Goal: Task Accomplishment & Management: Use online tool/utility

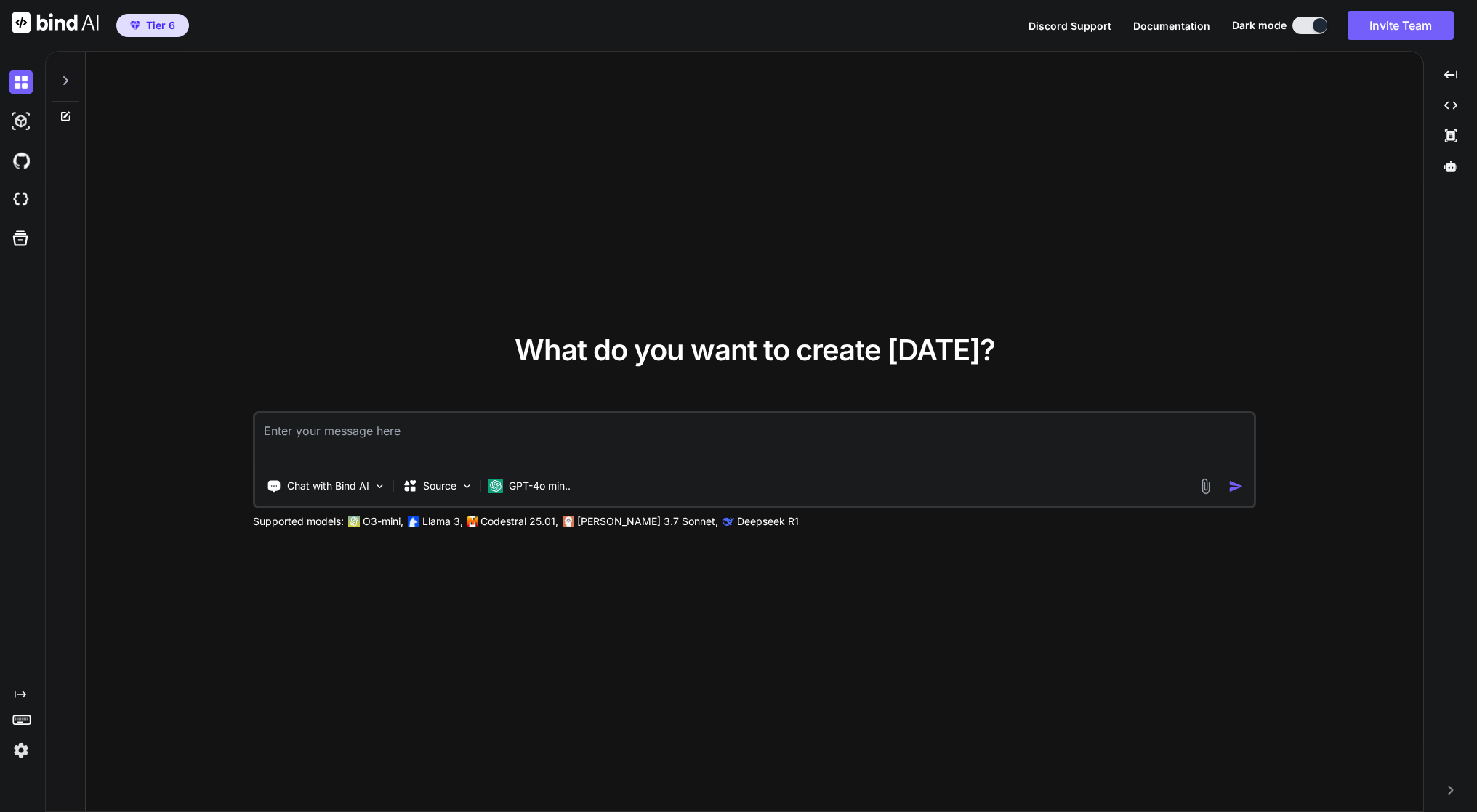
type textarea "x"
click at [19, 199] on img at bounding box center [21, 199] width 24 height 24
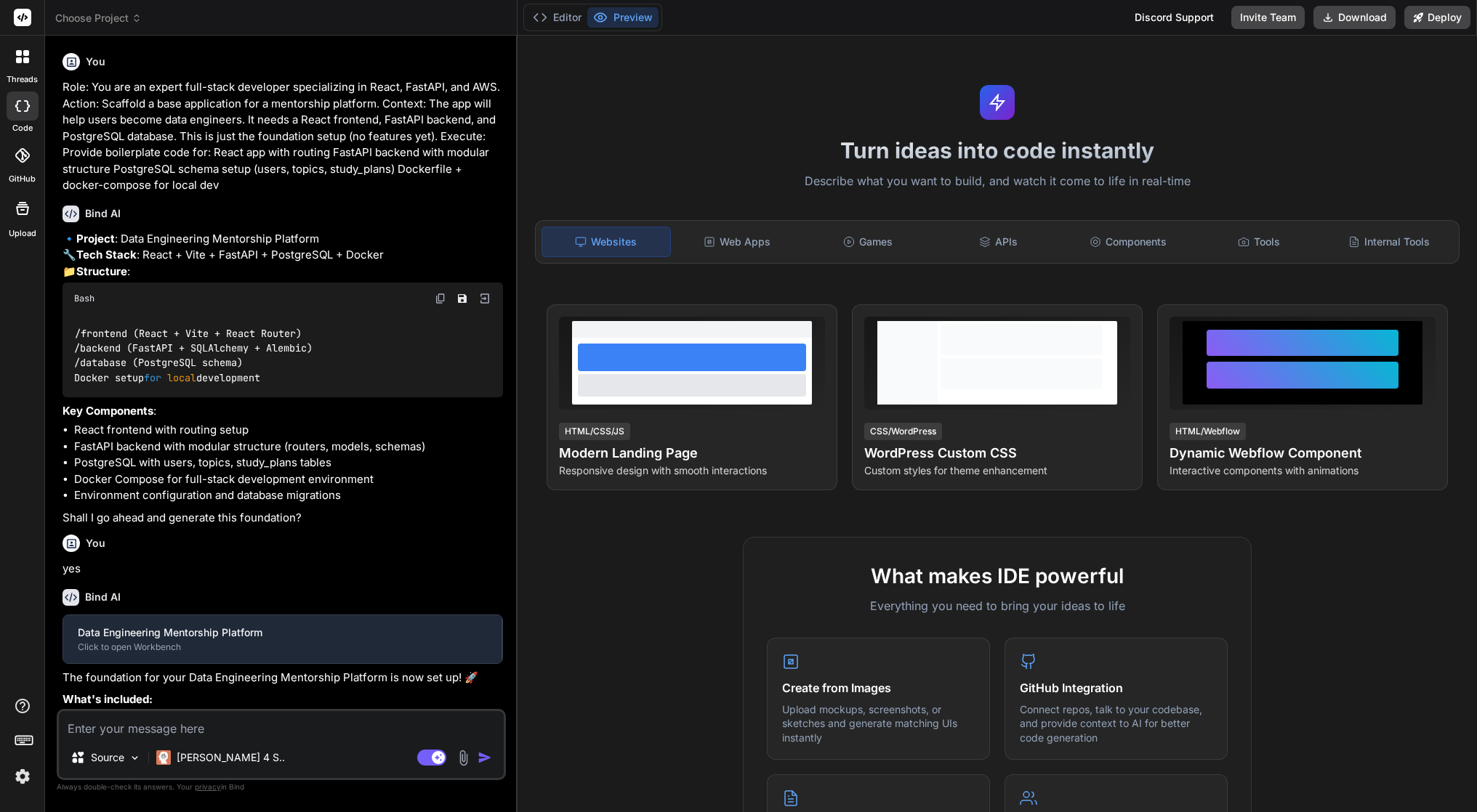
click at [466, 759] on img at bounding box center [463, 758] width 17 height 17
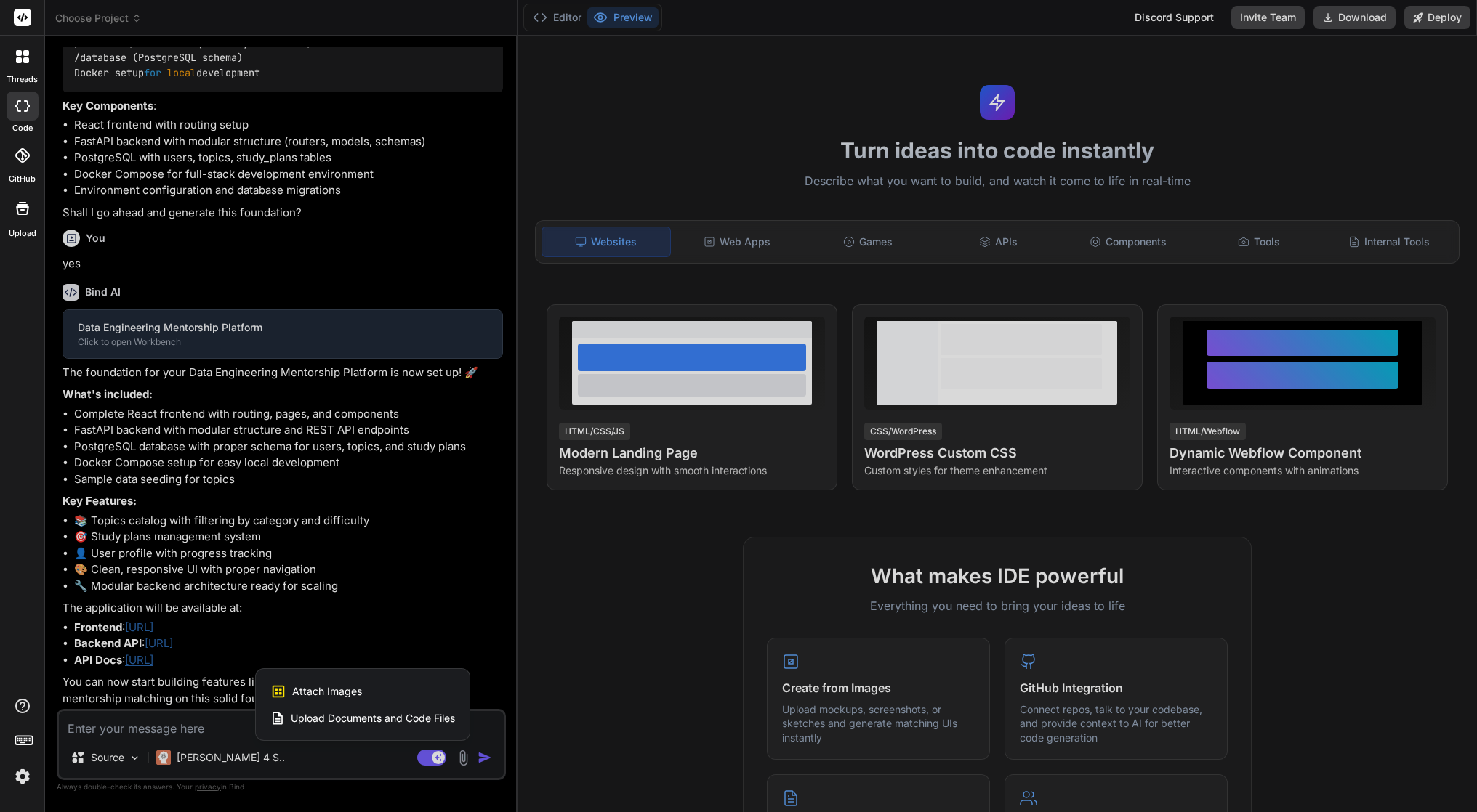
scroll to position [305, 0]
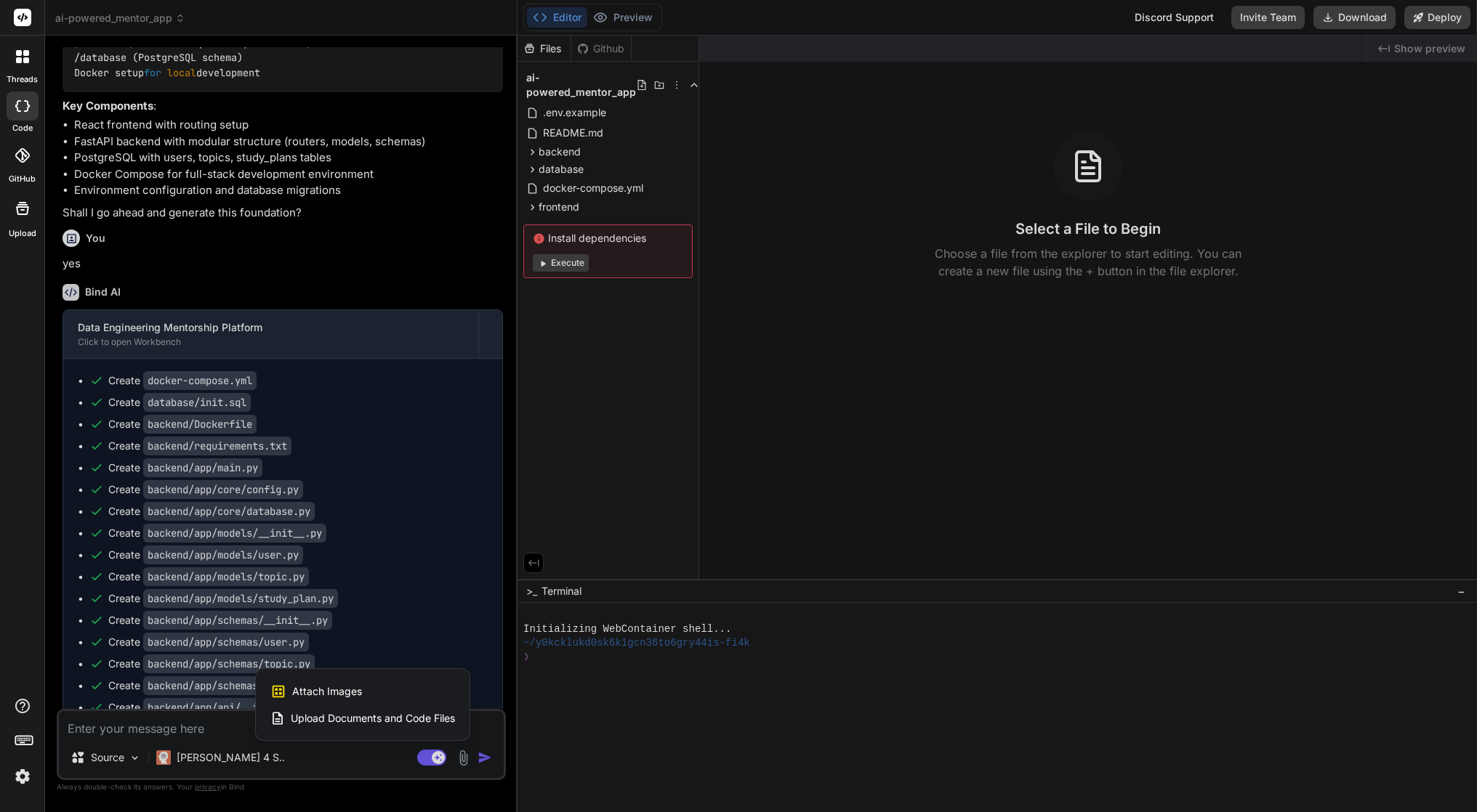
click at [289, 762] on div at bounding box center [738, 406] width 1477 height 812
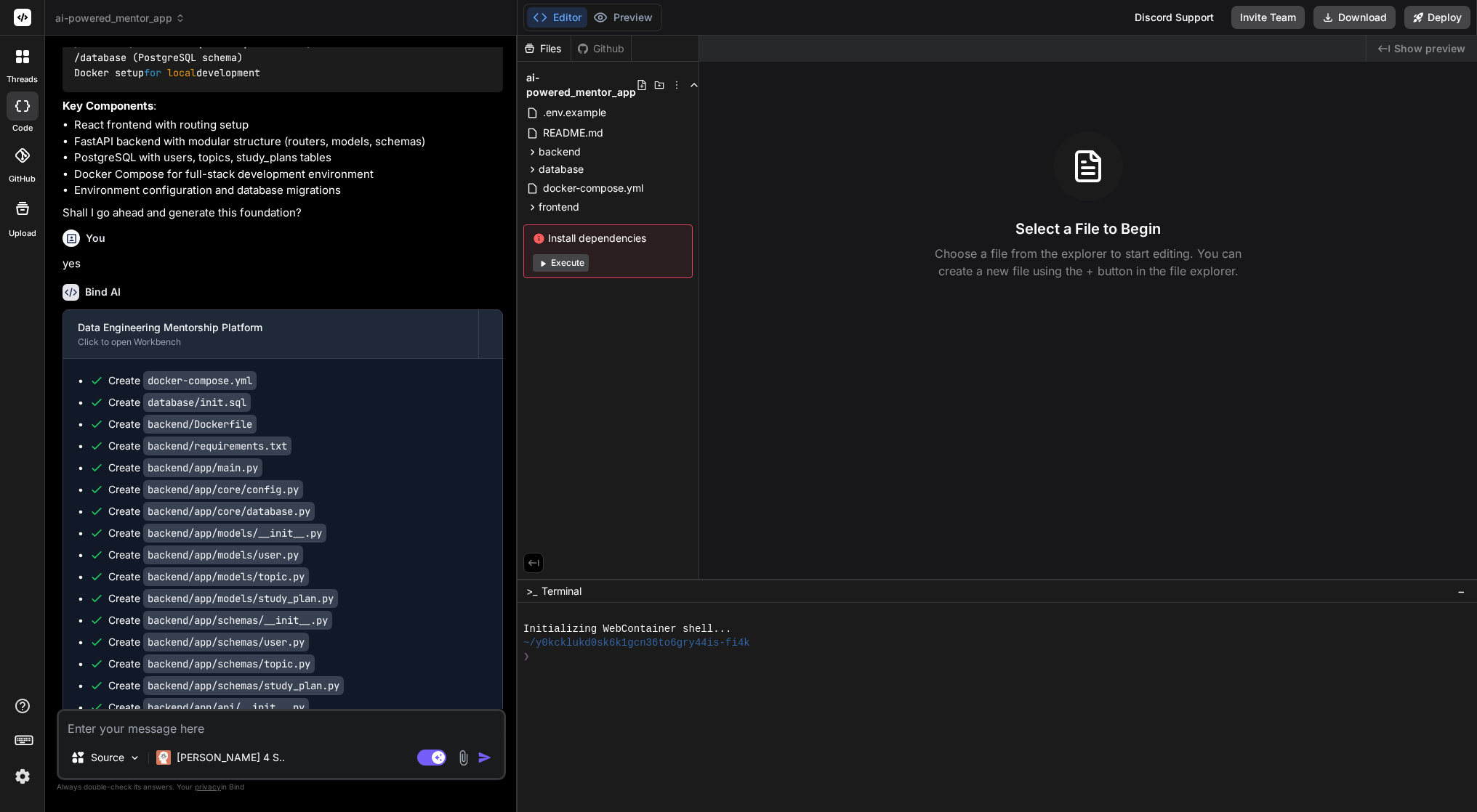
click at [175, 21] on span "ai-powered_mentor_app" at bounding box center [120, 18] width 130 height 15
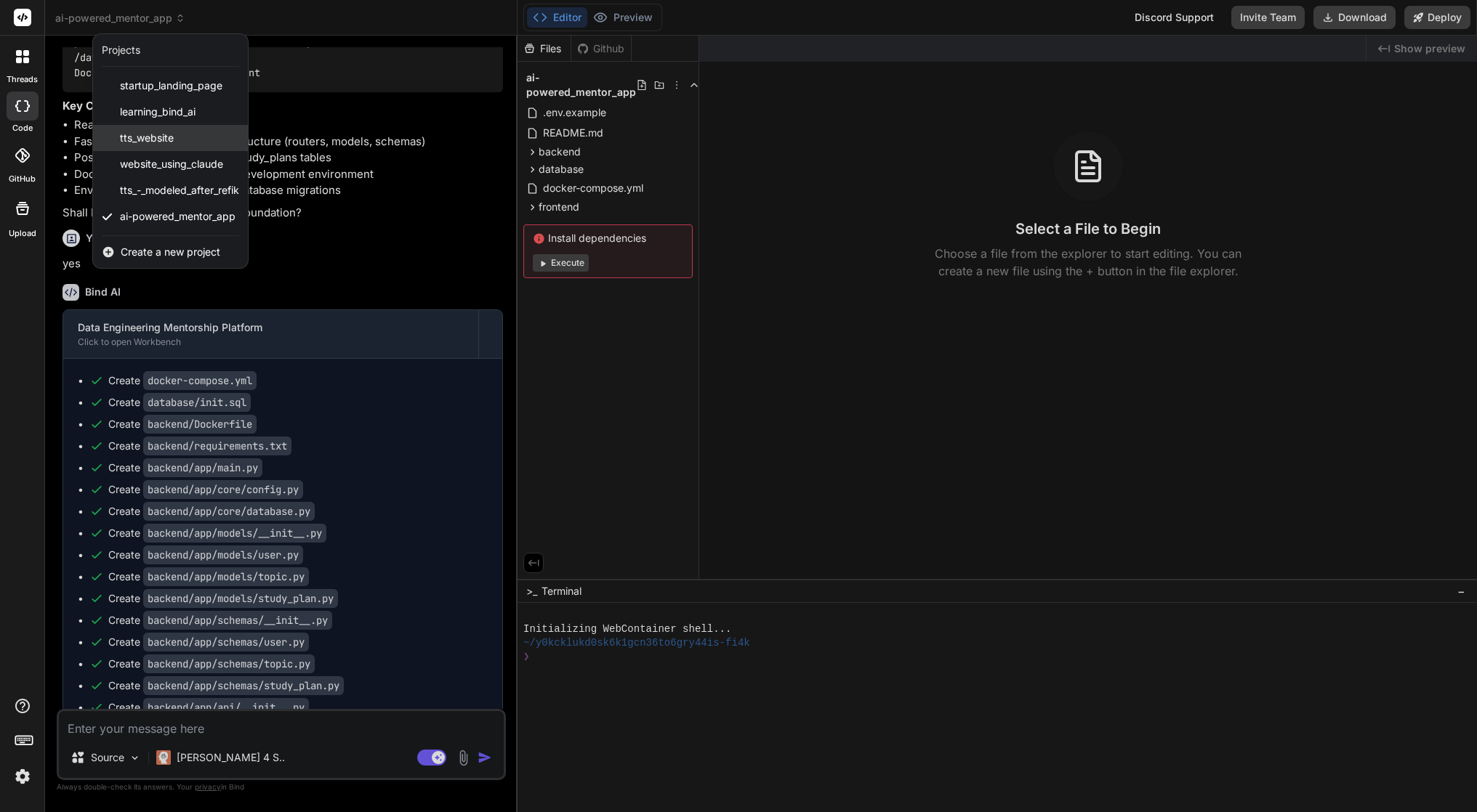
click at [138, 135] on span "tts_website" at bounding box center [147, 138] width 54 height 15
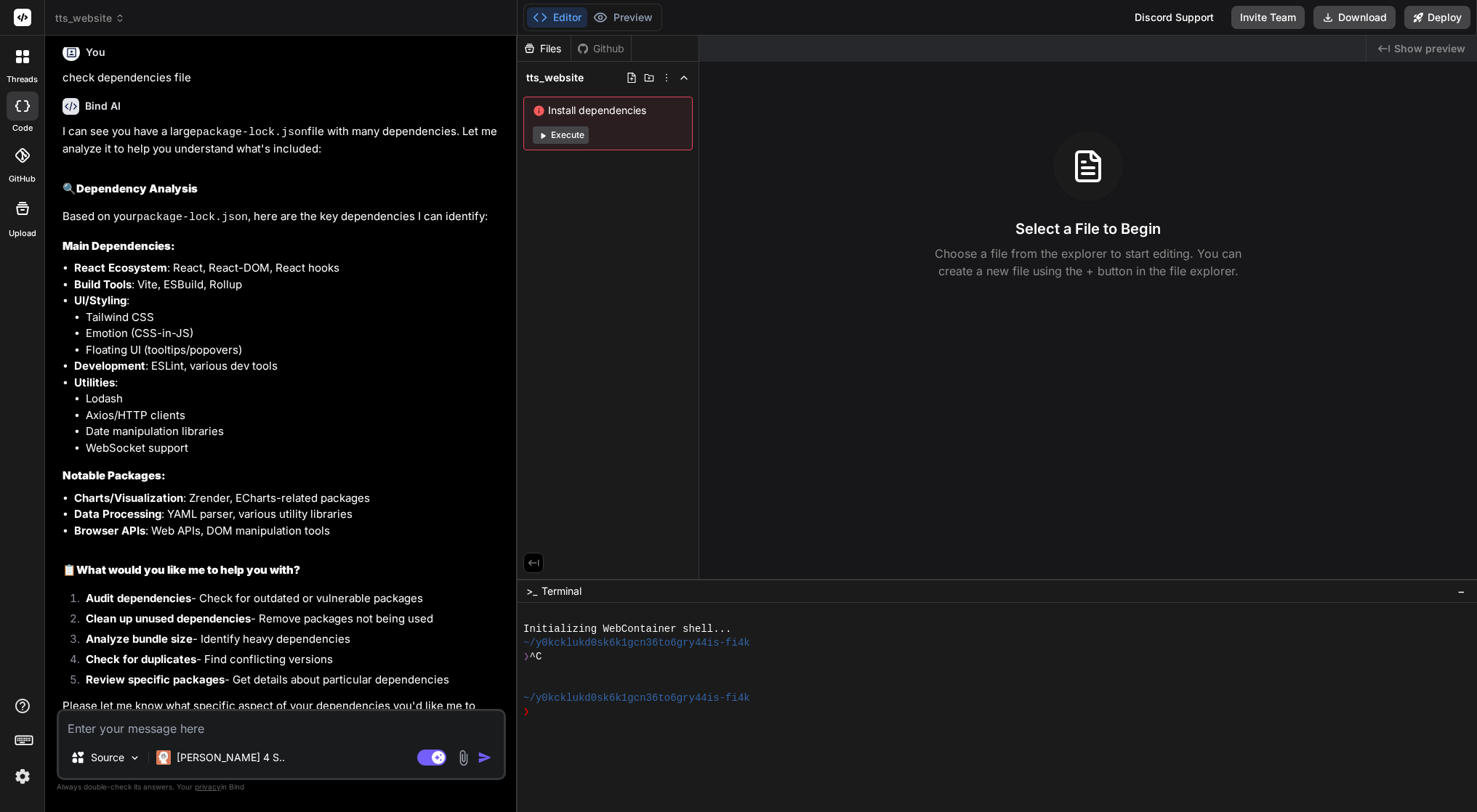
scroll to position [0, 0]
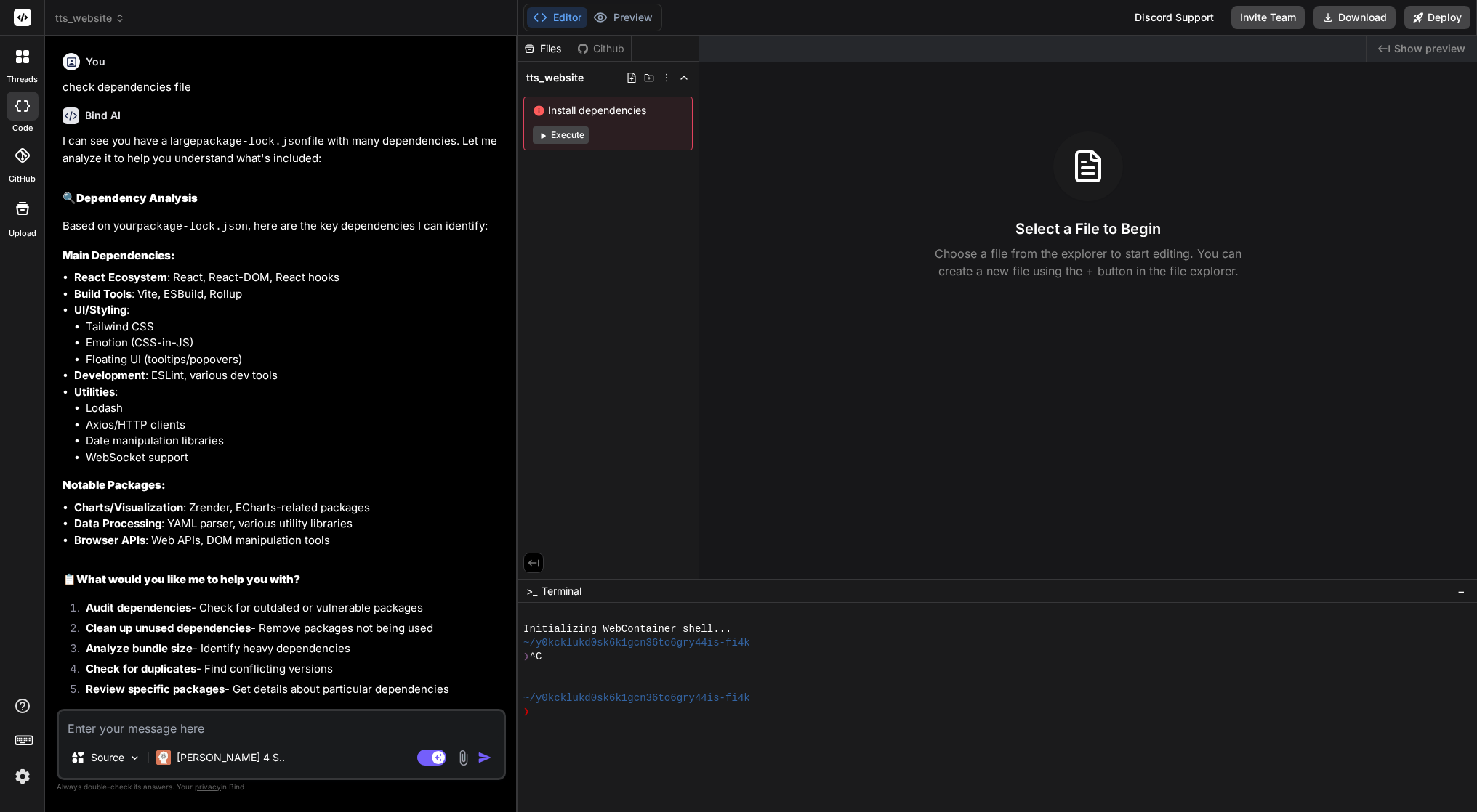
click at [118, 19] on icon at bounding box center [120, 18] width 10 height 10
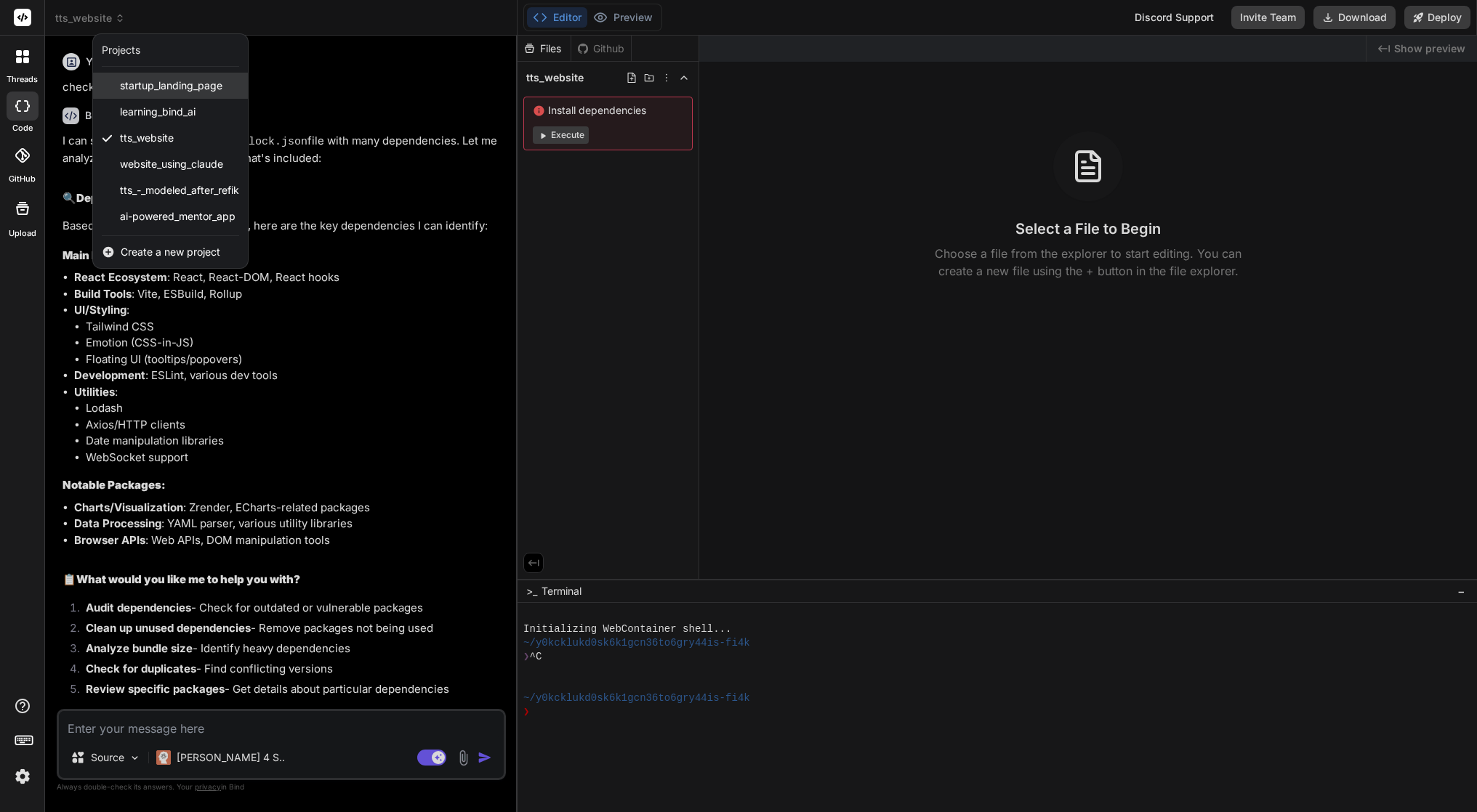
click at [187, 85] on span "startup_landing_page" at bounding box center [171, 86] width 103 height 15
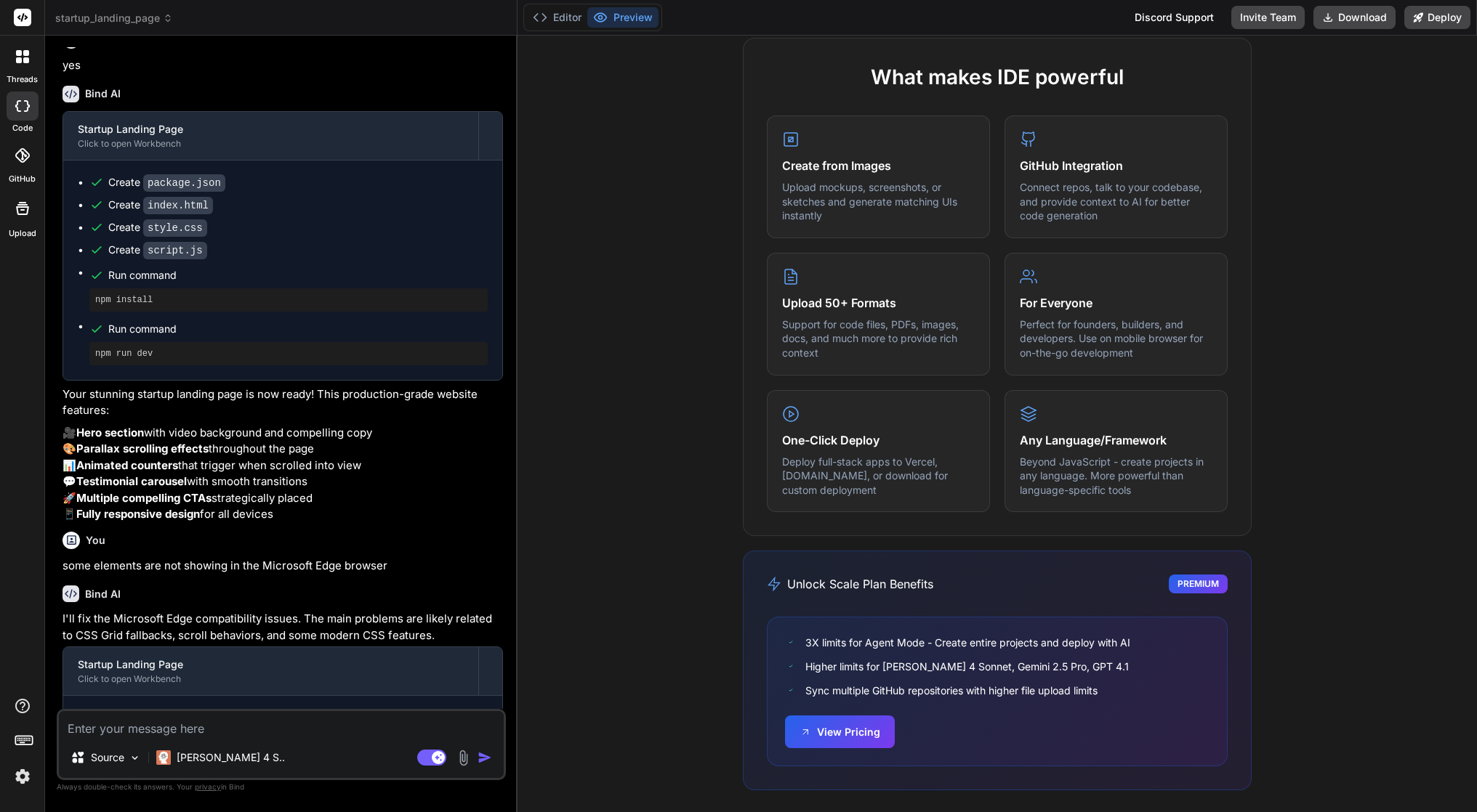
scroll to position [288, 0]
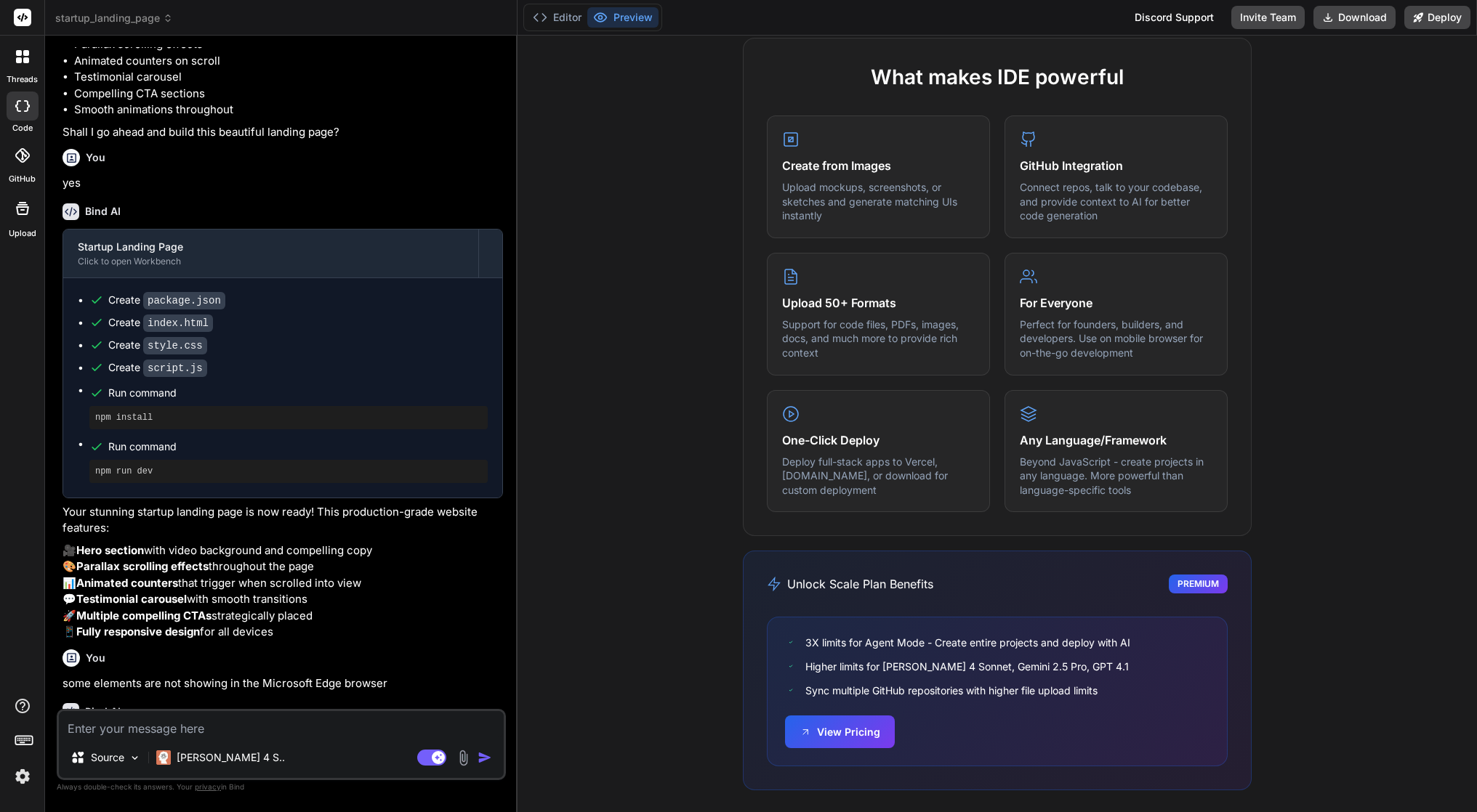
click at [152, 18] on span "startup_landing_page" at bounding box center [114, 18] width 118 height 15
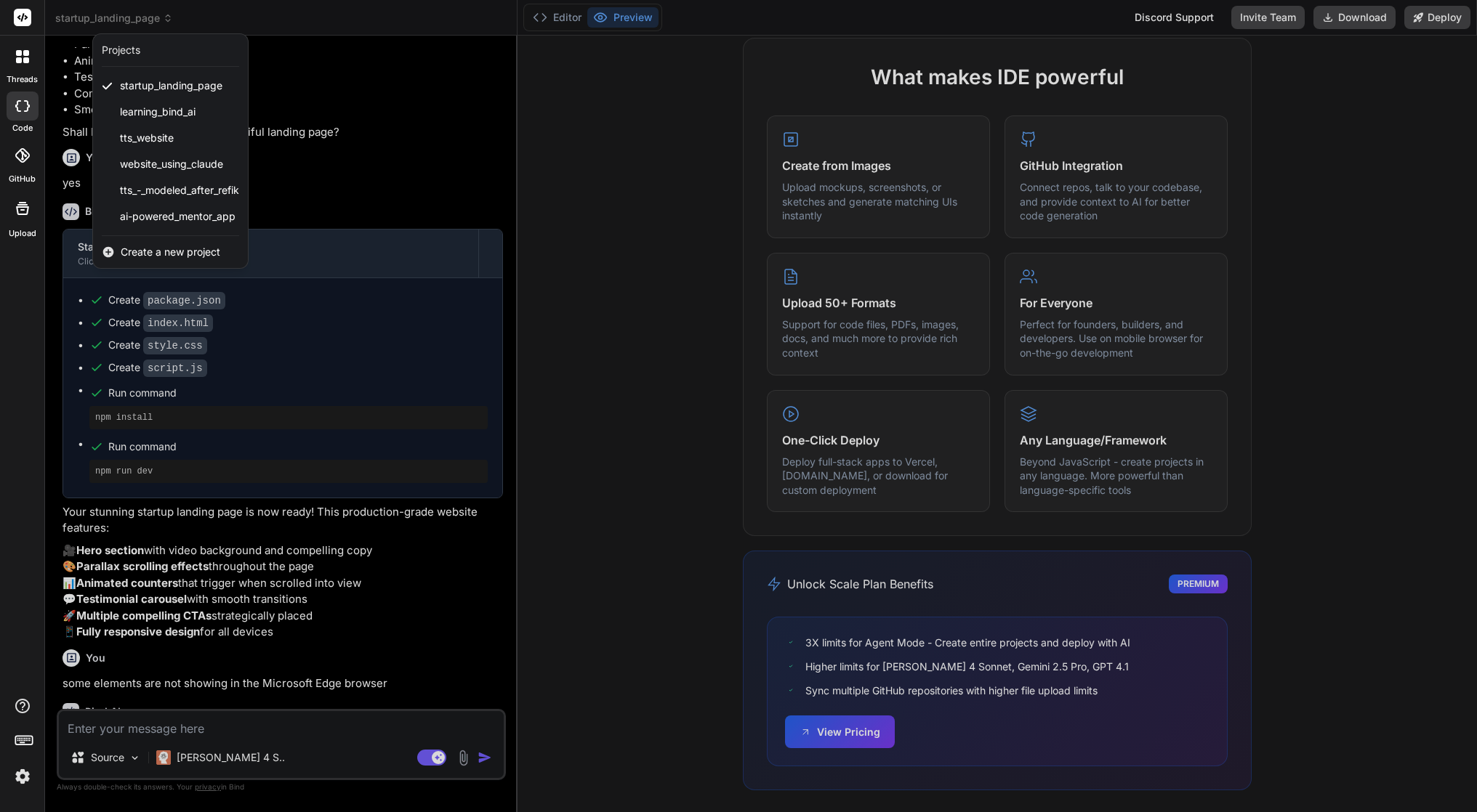
click at [584, 142] on div at bounding box center [738, 406] width 1477 height 812
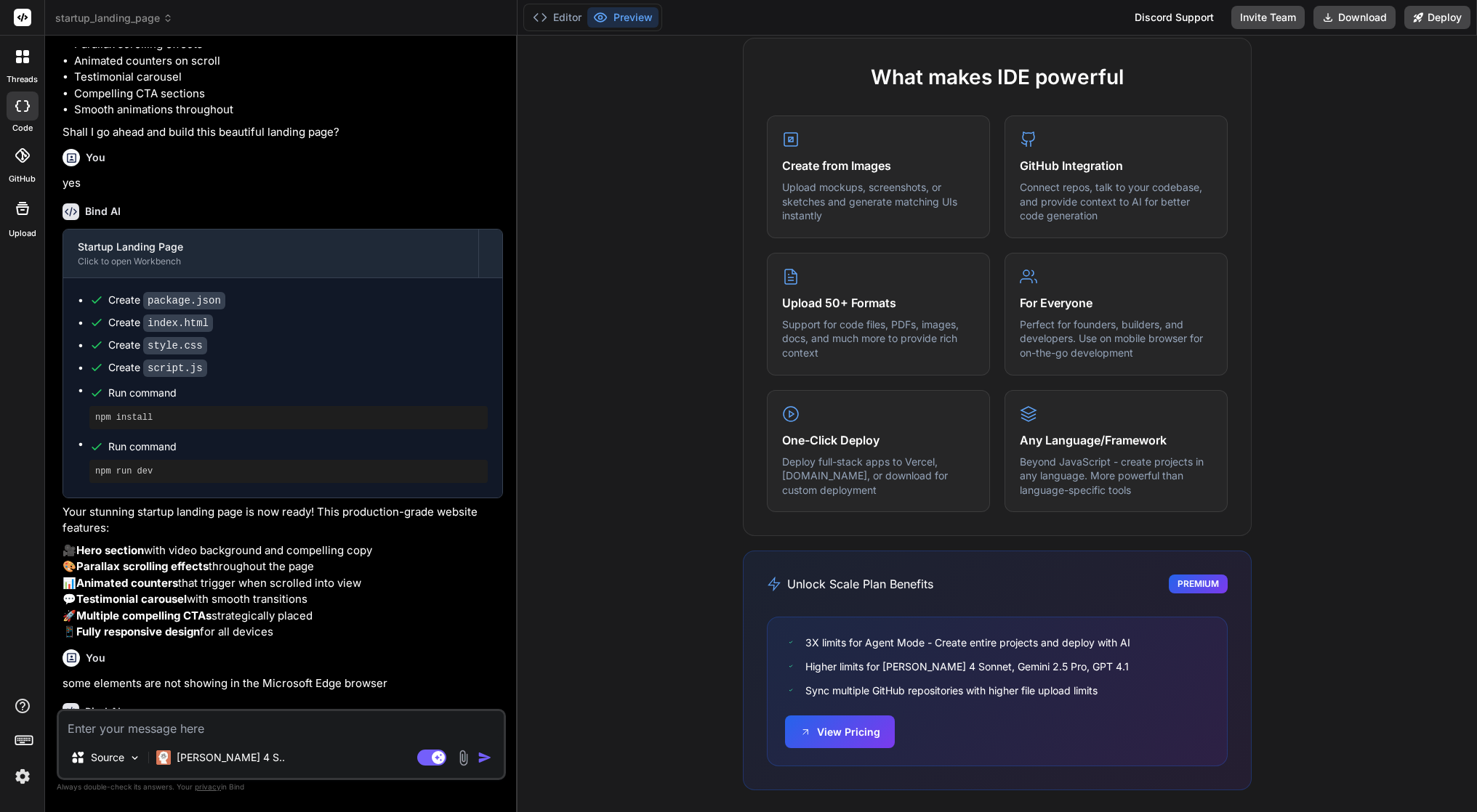
click at [162, 16] on span "startup_landing_page" at bounding box center [114, 18] width 118 height 15
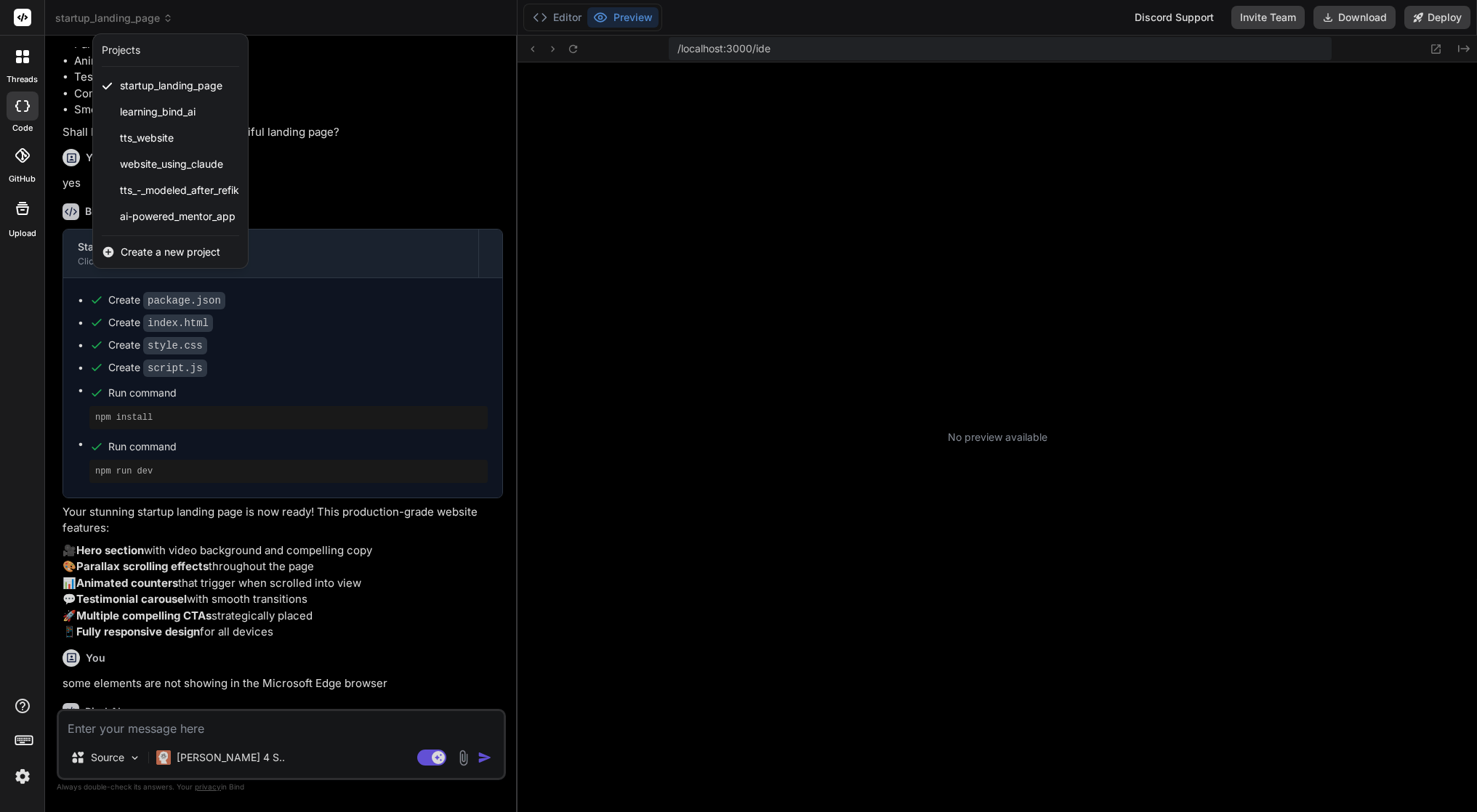
scroll to position [234, 0]
click at [146, 254] on span "Create a new project" at bounding box center [170, 252] width 100 height 15
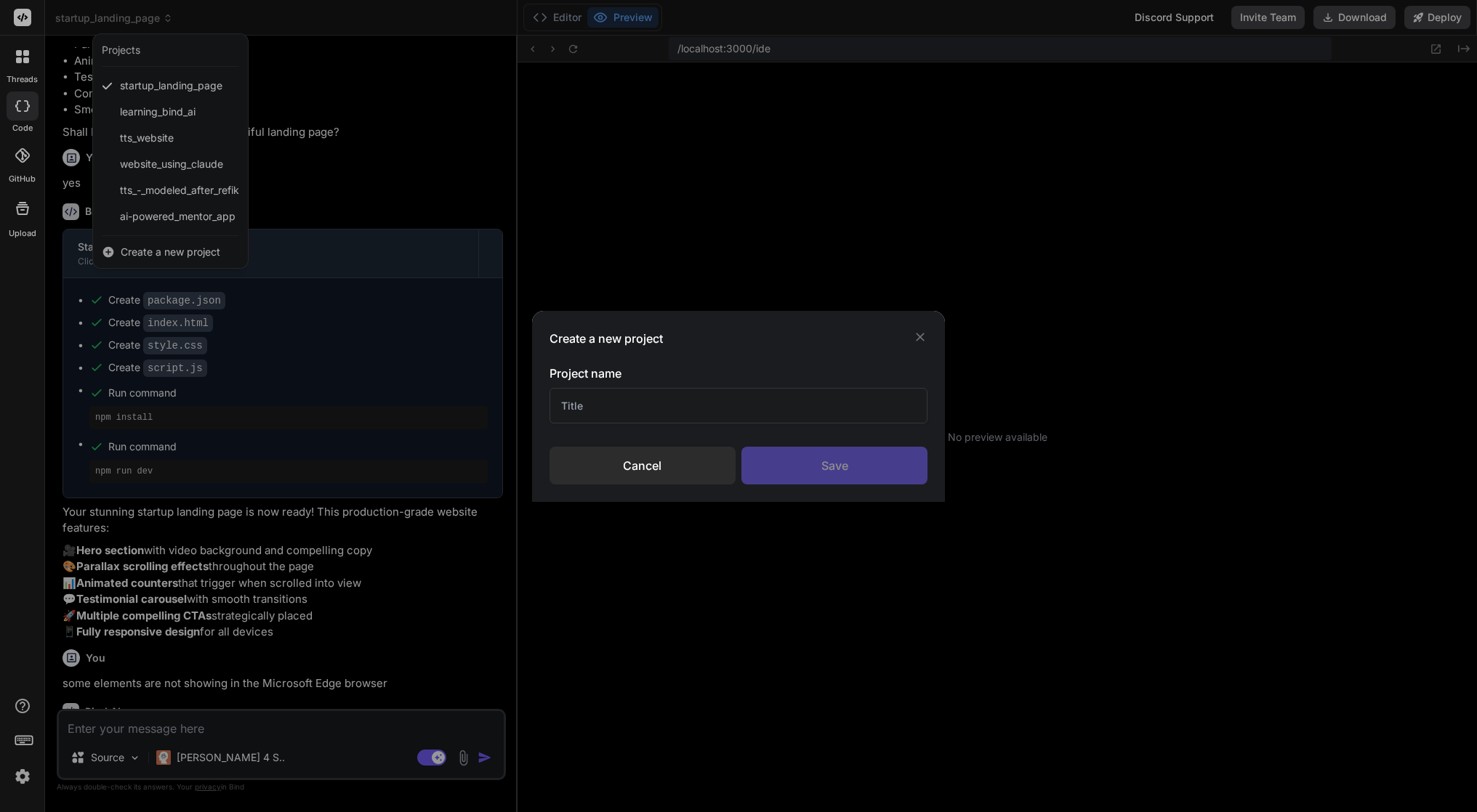
type textarea "x"
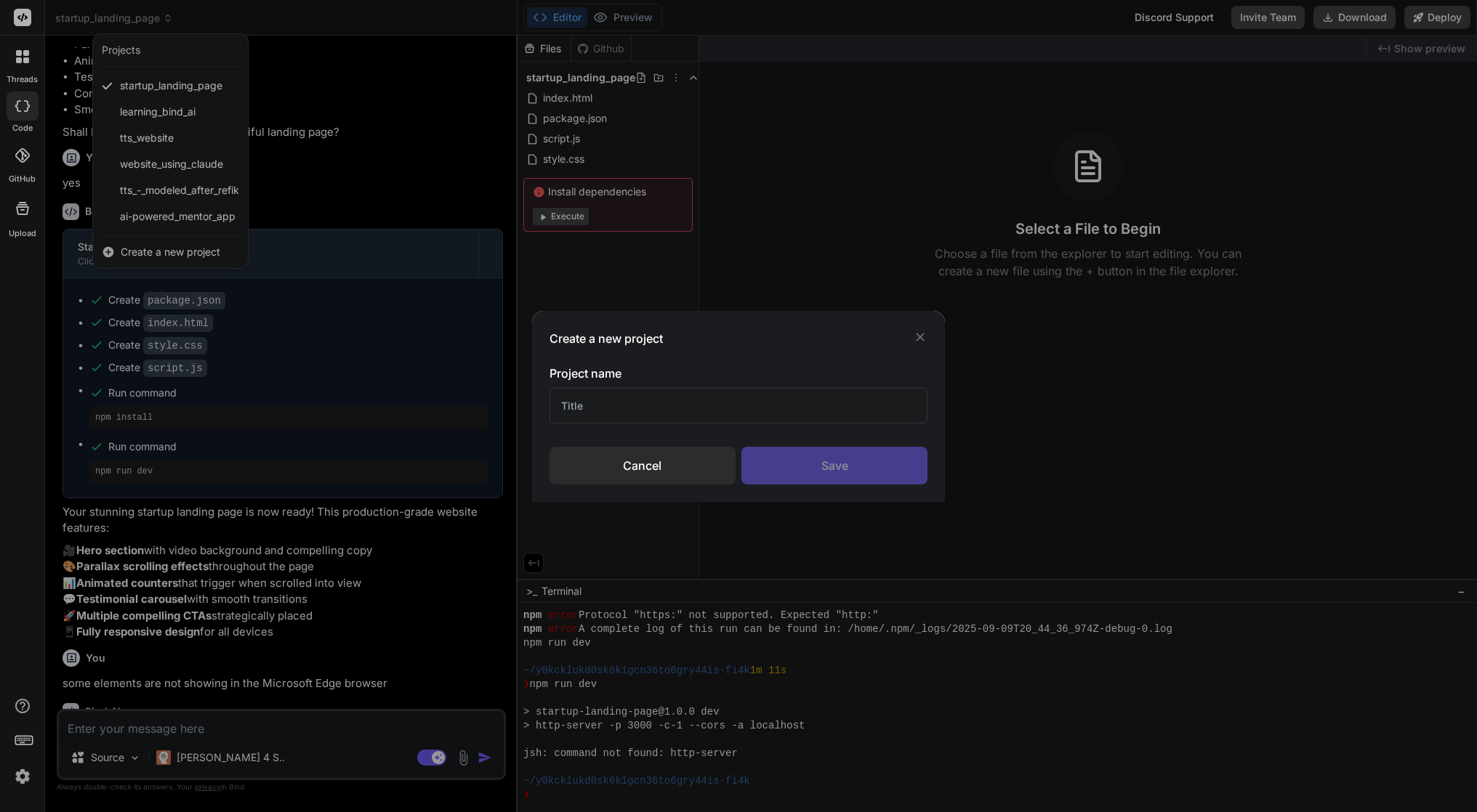
click at [719, 404] on input "text" at bounding box center [738, 406] width 378 height 35
type input "Testing Workflow"
click at [893, 471] on div "Save" at bounding box center [834, 465] width 186 height 38
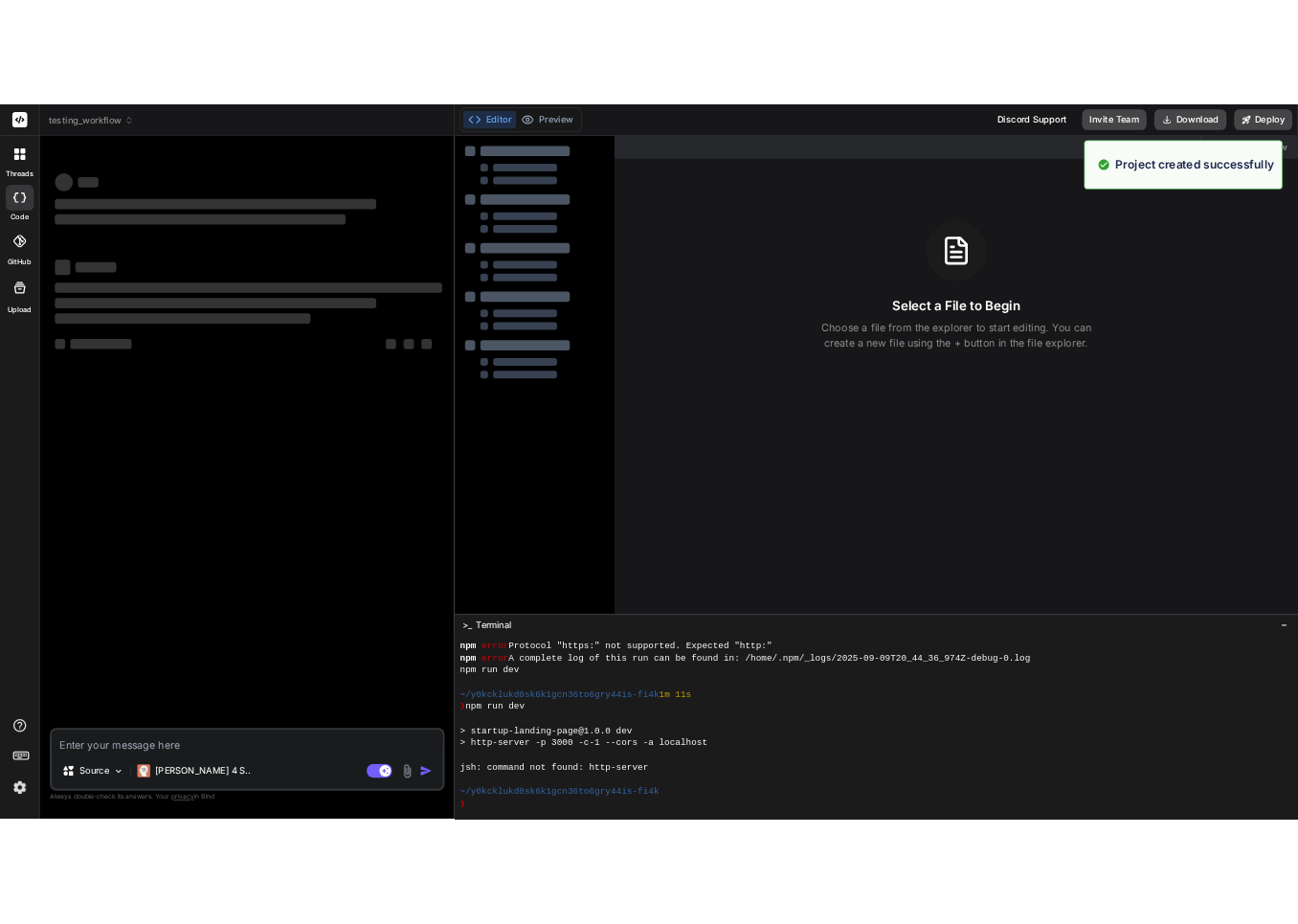
scroll to position [381, 0]
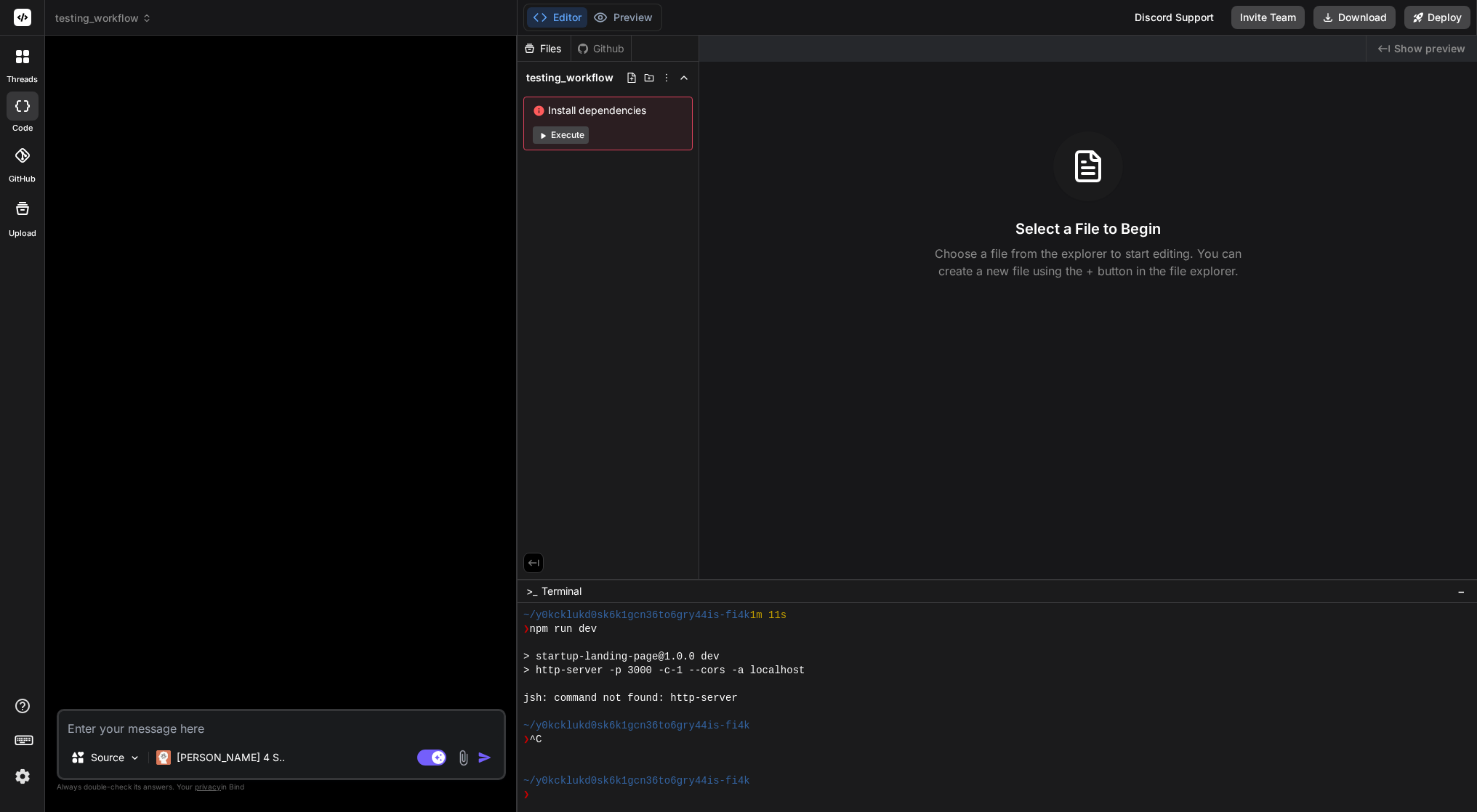
click at [460, 757] on img at bounding box center [463, 758] width 17 height 17
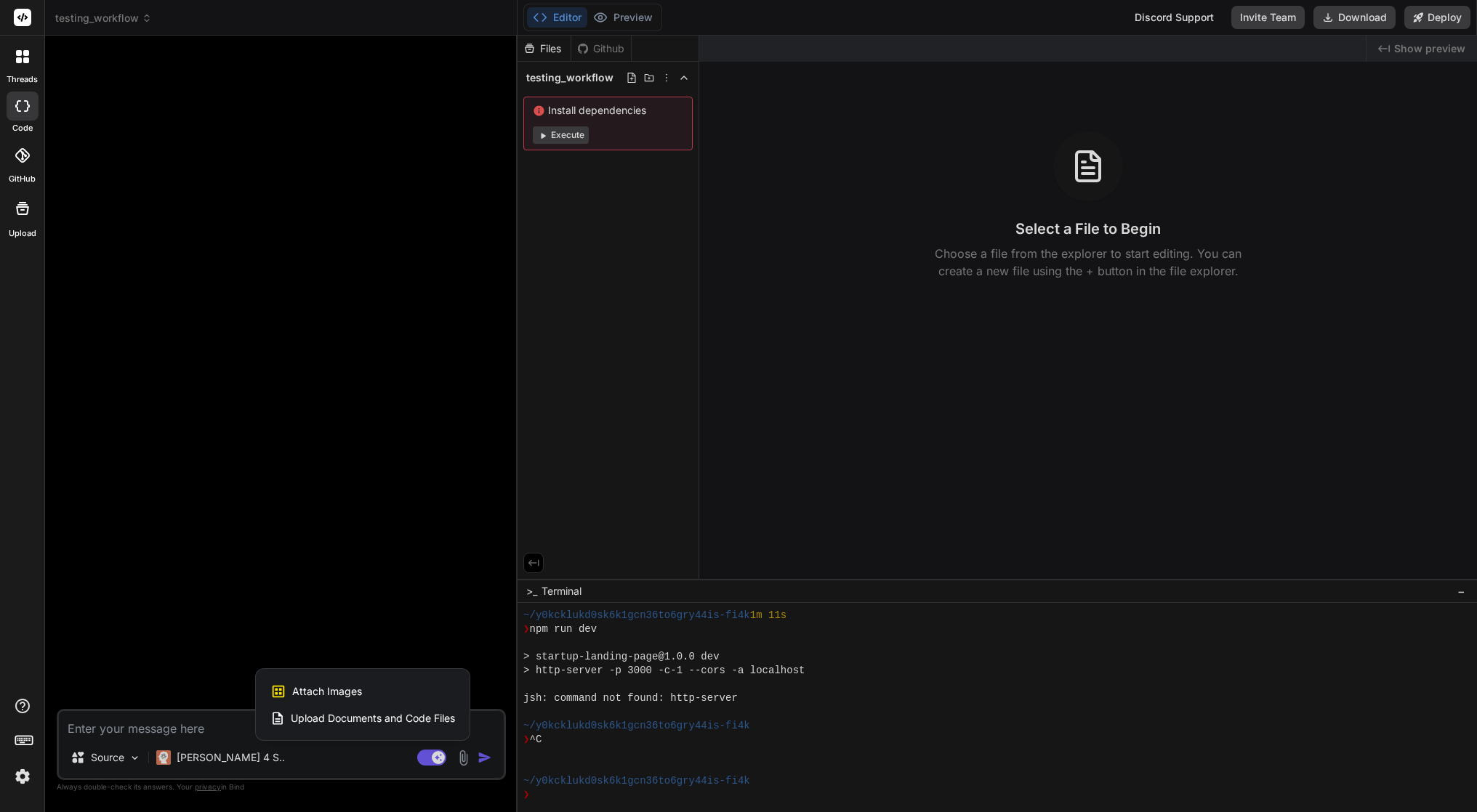
click at [434, 716] on span "Upload Documents and Code Files" at bounding box center [373, 718] width 165 height 15
type textarea "x"
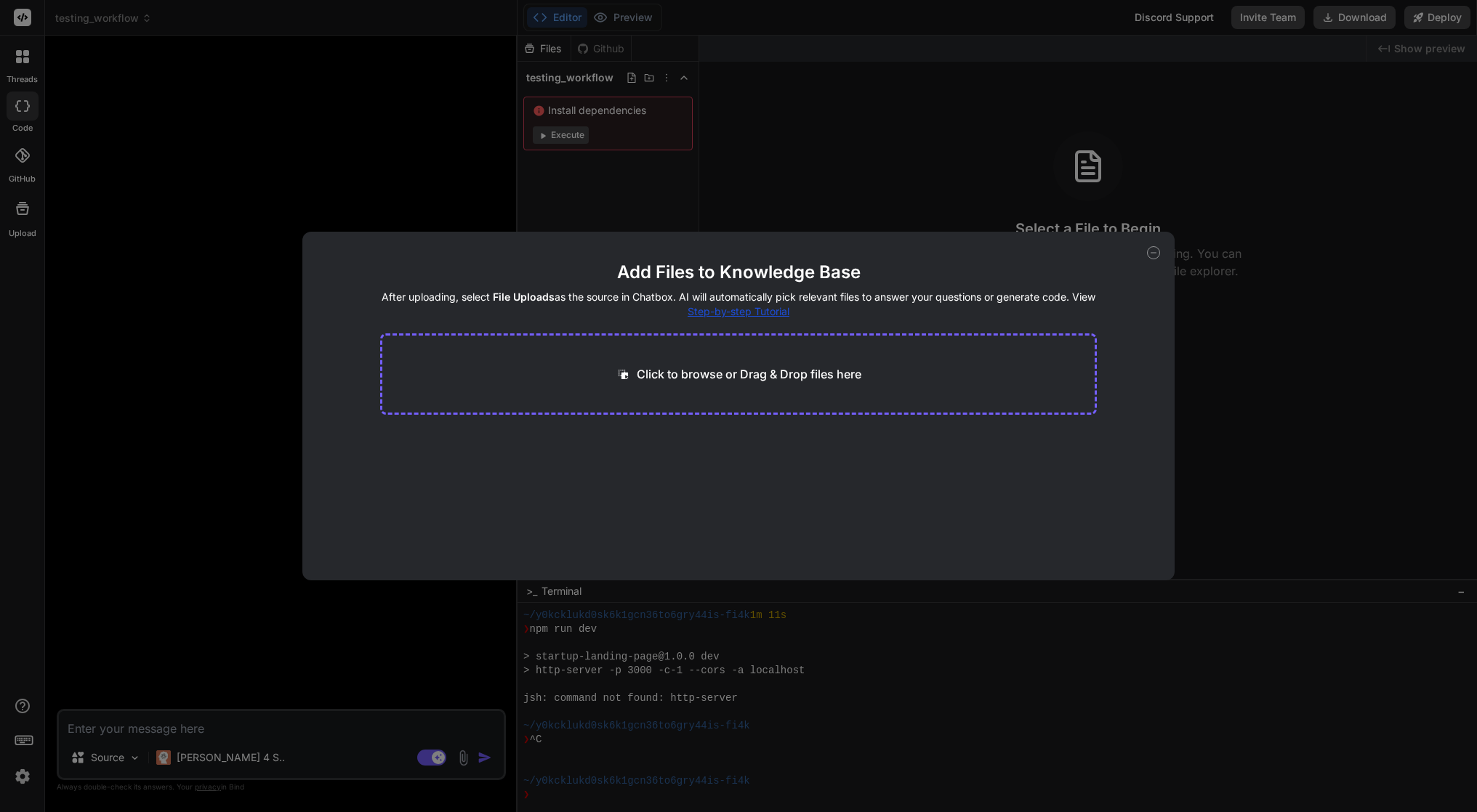
click at [742, 364] on div "Click to browse or Drag & Drop files here" at bounding box center [738, 374] width 717 height 81
click at [648, 373] on p "Click to browse or Drag & Drop files here" at bounding box center [749, 375] width 224 height 18
type input "C:\fakepath\Version 1-1280x1024px.pdf"
click at [1070, 550] on button "Finish" at bounding box center [1071, 536] width 51 height 29
click at [1155, 254] on icon at bounding box center [1154, 253] width 13 height 13
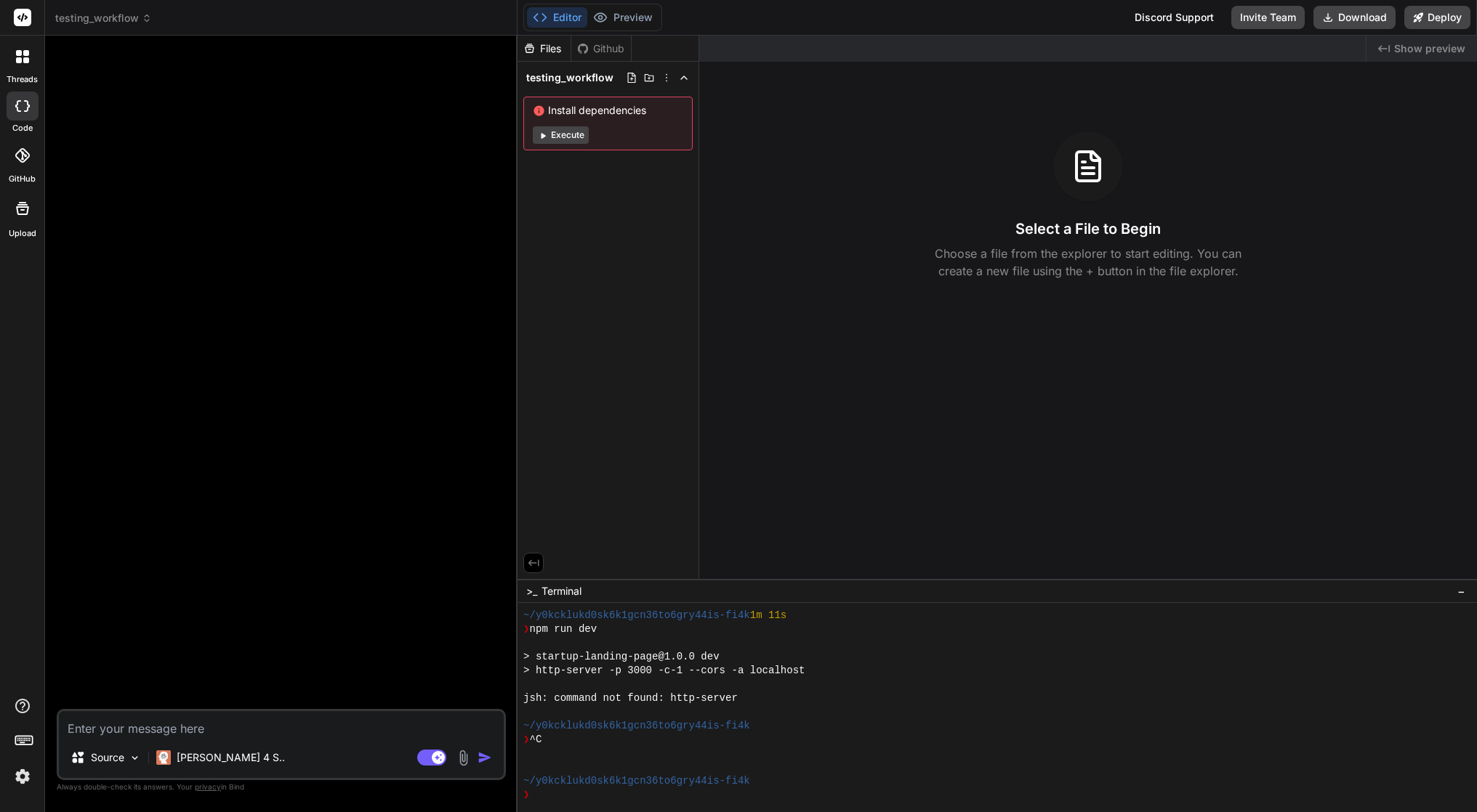
click at [207, 730] on textarea at bounding box center [281, 723] width 445 height 26
click at [136, 759] on img at bounding box center [134, 758] width 13 height 13
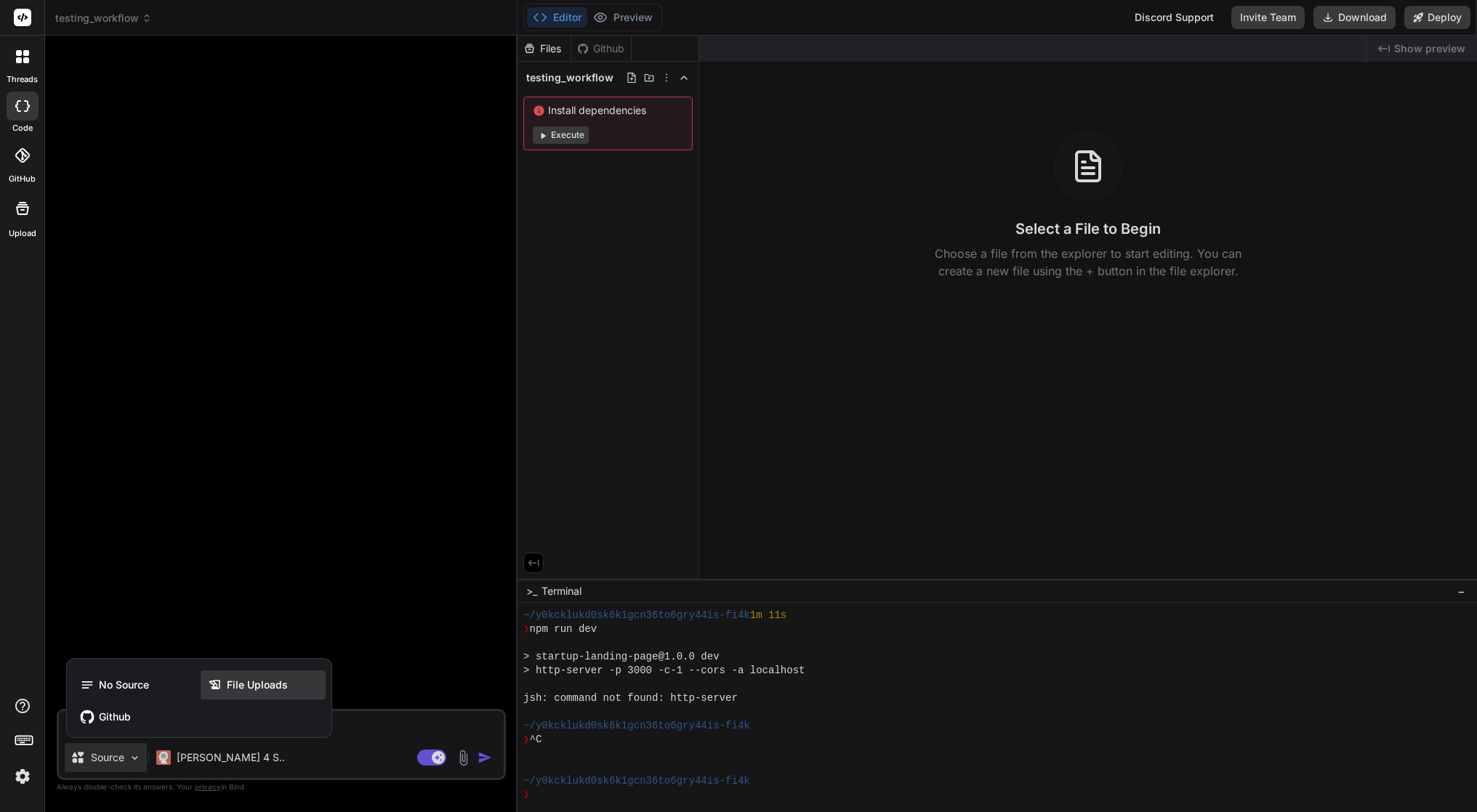
click at [280, 681] on span "File Uploads" at bounding box center [257, 685] width 61 height 15
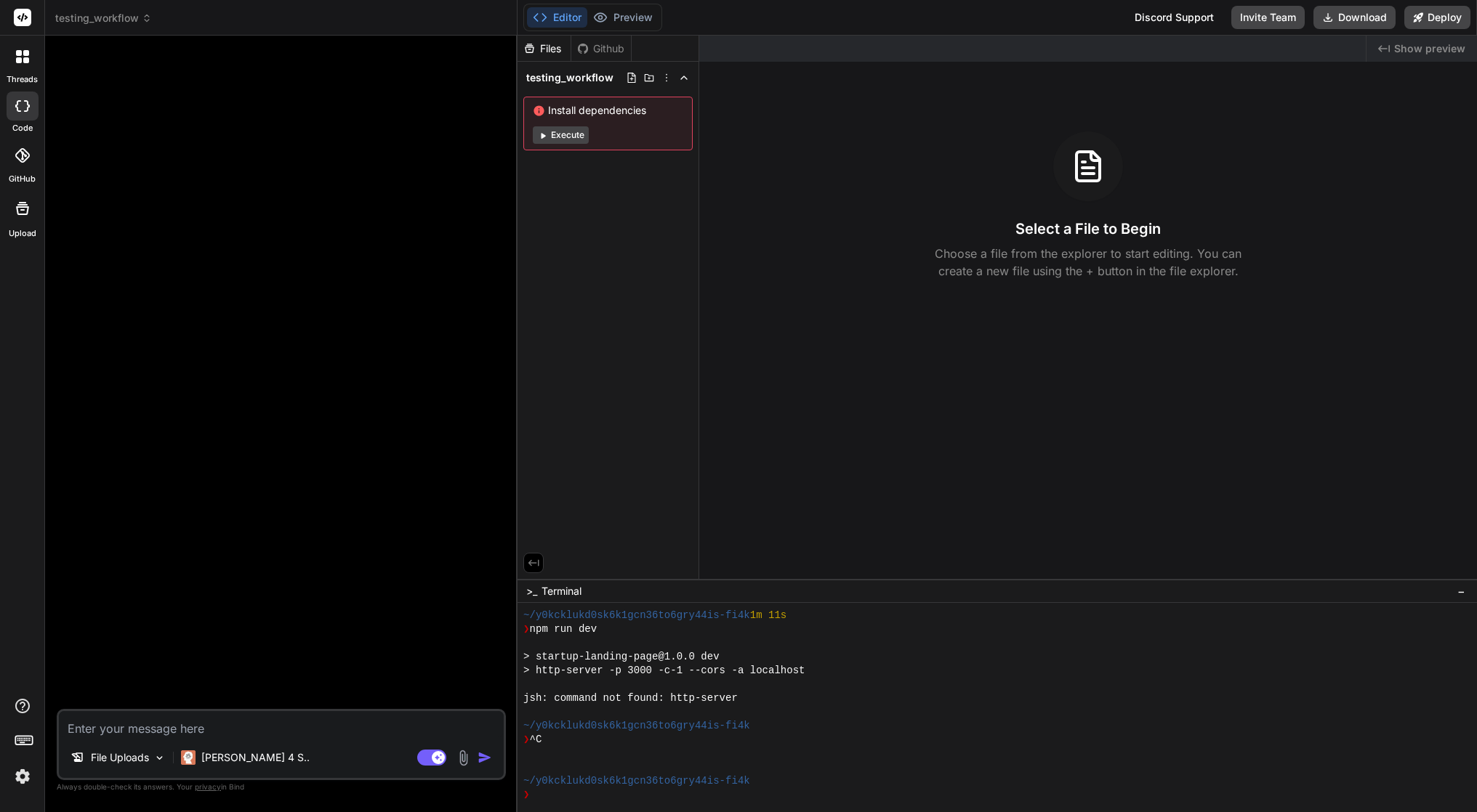
click at [164, 726] on textarea at bounding box center [281, 723] width 445 height 26
type textarea "x"
type textarea "t"
type textarea "x"
type textarea "th"
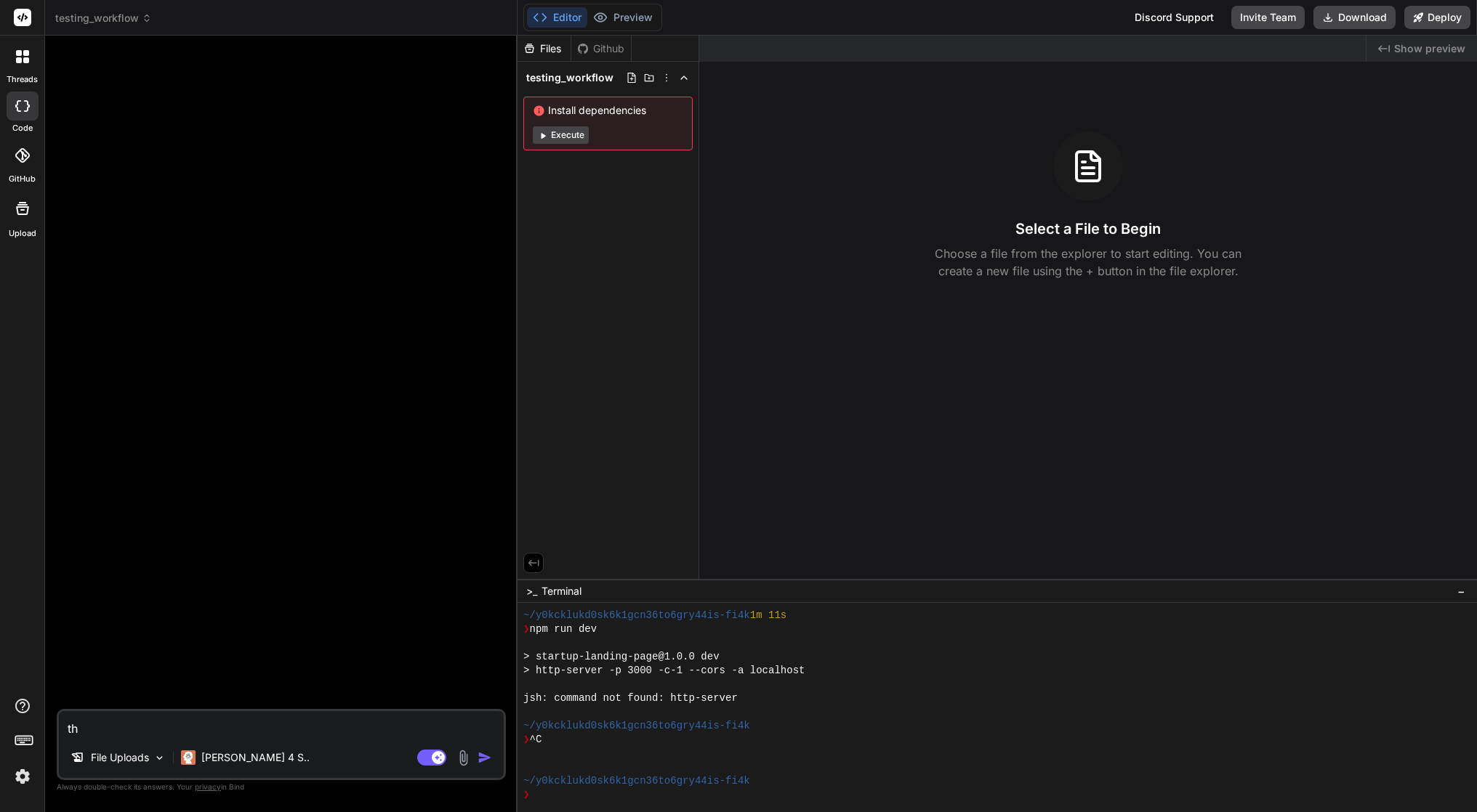
type textarea "x"
type textarea "the"
type textarea "x"
type textarea "the"
type textarea "x"
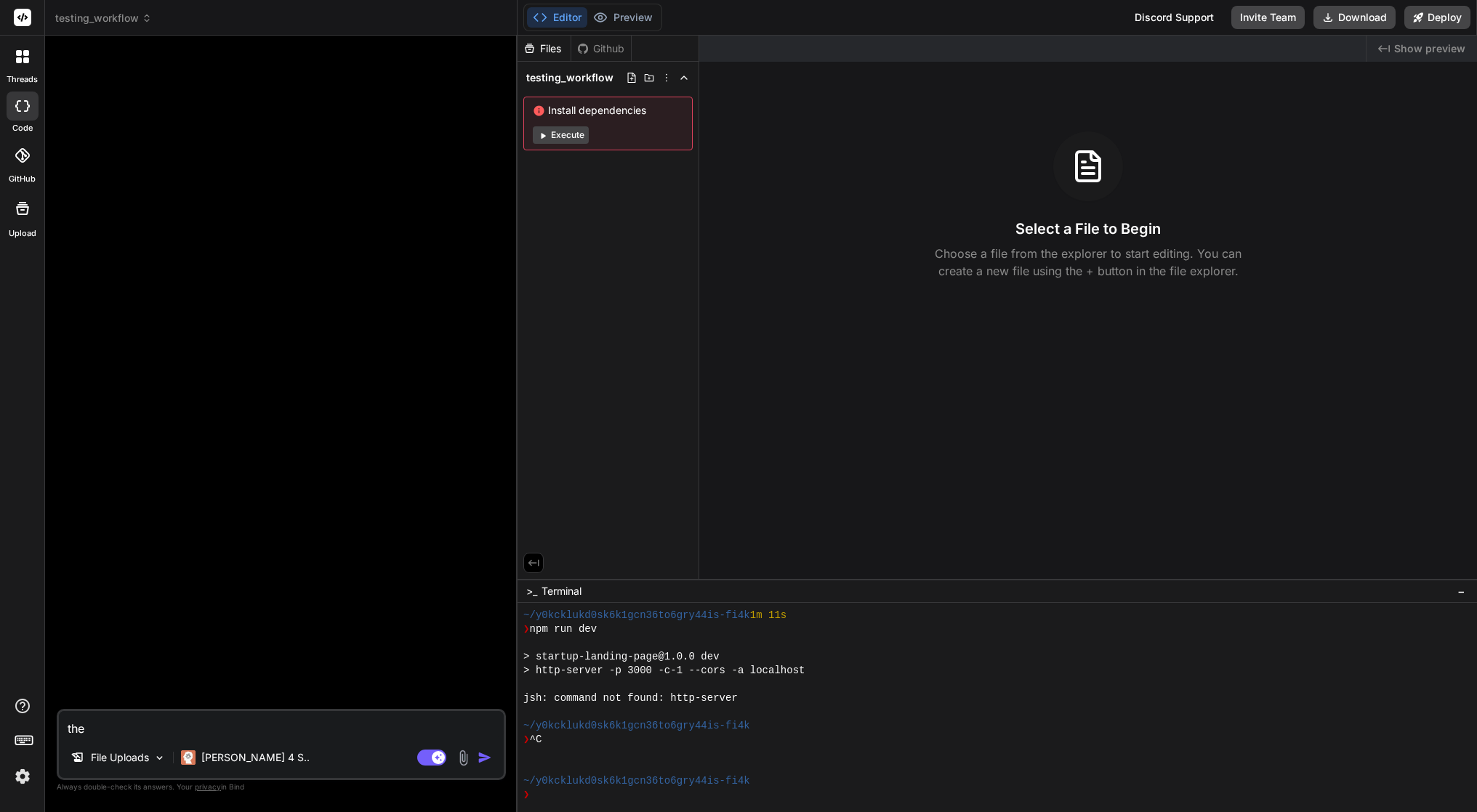
type textarea "the a"
type textarea "x"
type textarea "the at"
type textarea "x"
type textarea "the att"
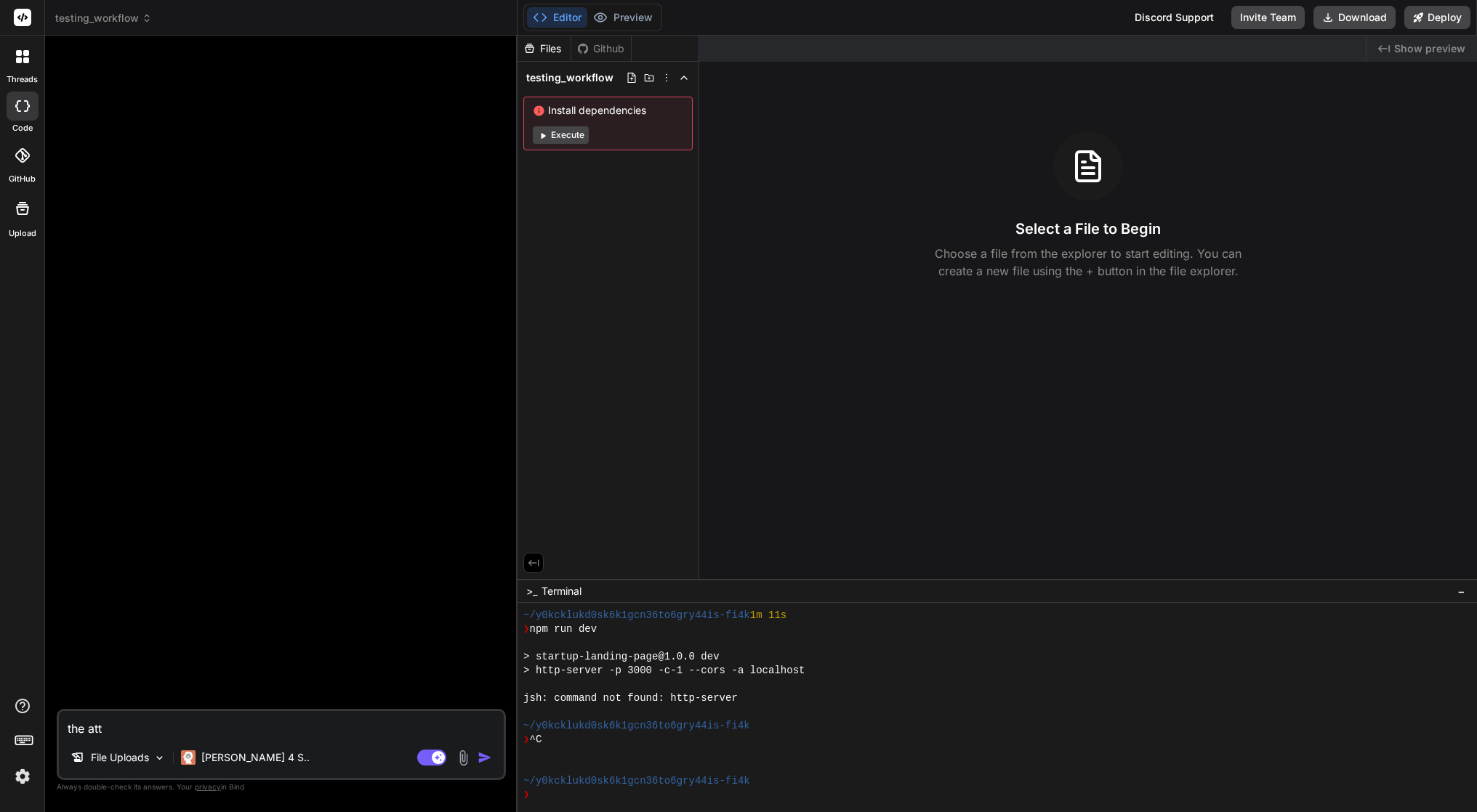
type textarea "x"
type textarea "the atta"
type textarea "x"
type textarea "the attac"
type textarea "x"
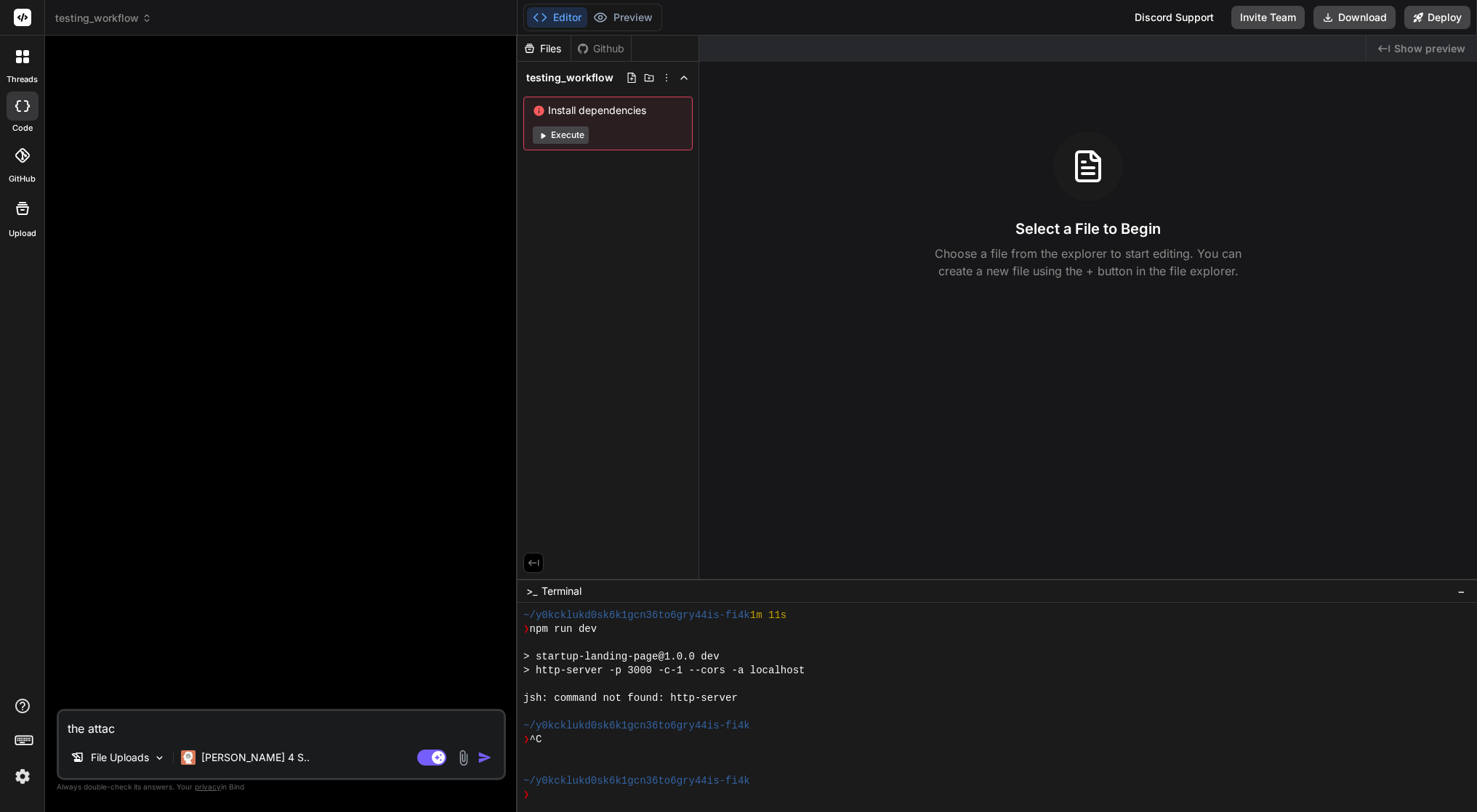
type textarea "the attach"
type textarea "x"
type textarea "the attache"
type textarea "x"
type textarea "the attached"
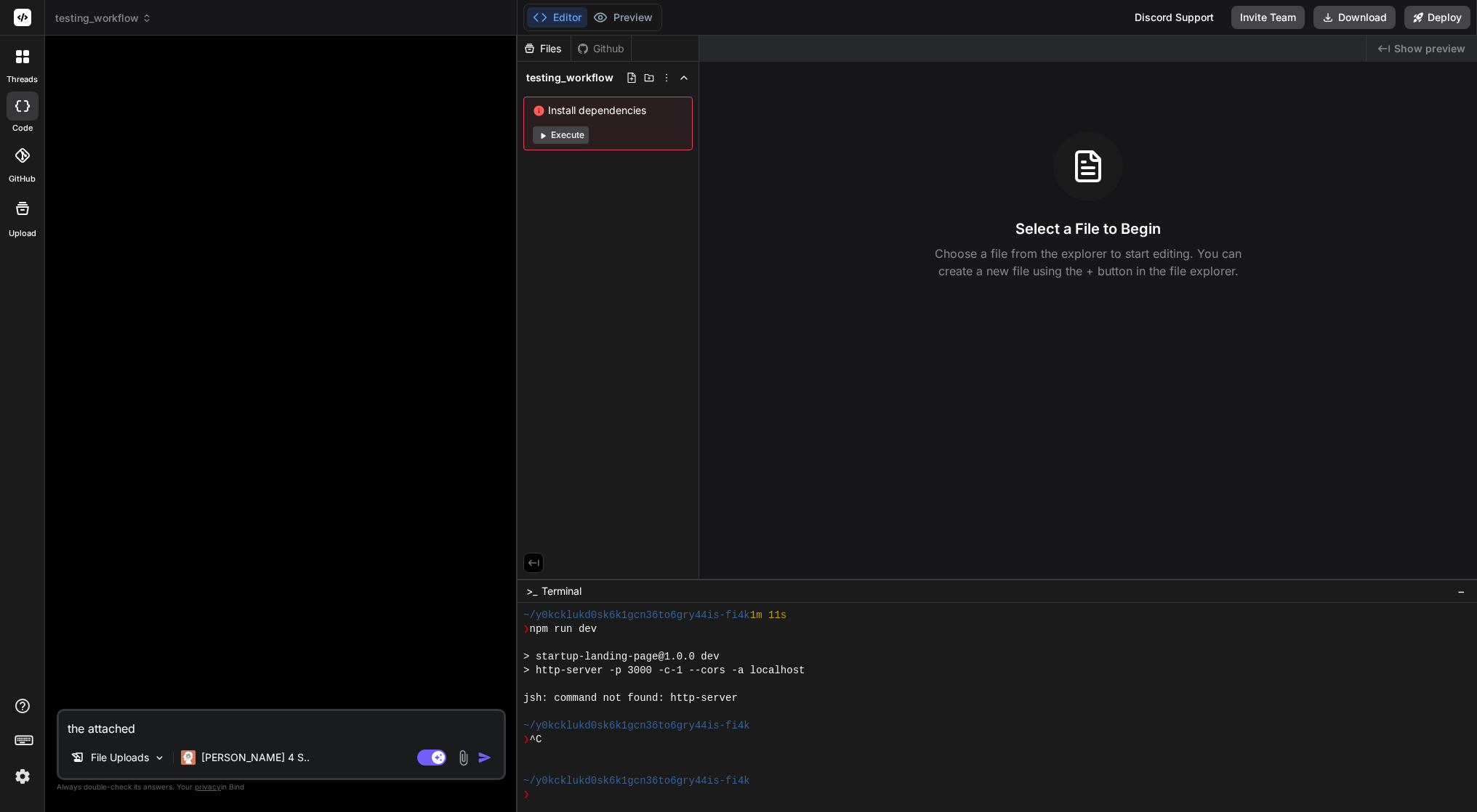
type textarea "x"
type textarea "the attached"
type textarea "x"
type textarea "the attached P"
type textarea "x"
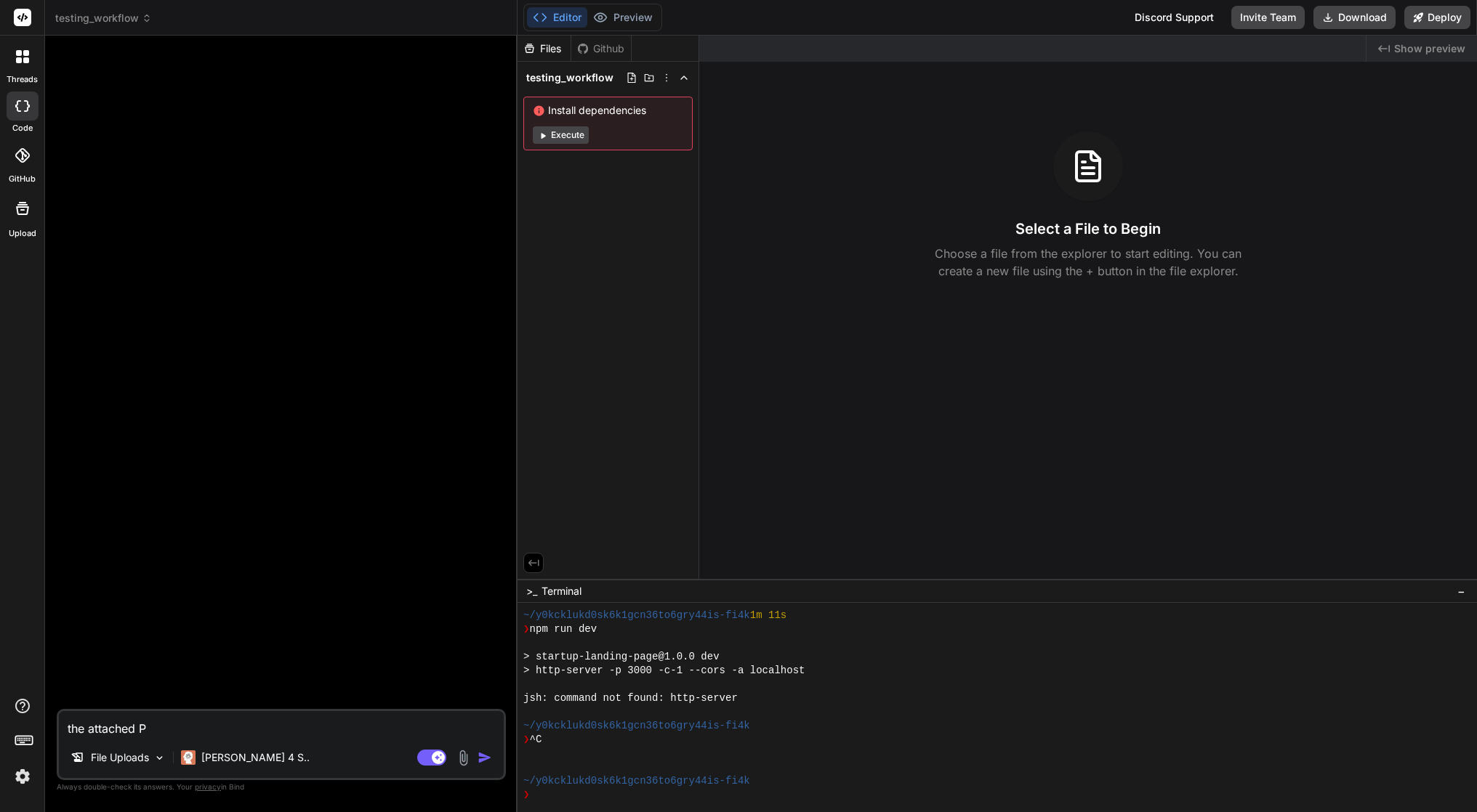
type textarea "the attached PD"
type textarea "x"
type textarea "the attached PD"
type textarea "x"
type textarea "the attached PD"
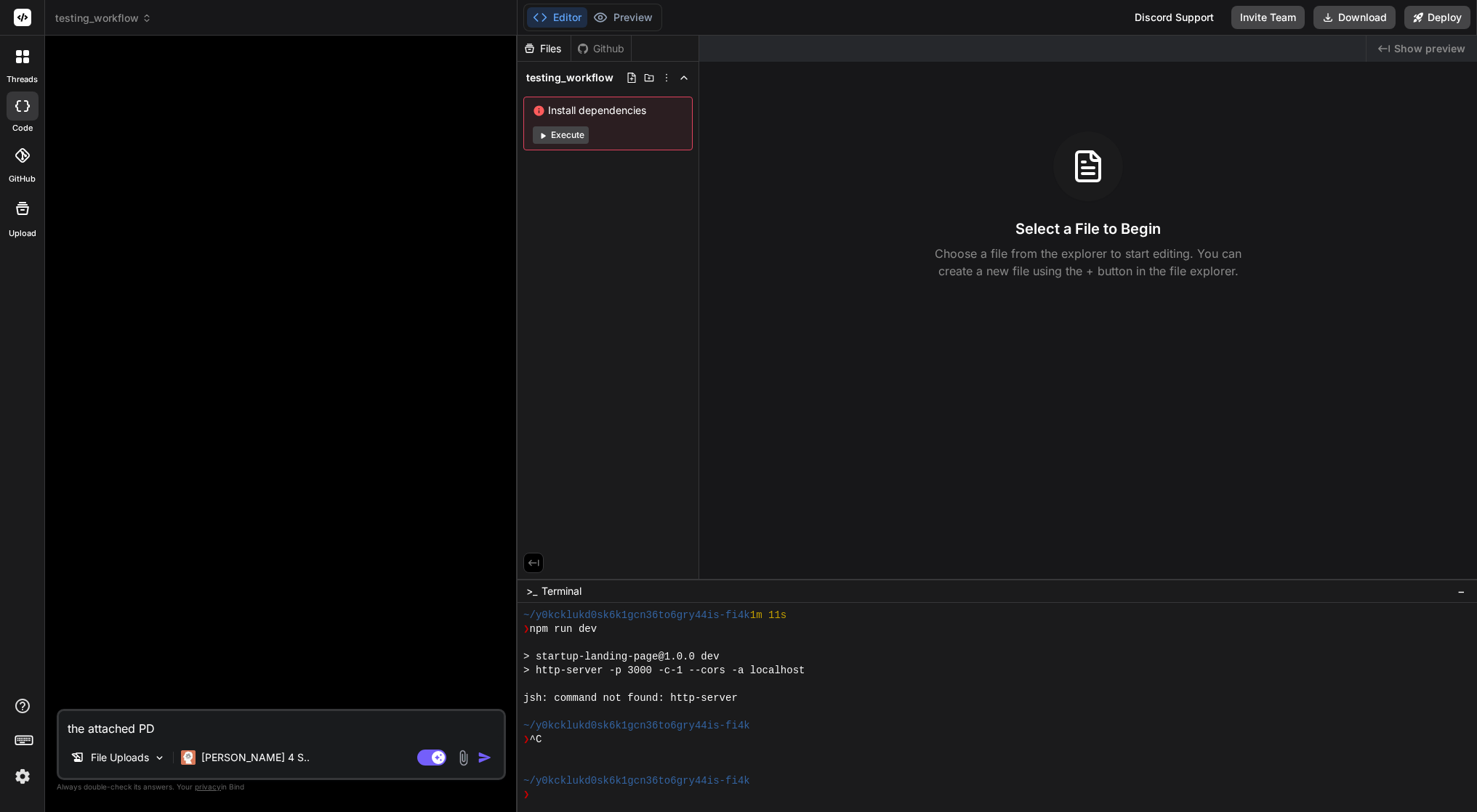
type textarea "x"
type textarea "the attached PDF"
type textarea "x"
type textarea "the attached PDF"
type textarea "x"
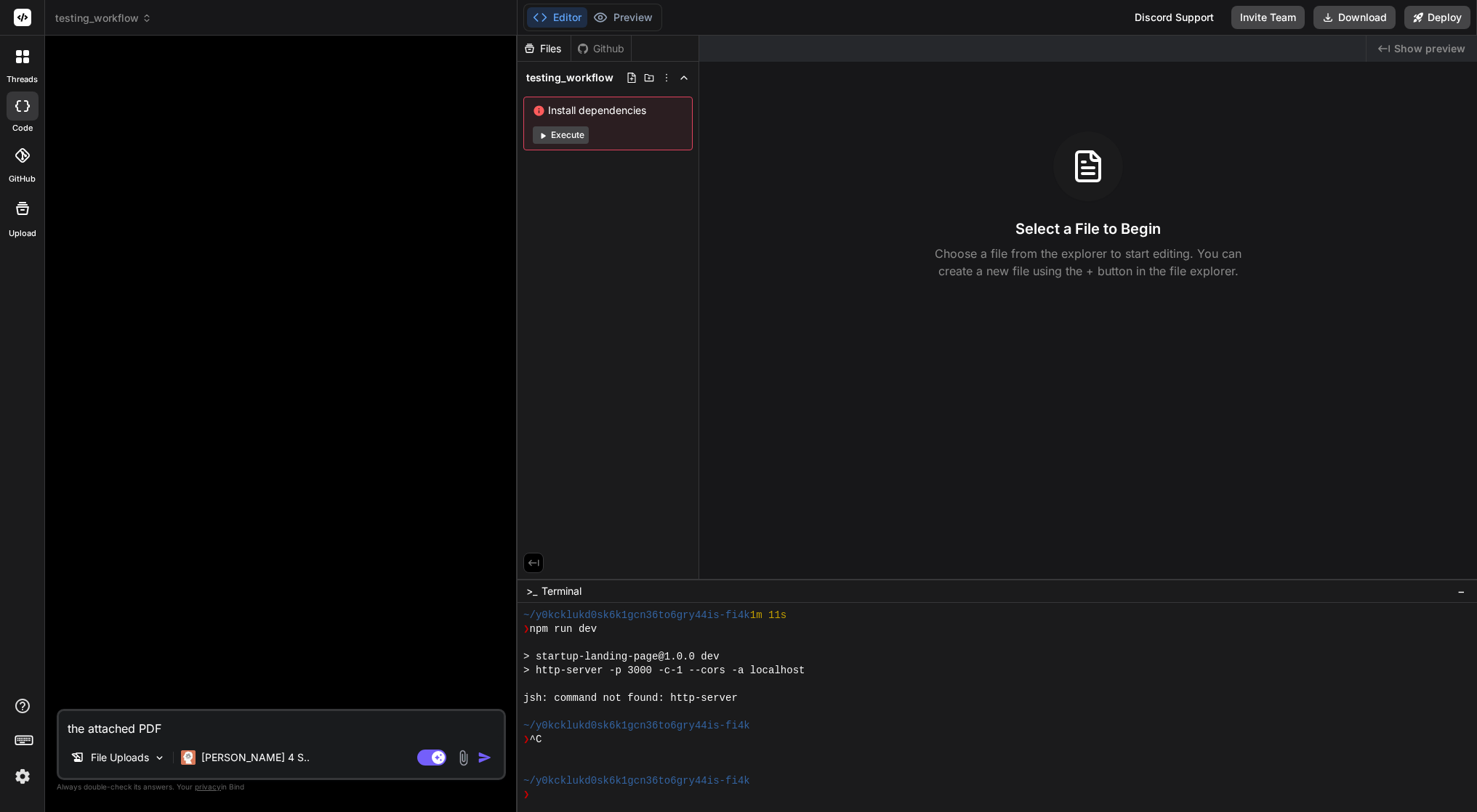
type textarea "the attached PDF i"
type textarea "x"
type textarea "the attached PDF is"
type textarea "x"
type textarea "the attached PDF is"
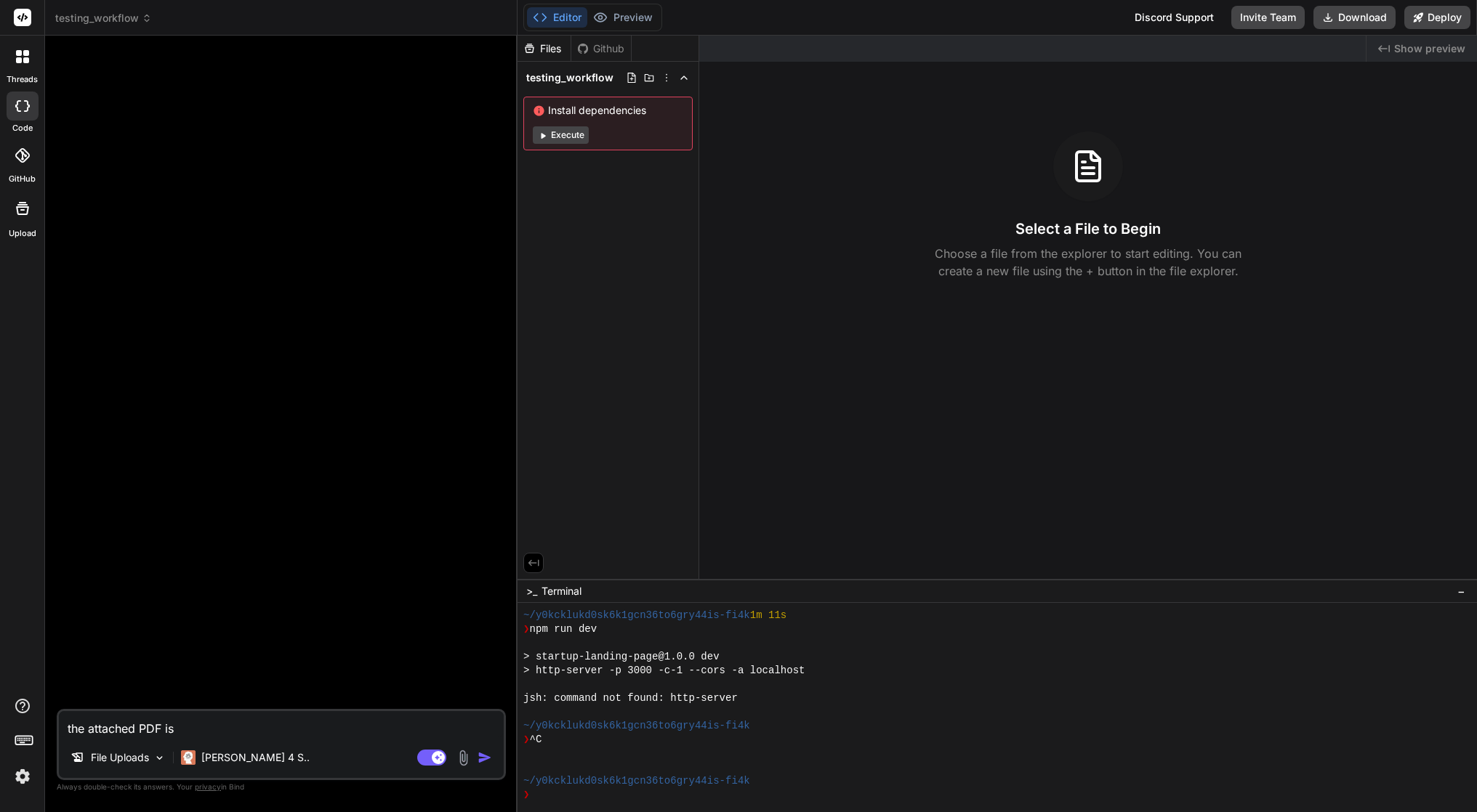
type textarea "x"
type textarea "the attached PDF is t"
type textarea "x"
type textarea "the attached PDF is th"
type textarea "x"
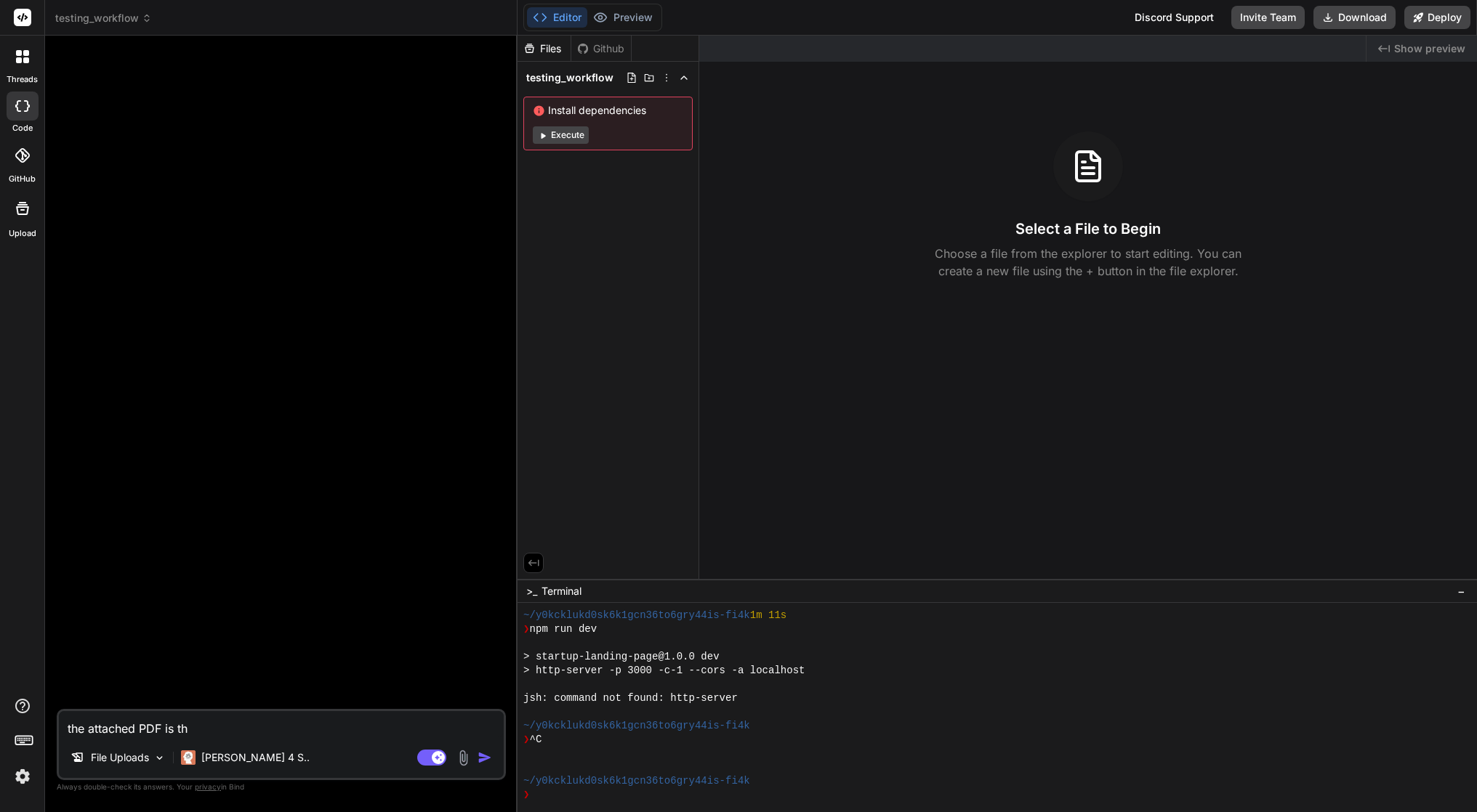
type textarea "the attached PDF is the"
type textarea "x"
type textarea "the attached PDF is the"
type textarea "x"
type textarea "the attached PDF is the w"
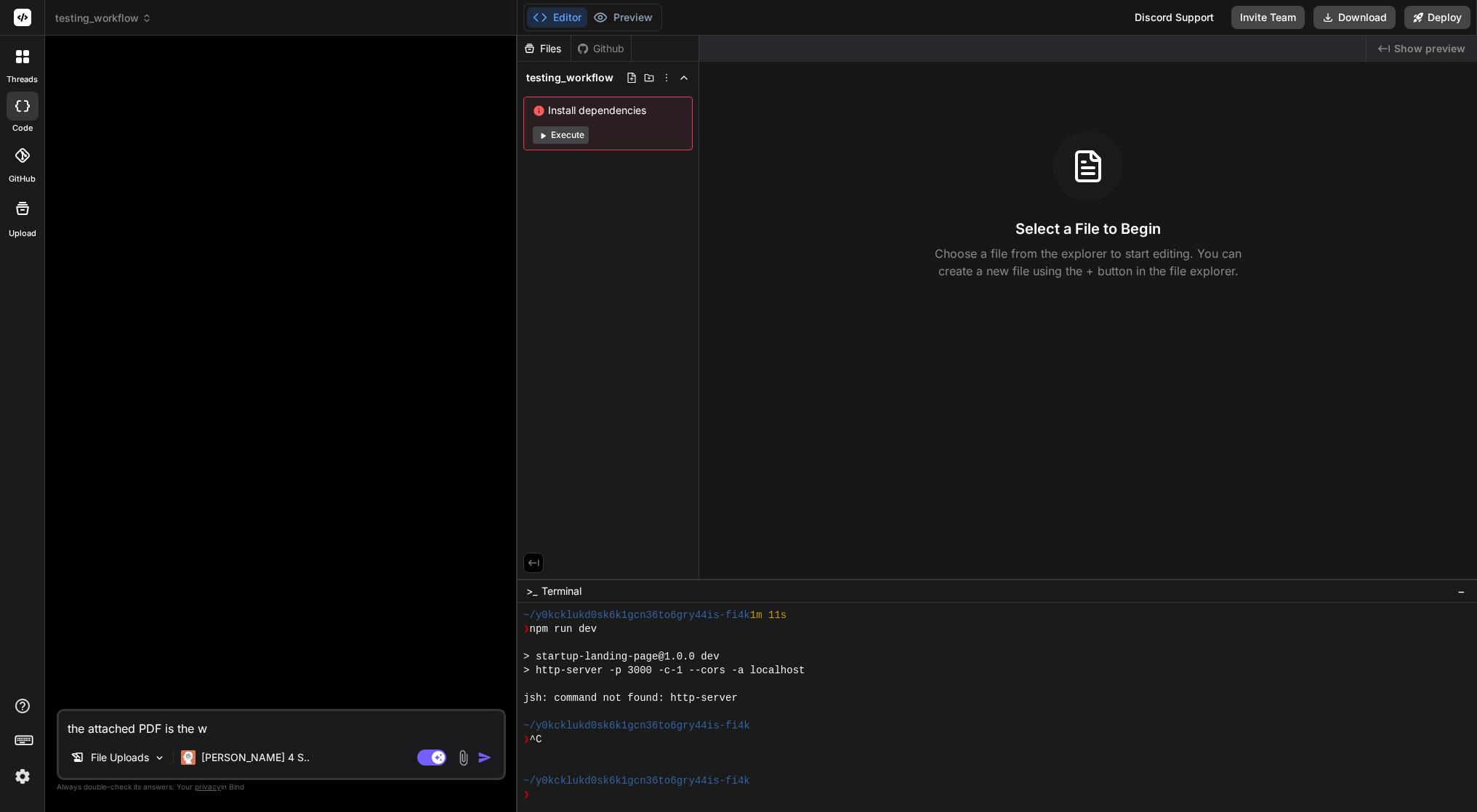
type textarea "x"
type textarea "the attached PDF is the wr"
type textarea "x"
type textarea "the attached PDF is the wri"
type textarea "x"
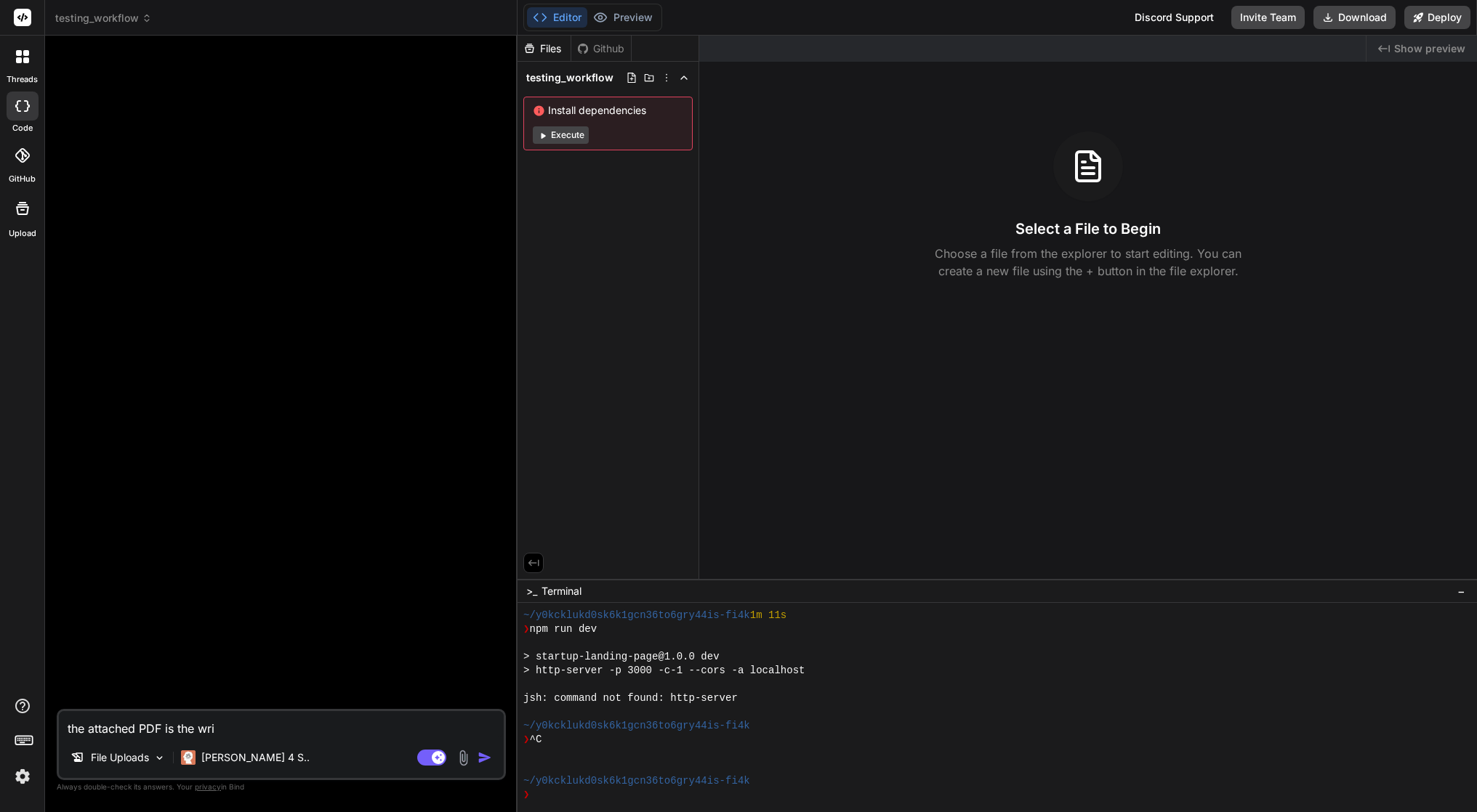
type textarea "the attached PDF is the wr"
type textarea "x"
type textarea "the attached PDF is the w"
type textarea "x"
type textarea "the attached PDF is the wi"
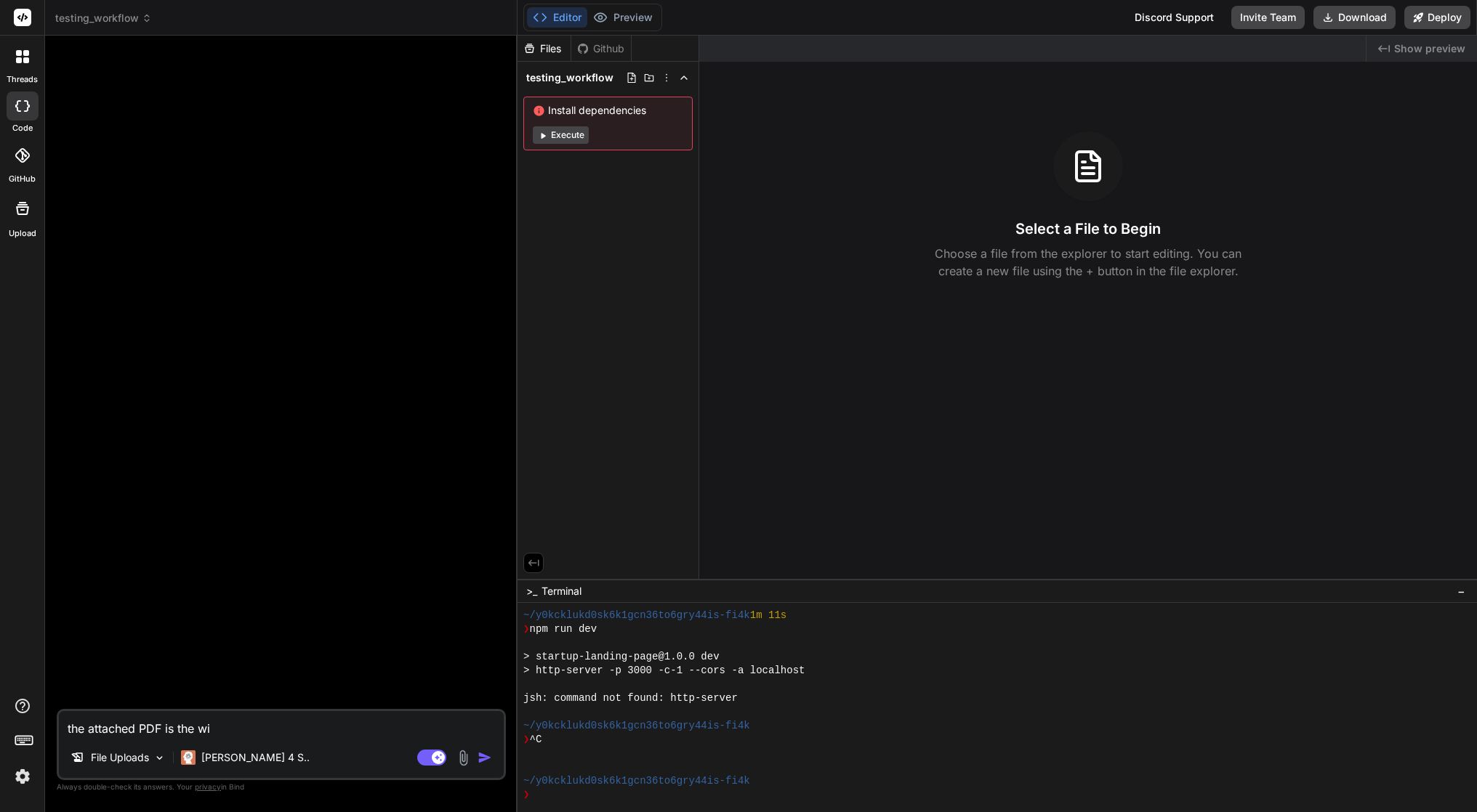
type textarea "x"
type textarea "the attached PDF is the wir"
type textarea "x"
type textarea "the attached PDF is the wire"
type textarea "x"
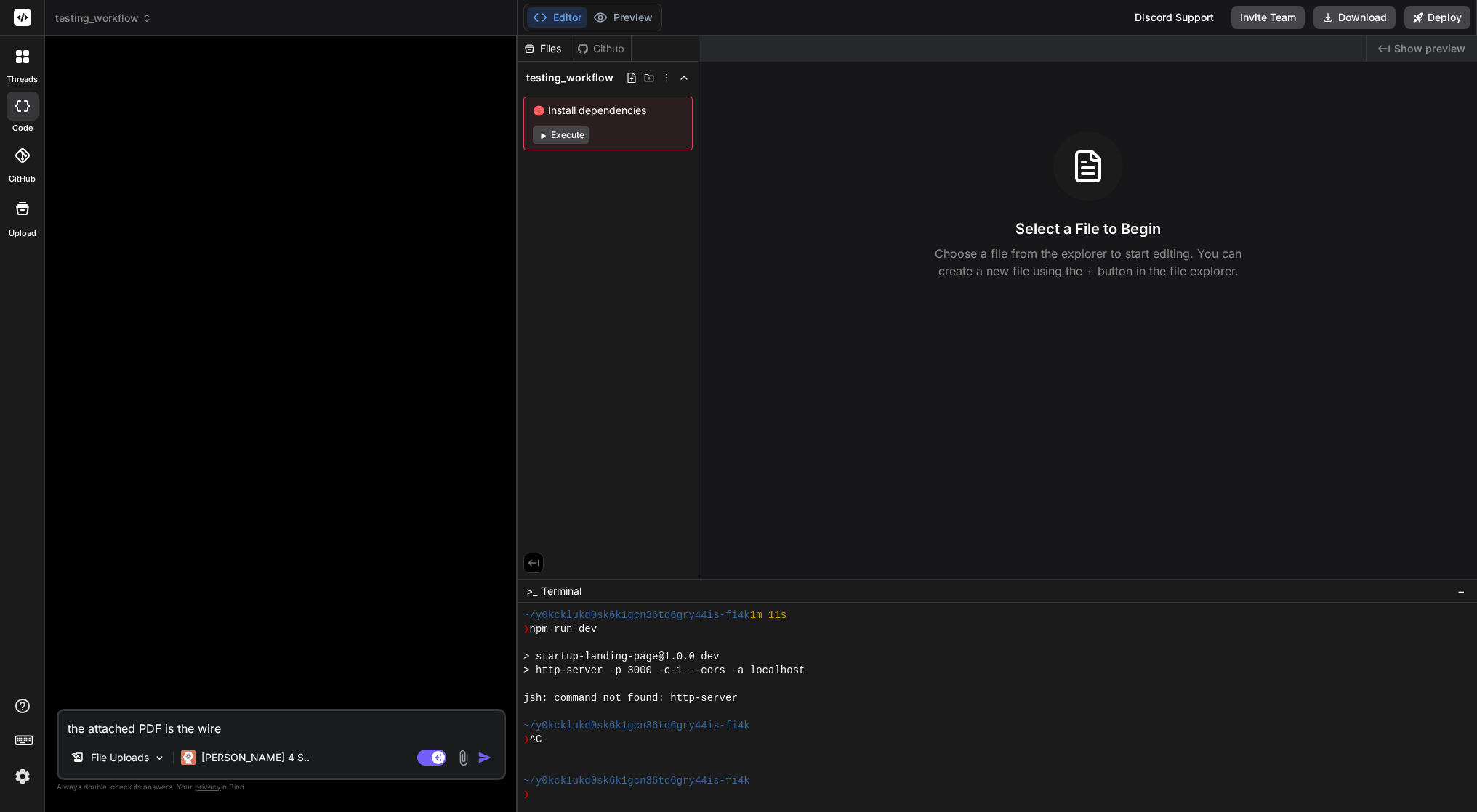
type textarea "the attached PDF is the wiref"
type textarea "x"
type textarea "the attached PDF is the wirefr"
type textarea "x"
type textarea "the attached PDF is the wirefra"
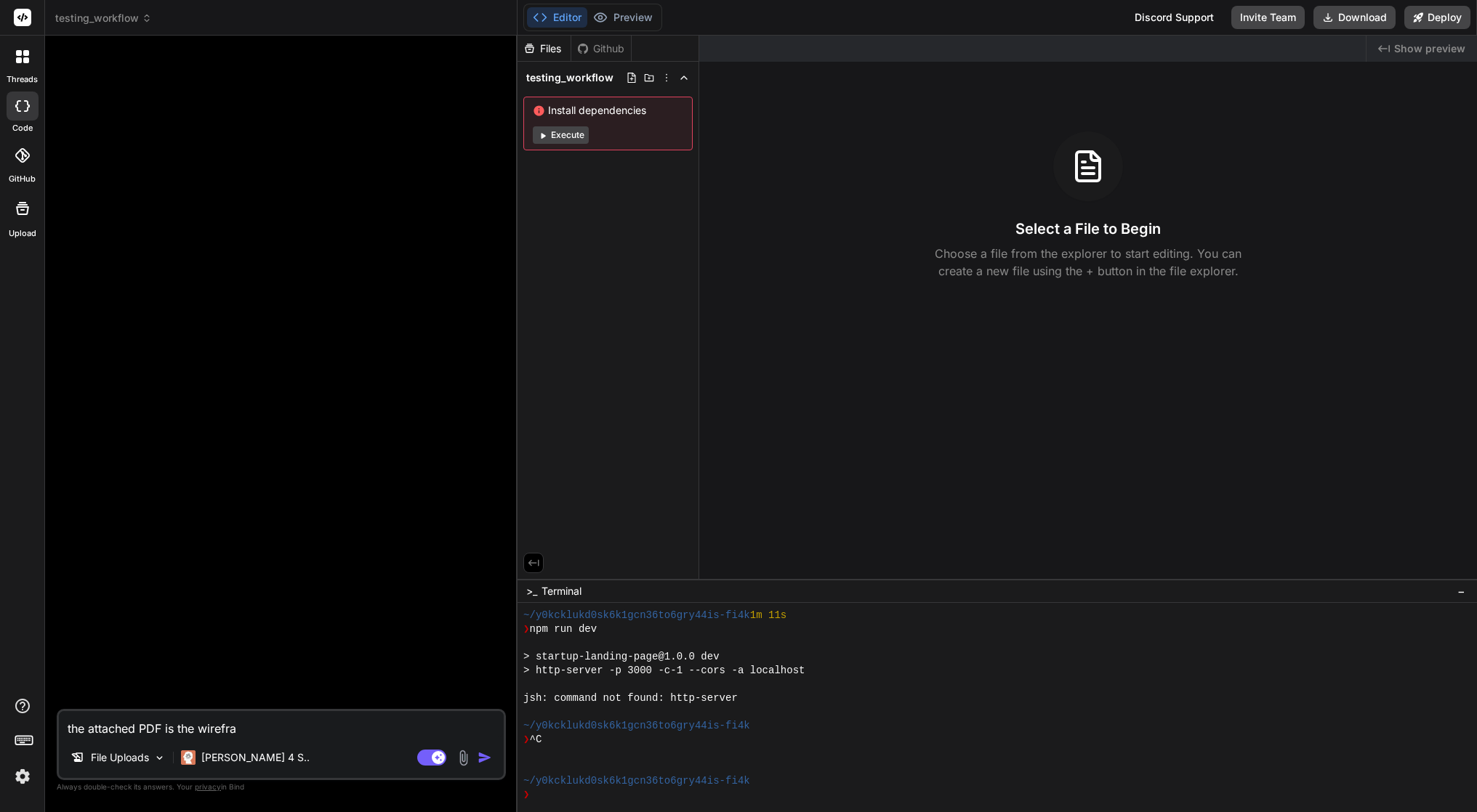
type textarea "x"
type textarea "the attached PDF is the wirefram"
type textarea "x"
type textarea "the attached PDF is the wireframe"
type textarea "x"
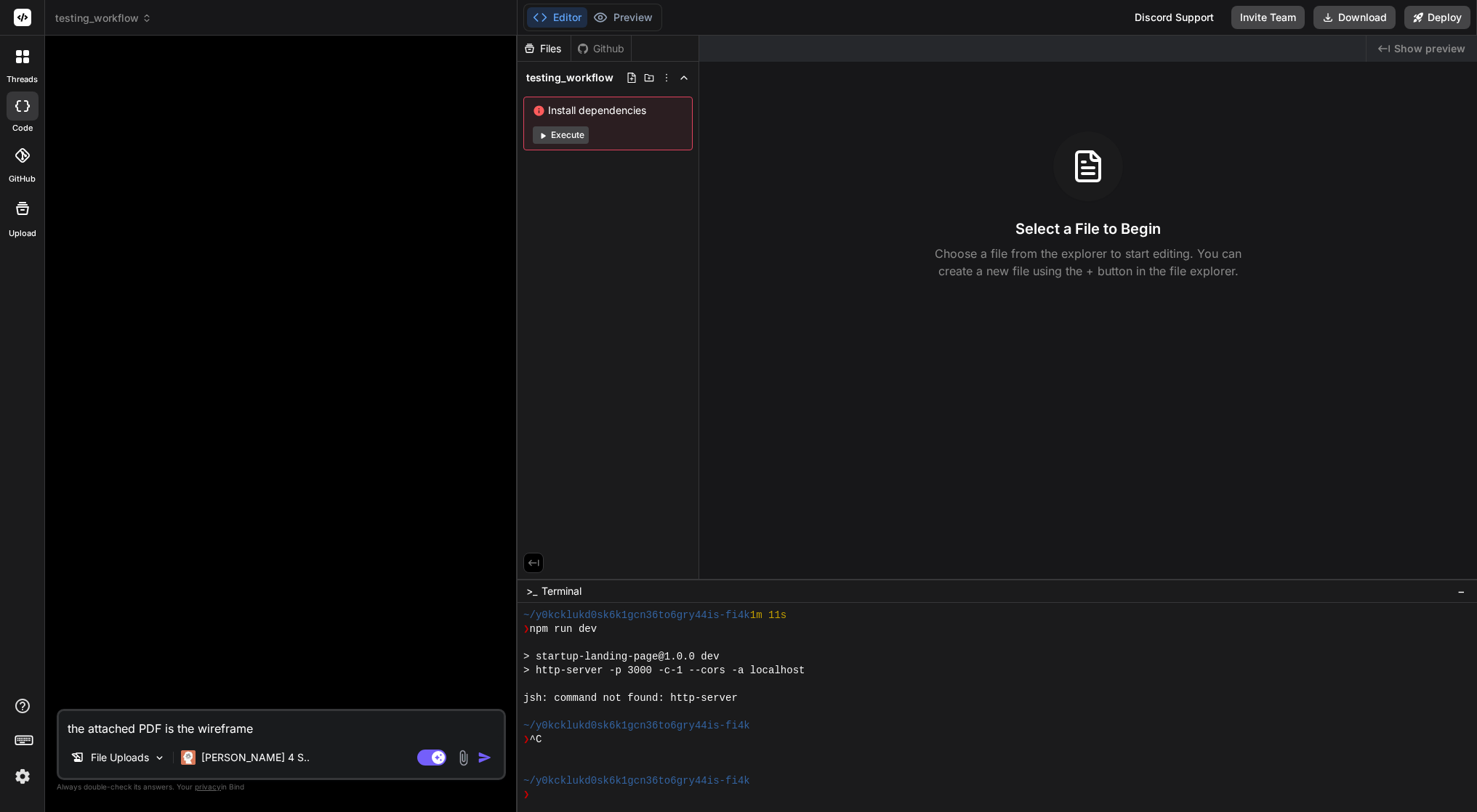
type textarea "the attached PDF is the wireframe"
type textarea "x"
type textarea "the attached PDF is the wireframe w"
type textarea "x"
type textarea "the attached PDF is the wireframe wo"
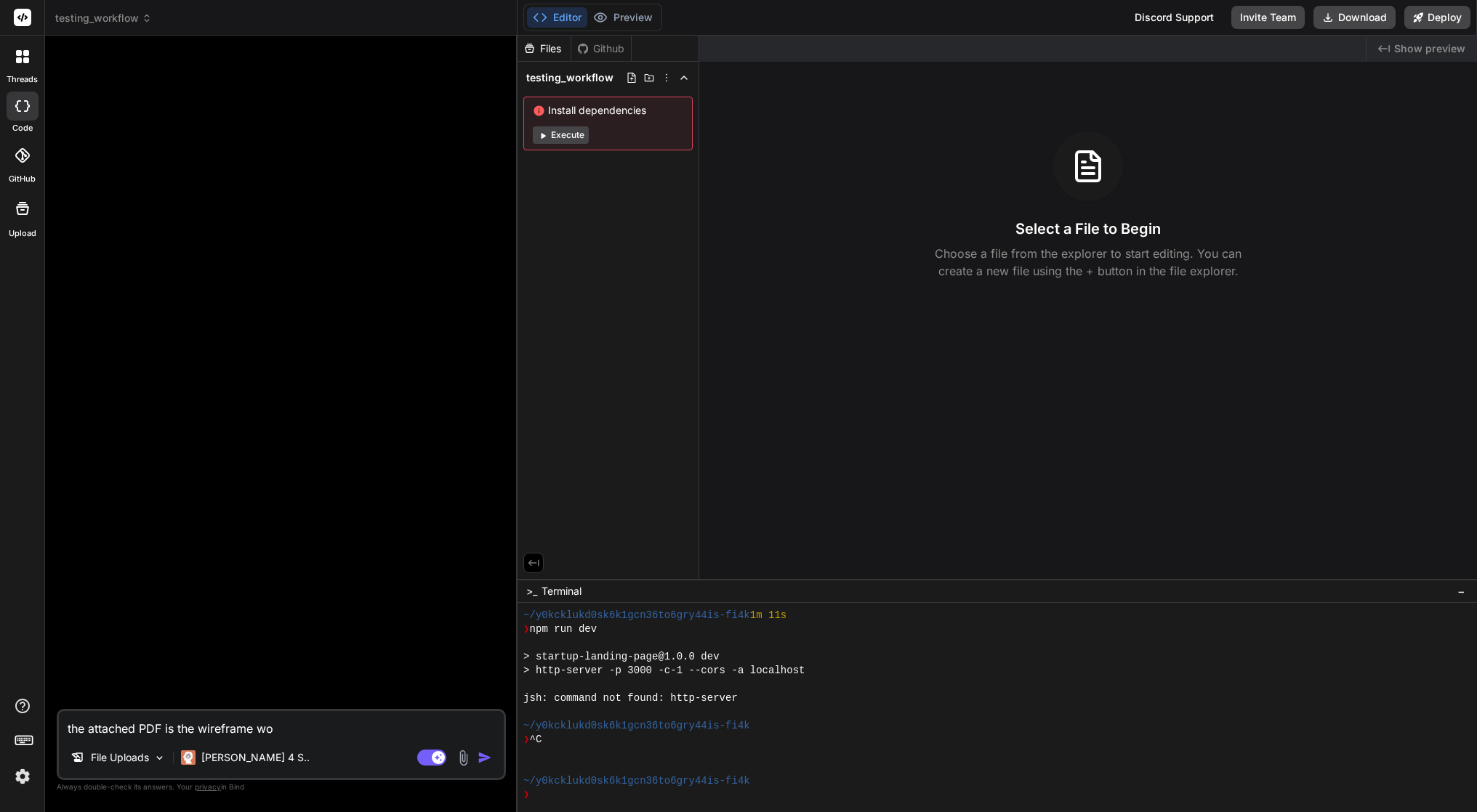
type textarea "x"
type textarea "the attached PDF is the wireframe wor"
type textarea "x"
type textarea "the attached PDF is the wireframe work"
type textarea "x"
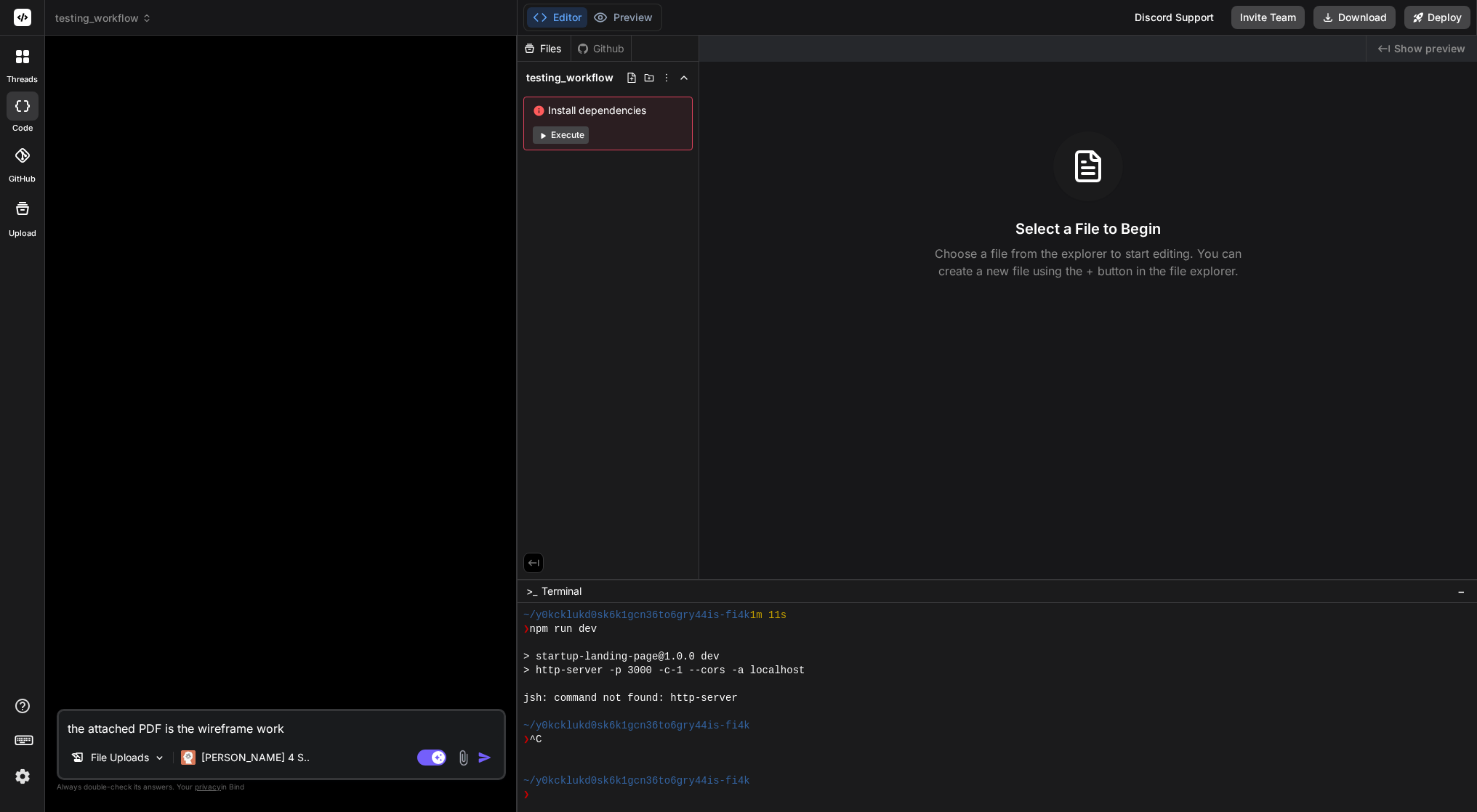
type textarea "the attached PDF is the wireframe work"
type textarea "x"
type textarea "the attached PDF is the wireframe work f"
type textarea "x"
type textarea "the attached PDF is the wireframe work fo"
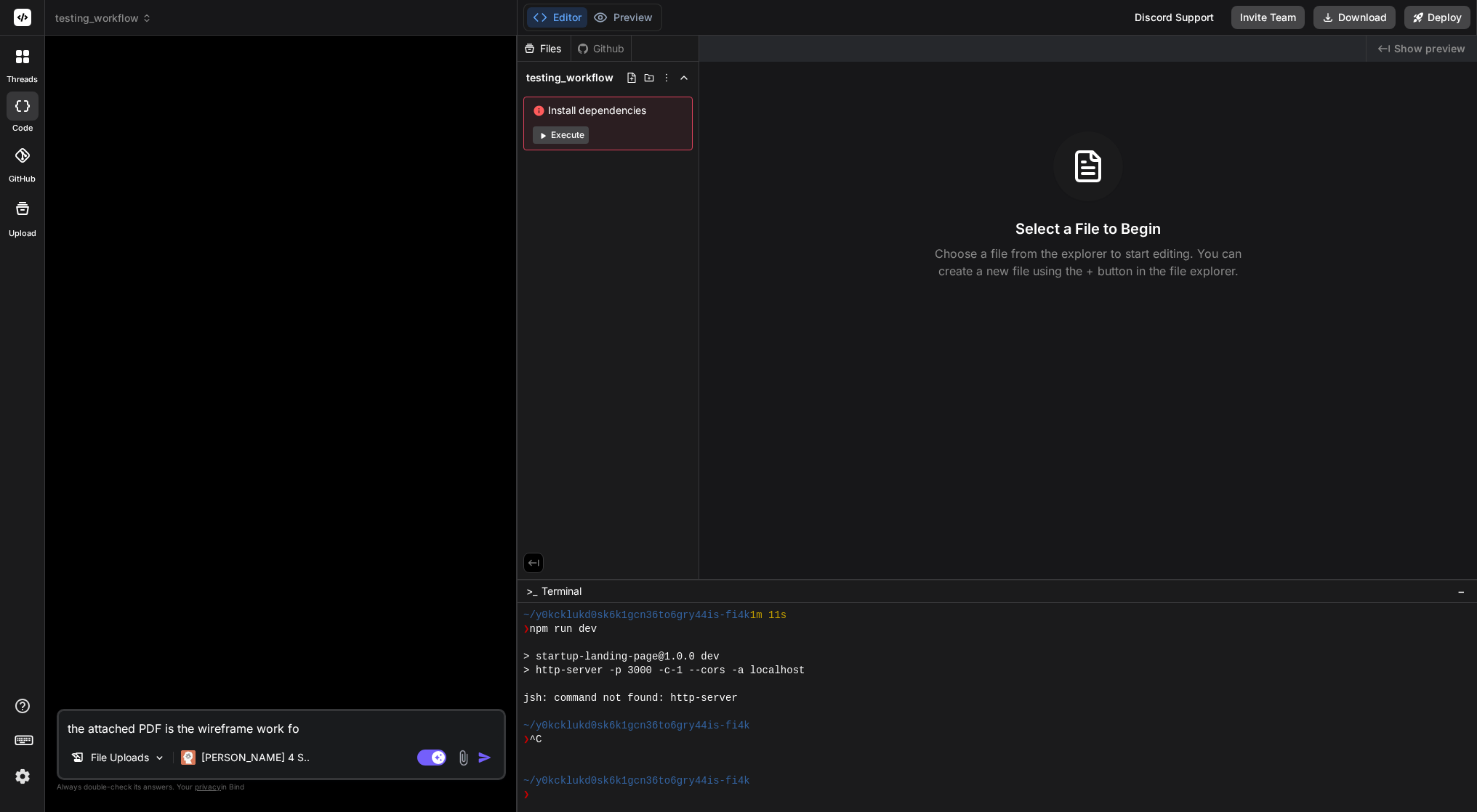
type textarea "x"
type textarea "the attached PDF is the wireframe work for"
type textarea "x"
type textarea "the attached PDF is the wireframe work for"
type textarea "x"
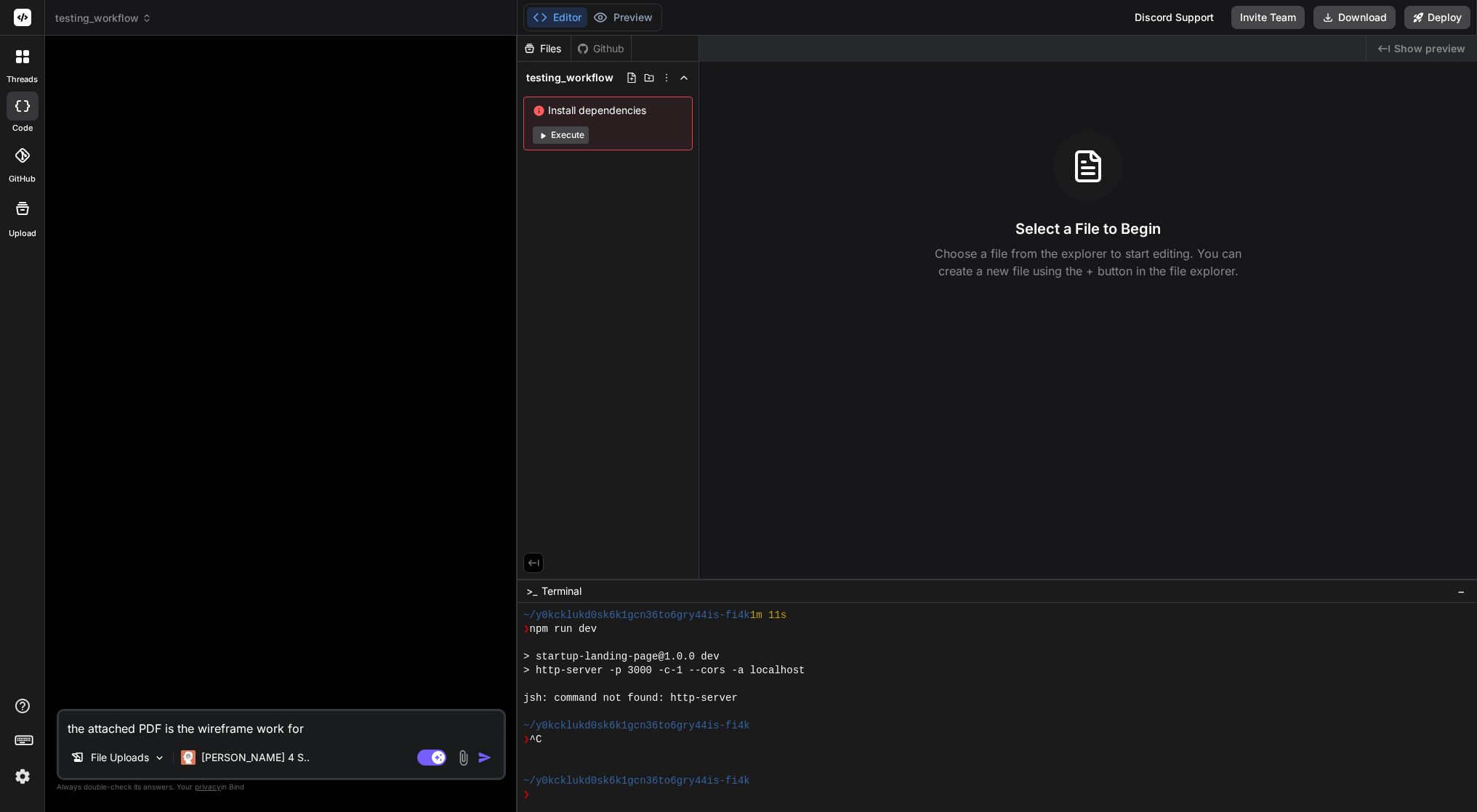
type textarea "the attached PDF is the wireframe work for a"
type textarea "x"
type textarea "the attached PDF is the wireframe work for a"
type textarea "x"
type textarea "the attached PDF is the wireframe work for a n"
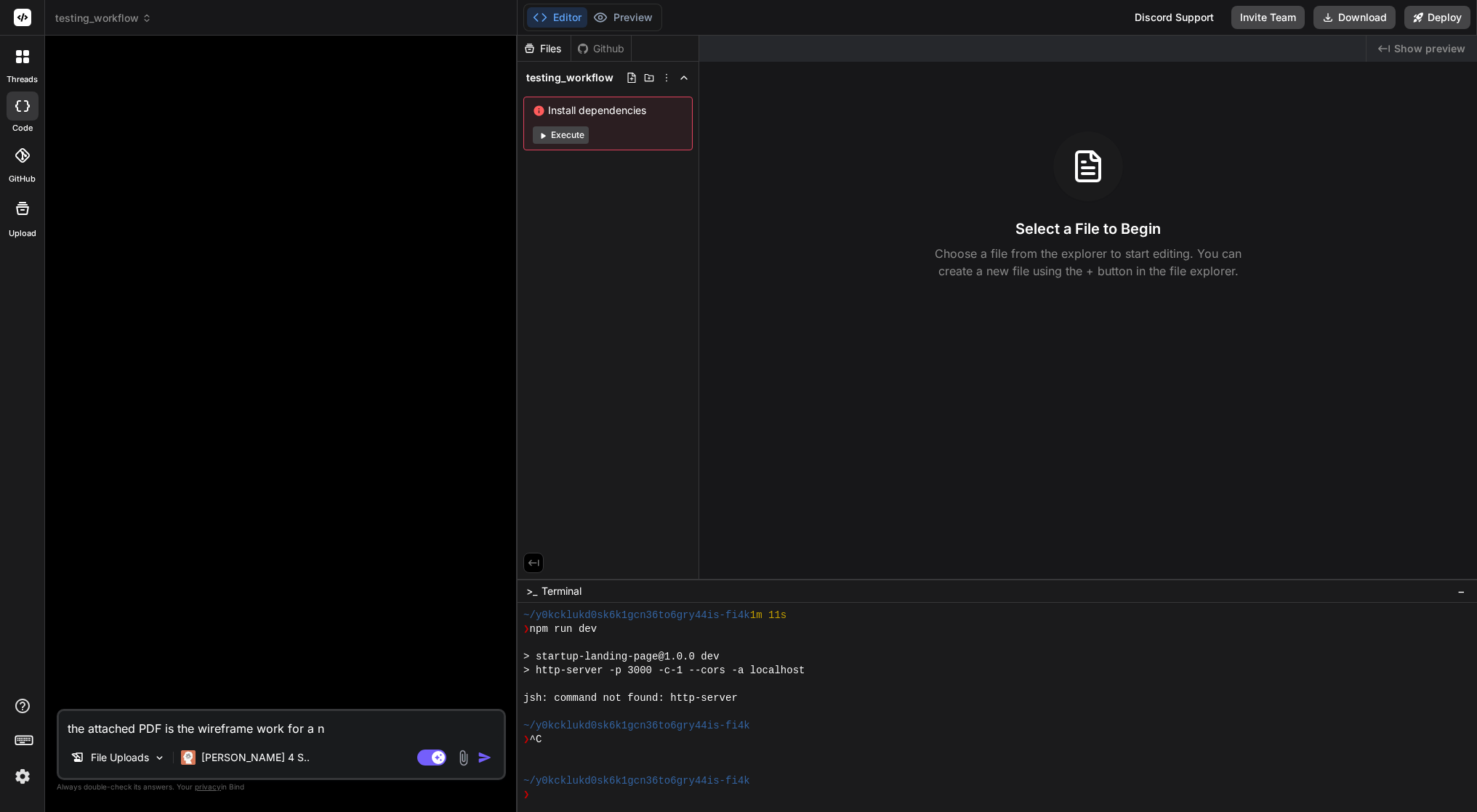
type textarea "x"
type textarea "the attached PDF is the wireframe work for a ne"
type textarea "x"
type textarea "the attached PDF is the wireframe work for a new"
type textarea "x"
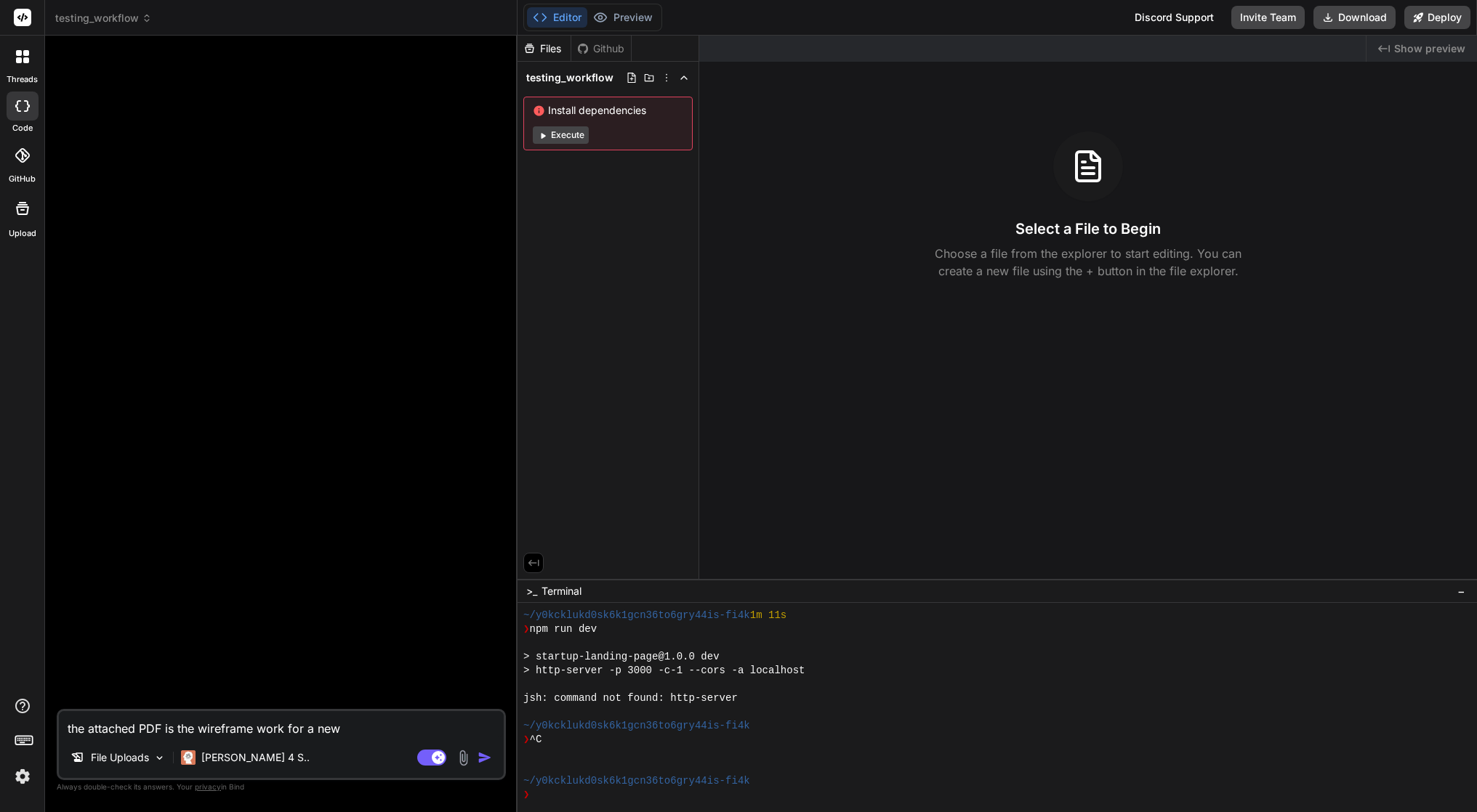
type textarea "the attached PDF is the wireframe work for a new"
type textarea "x"
type textarea "the attached PDF is the wireframe work for a new l"
type textarea "x"
type textarea "the attached PDF is the wireframe work for a new la"
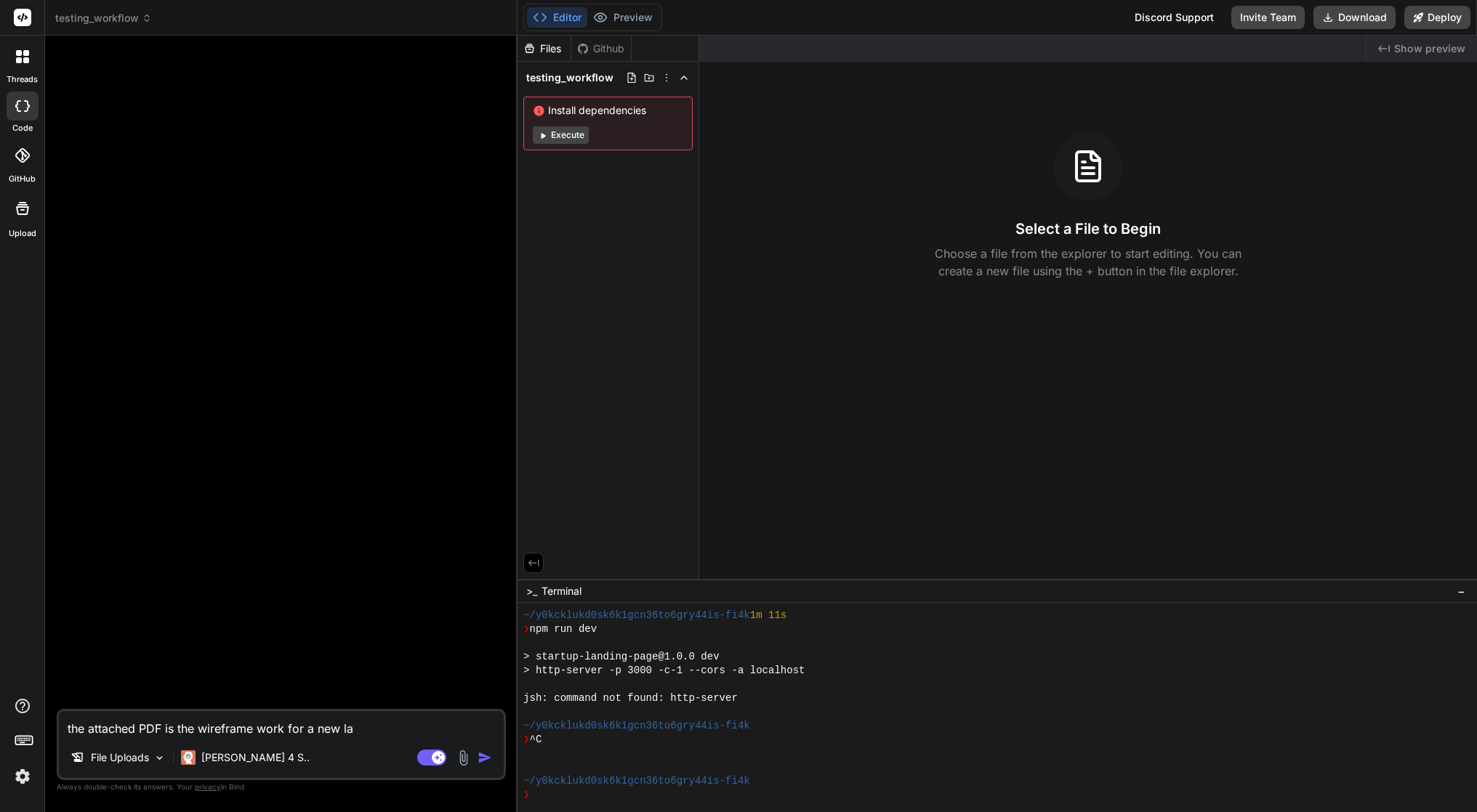
type textarea "x"
type textarea "the attached PDF is the wireframe work for a new lan"
type textarea "x"
type textarea "the attached PDF is the wireframe work for a new land"
type textarea "x"
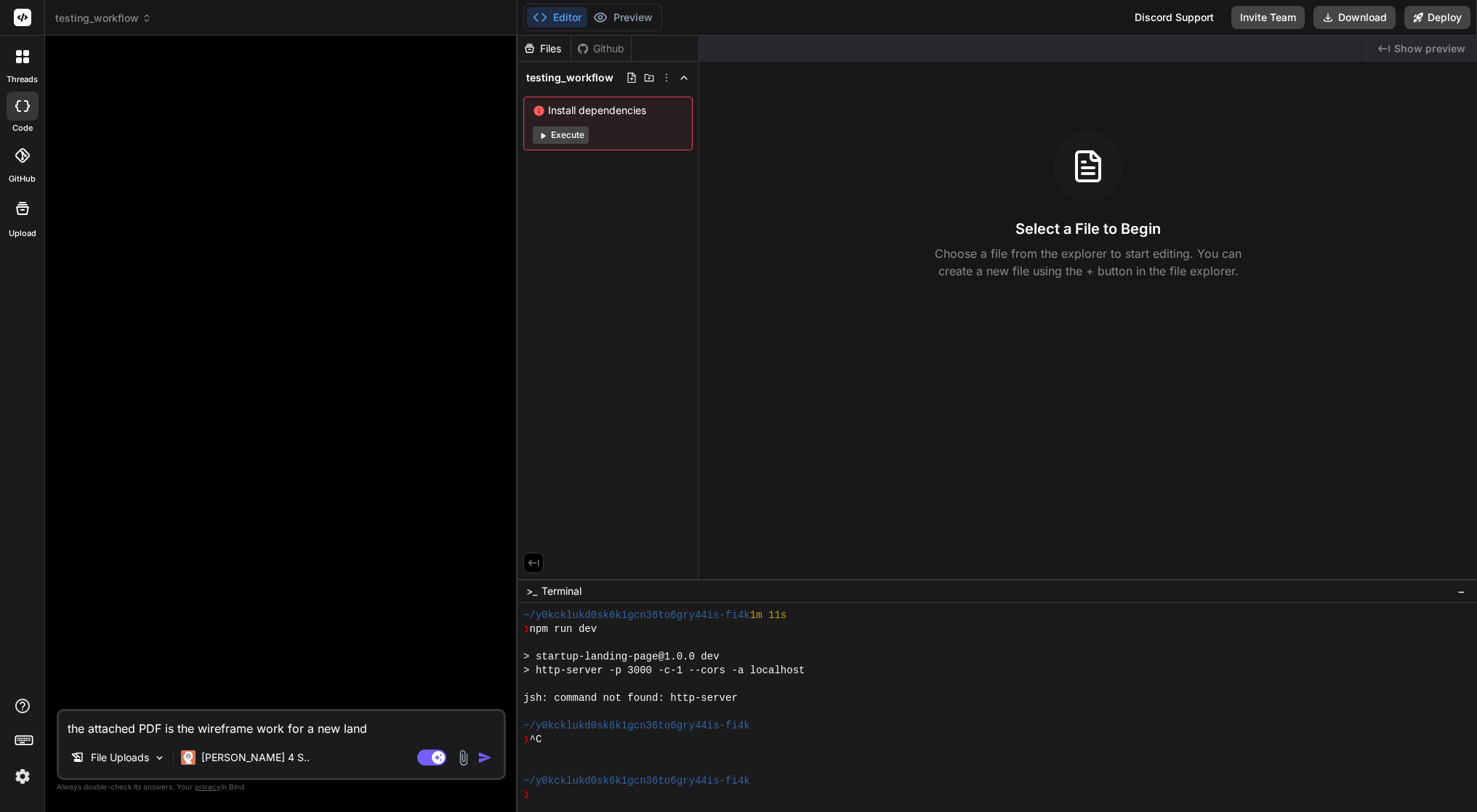
type textarea "the attached PDF is the wireframe work for a new [PERSON_NAME]"
type textarea "x"
type textarea "the attached PDF is the wireframe work for a new [PERSON_NAME]"
type textarea "x"
type textarea "the attached PDF is the wireframe work for a new landing"
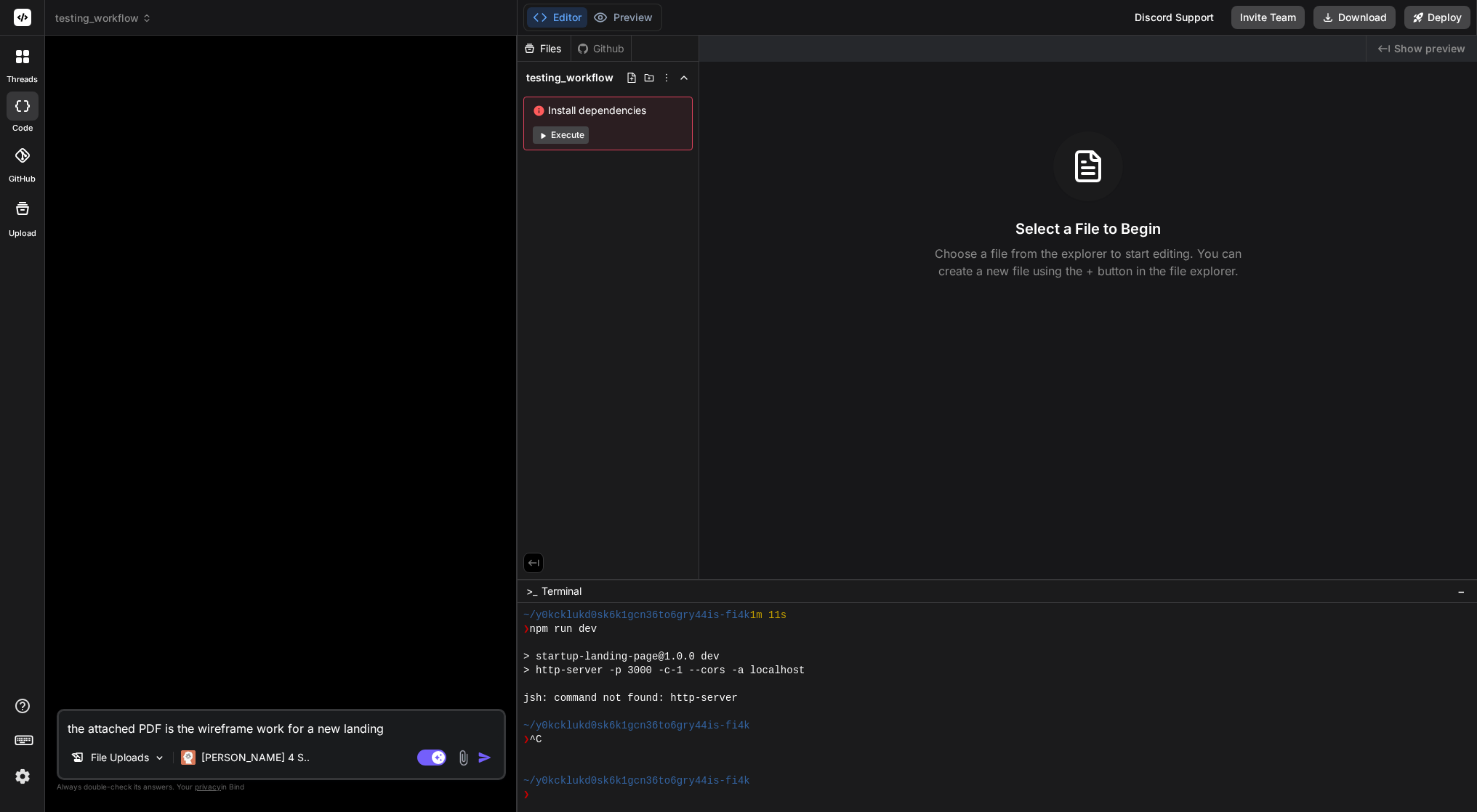
type textarea "x"
type textarea "the attached PDF is the wireframe work for a new landing"
type textarea "x"
type textarea "the attached PDF is the wireframe work for a new landing p"
type textarea "x"
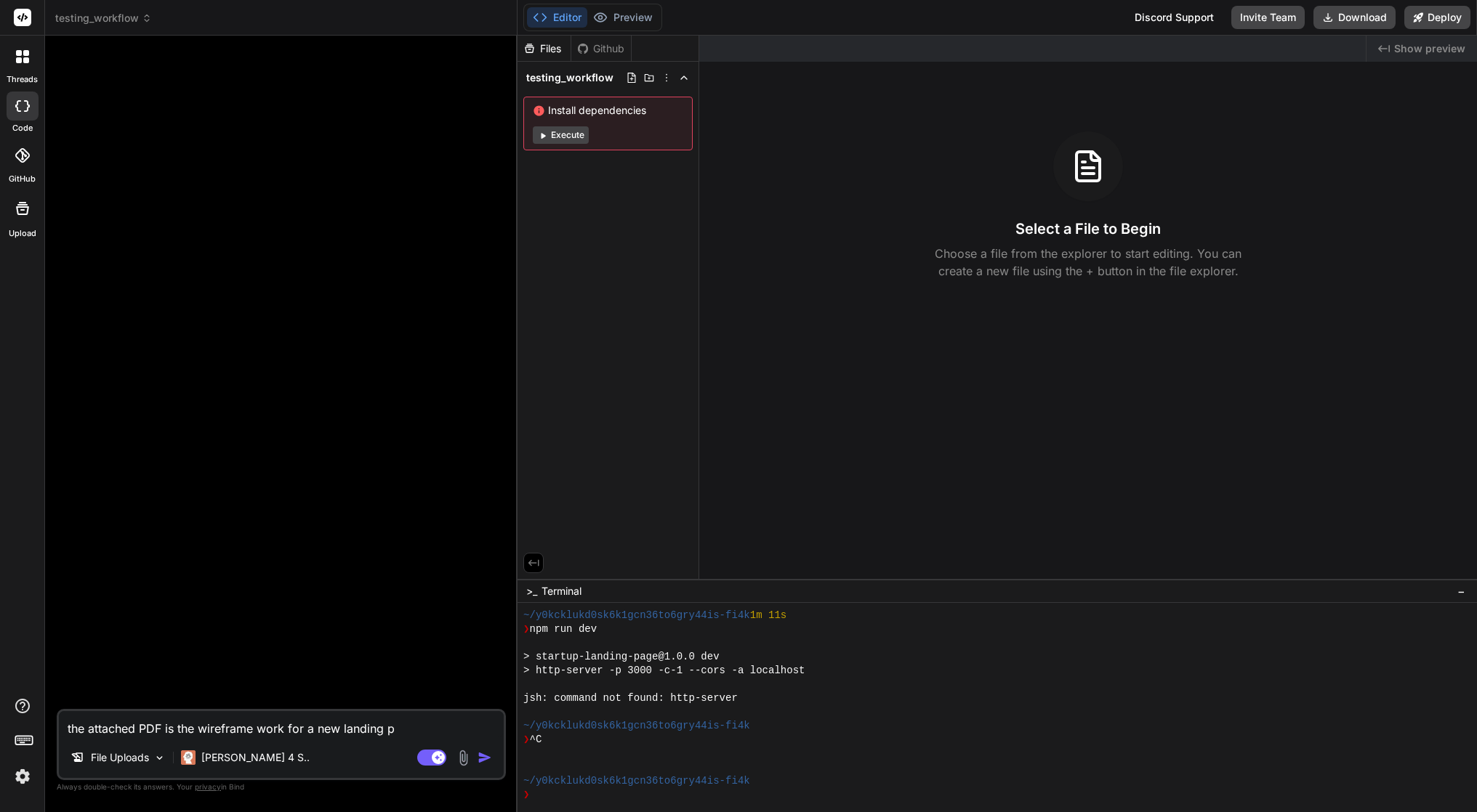
type textarea "the attached PDF is the wireframe work for a new landing pa"
type textarea "x"
type textarea "the attached PDF is the wireframe work for a new landing pag"
type textarea "x"
type textarea "the attached PDF is the wireframe work for a new landing page"
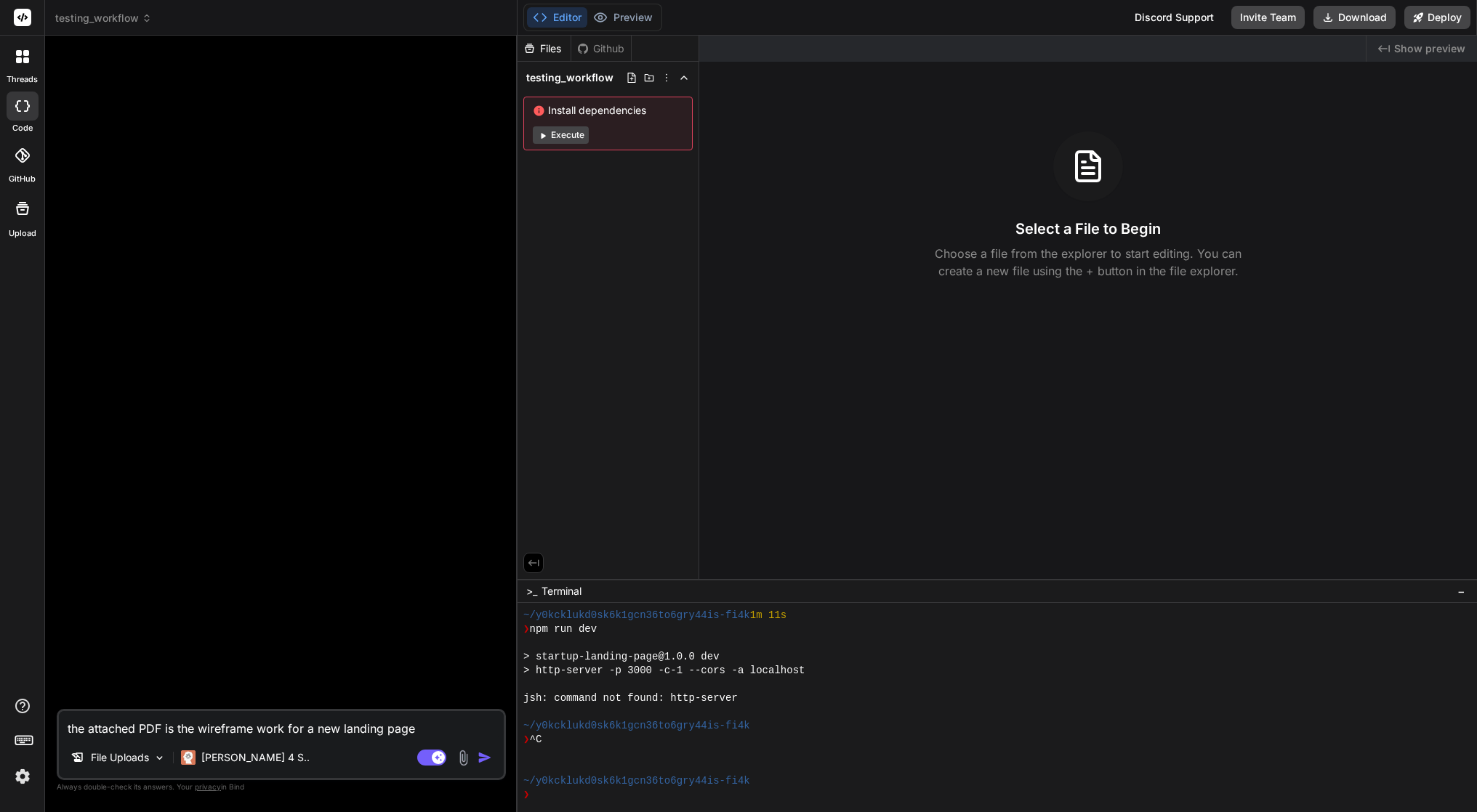
type textarea "x"
type textarea "the attached PDF is the wireframe work for a new landing page."
type textarea "x"
type textarea "the attached PDF is the wireframe work for a new landing page."
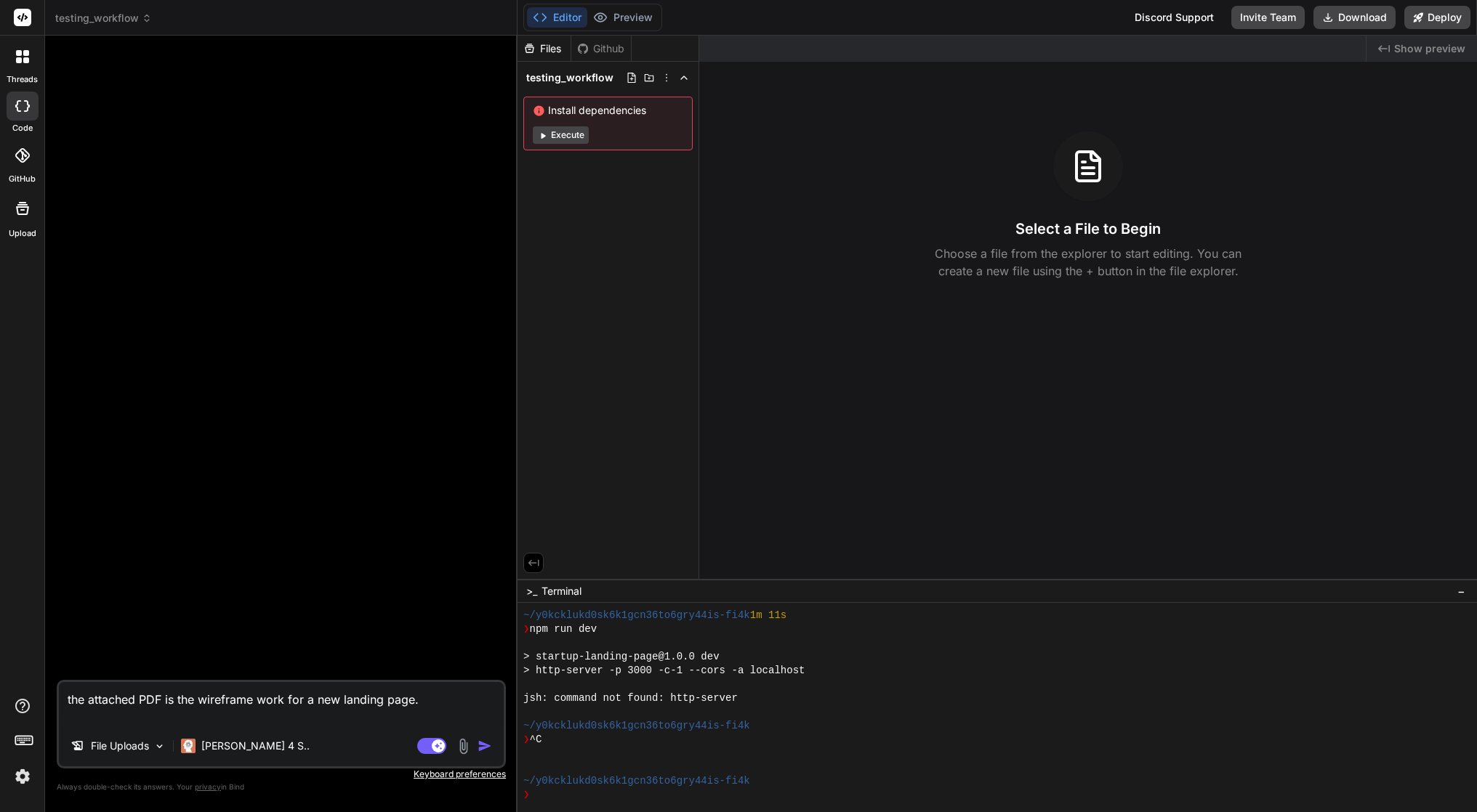
type textarea "x"
type textarea "the attached PDF is the wireframe work for a new landing page."
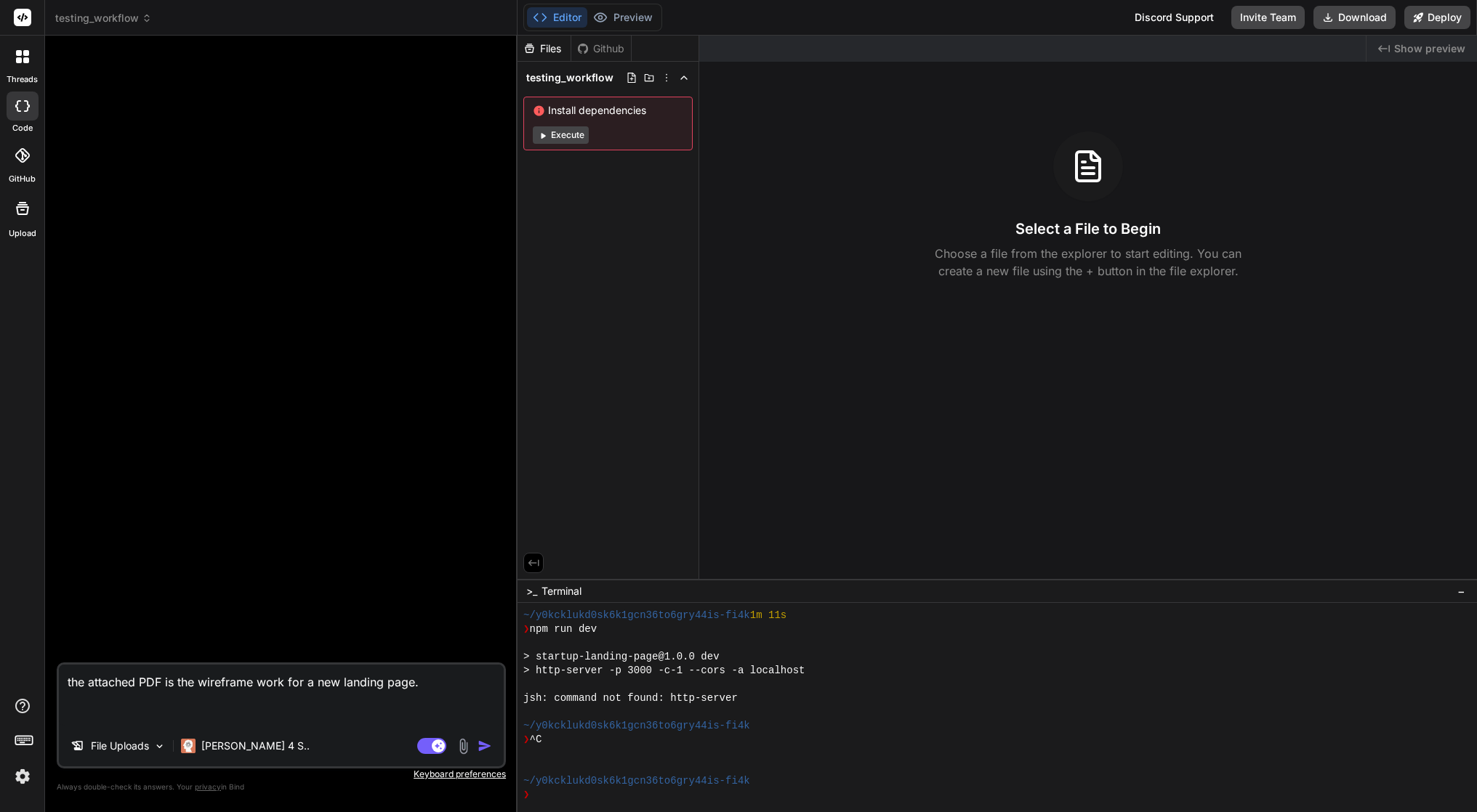
type textarea "x"
type textarea "the attached PDF is the wireframe work for a new landing page."
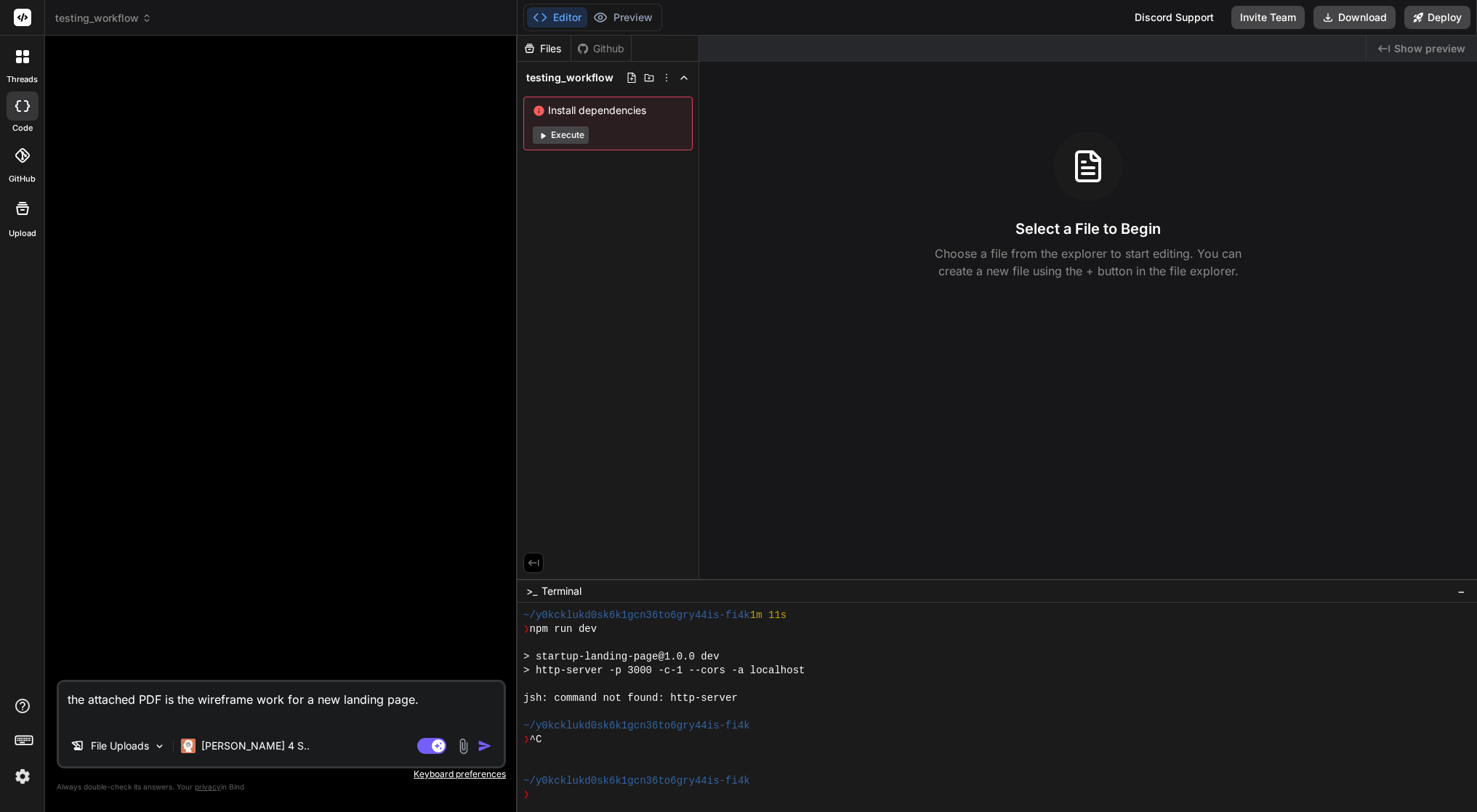
type textarea "x"
type textarea "the attached PDF is the wireframe work for a new landing page."
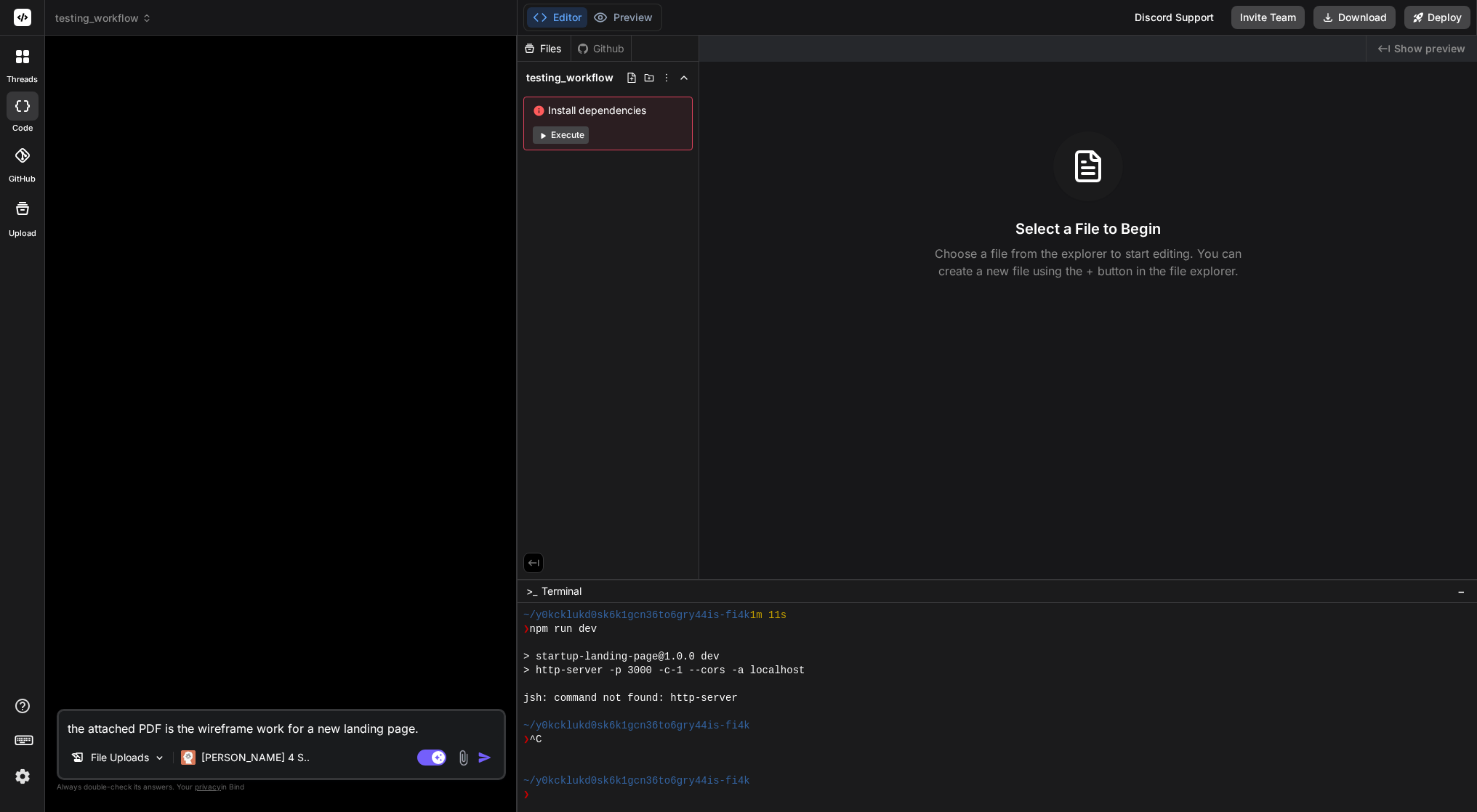
type textarea "x"
type textarea "the attached PDF is the wireframe work for a new landing page."
type textarea "x"
type textarea "the attached PDF is the wireframe work for a new landing page."
type textarea "x"
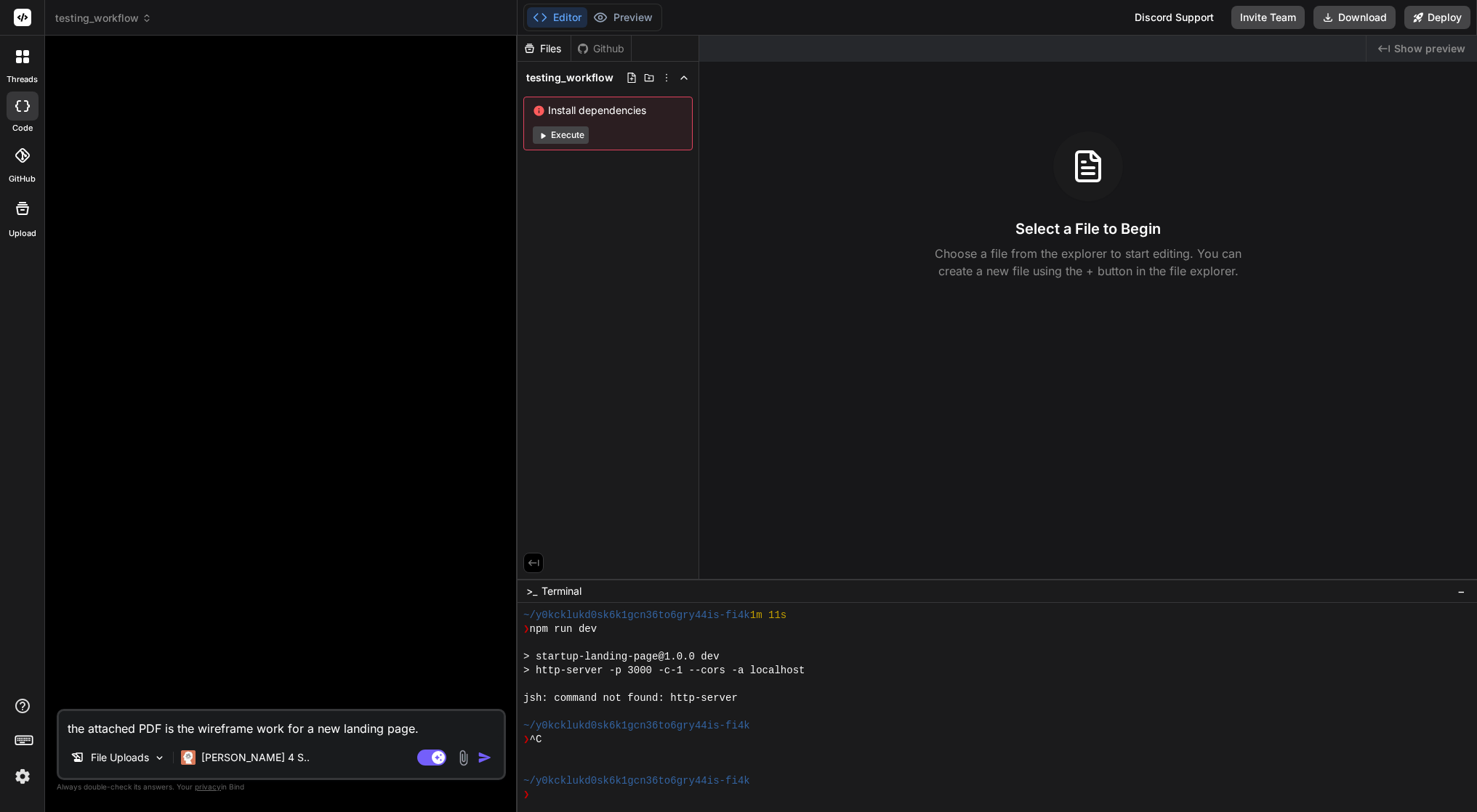
type textarea "the attached PDF is the wireframe work for a new landing page. T"
type textarea "x"
type textarea "the attached PDF is the wireframe work for a new landing page. Th"
type textarea "x"
type textarea "the attached PDF is the wireframe work for a new landing page. The"
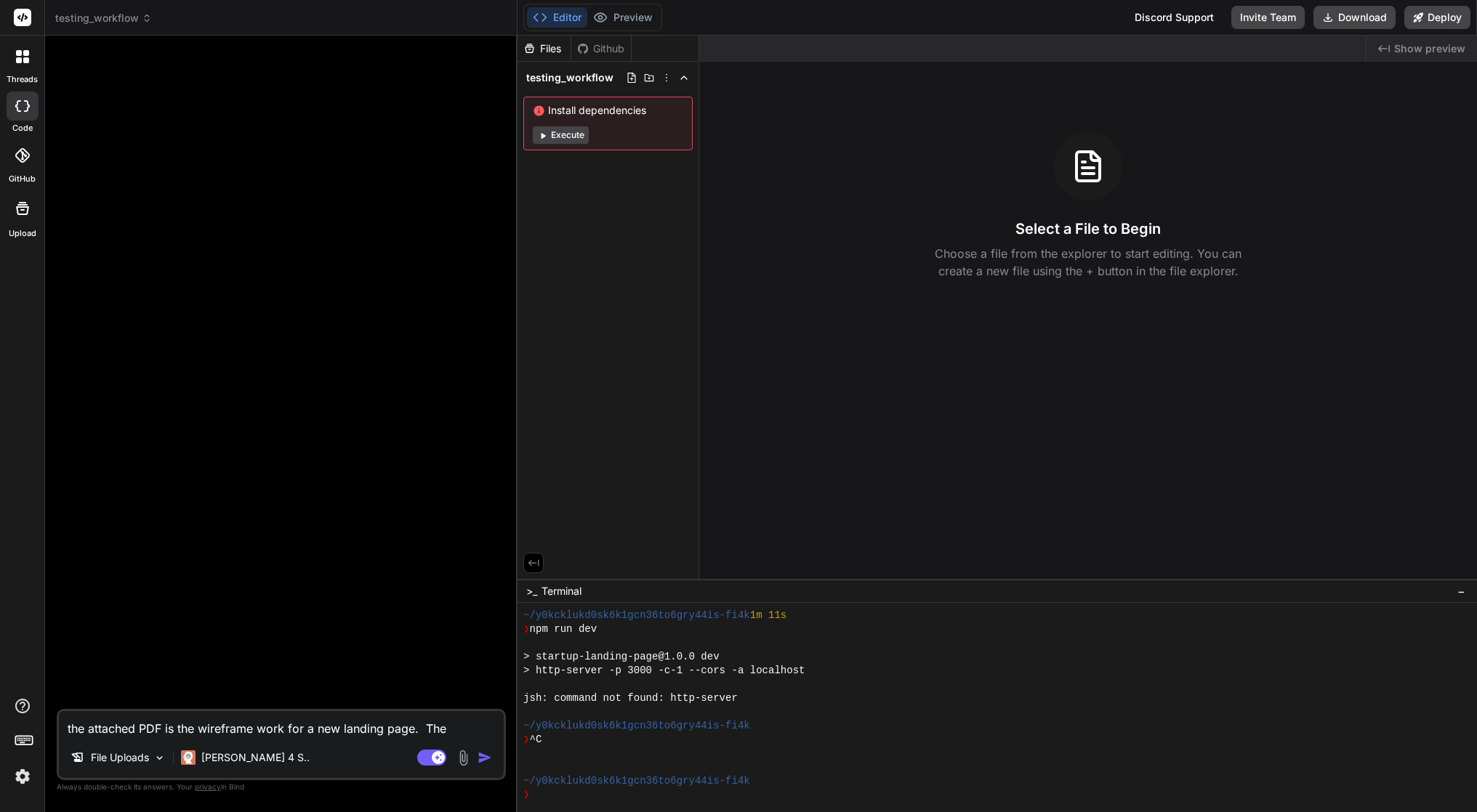
type textarea "x"
type textarea "the attached PDF is the wireframe work for a new landing page. The"
type textarea "x"
type textarea "the attached PDF is the wireframe work for a new landing page. The w"
type textarea "x"
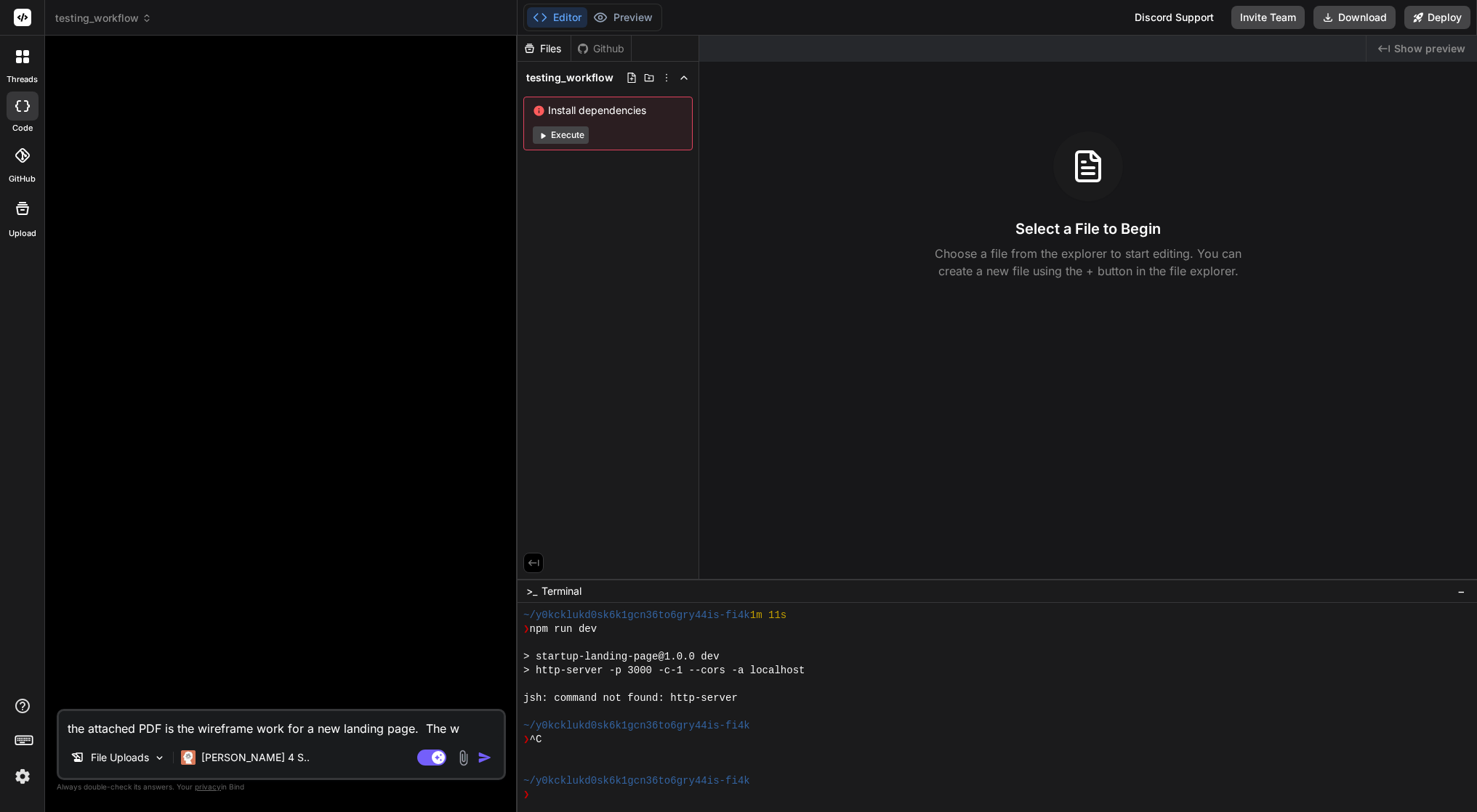
type textarea "the attached PDF is the wireframe work for a new landing page. The we"
type textarea "x"
type textarea "the attached PDF is the wireframe work for a new landing page. The web"
type textarea "x"
type textarea "the attached PDF is the wireframe work for a new landing page. The webs"
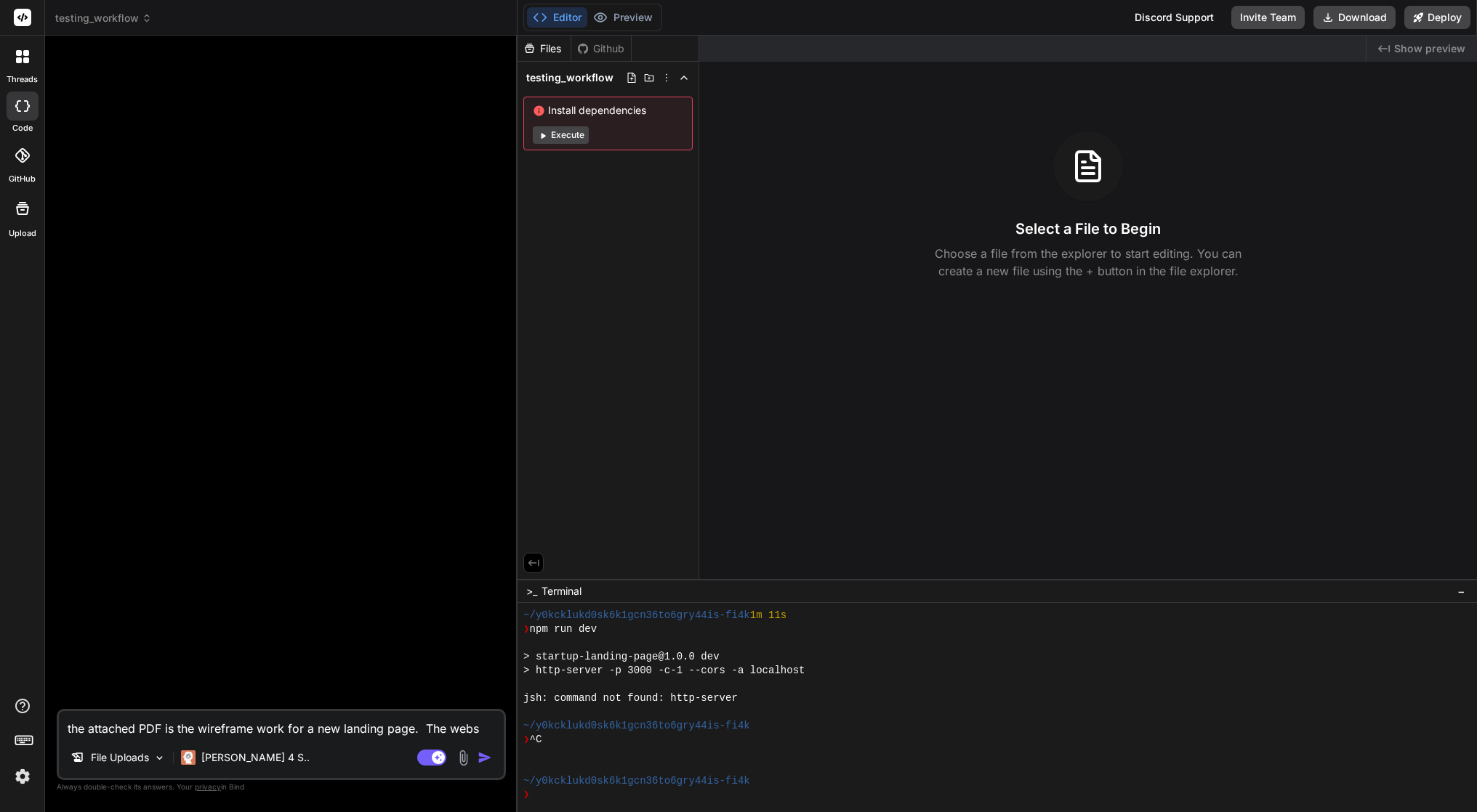
type textarea "x"
type textarea "the attached PDF is the wireframe work for a new landing page. The websi"
type textarea "x"
type textarea "the attached PDF is the wireframe work for a new landing page. The websit"
type textarea "x"
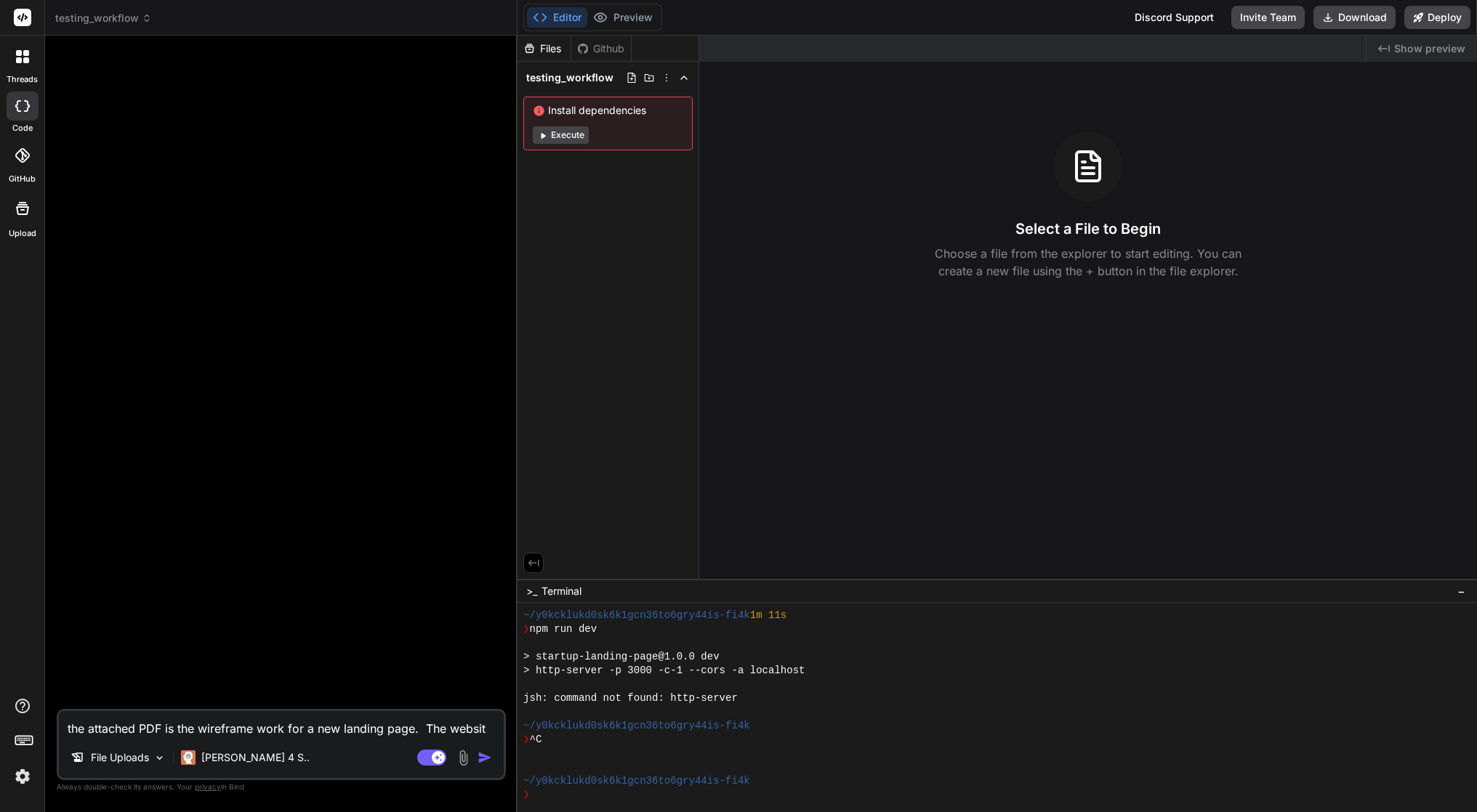
type textarea "the attached PDF is the wireframe work for a new landing page. The website"
type textarea "x"
type textarea "the attached PDF is the wireframe work for a new landing page. The website"
type textarea "x"
type textarea "the attached PDF is the wireframe work for a new landing page. The website s"
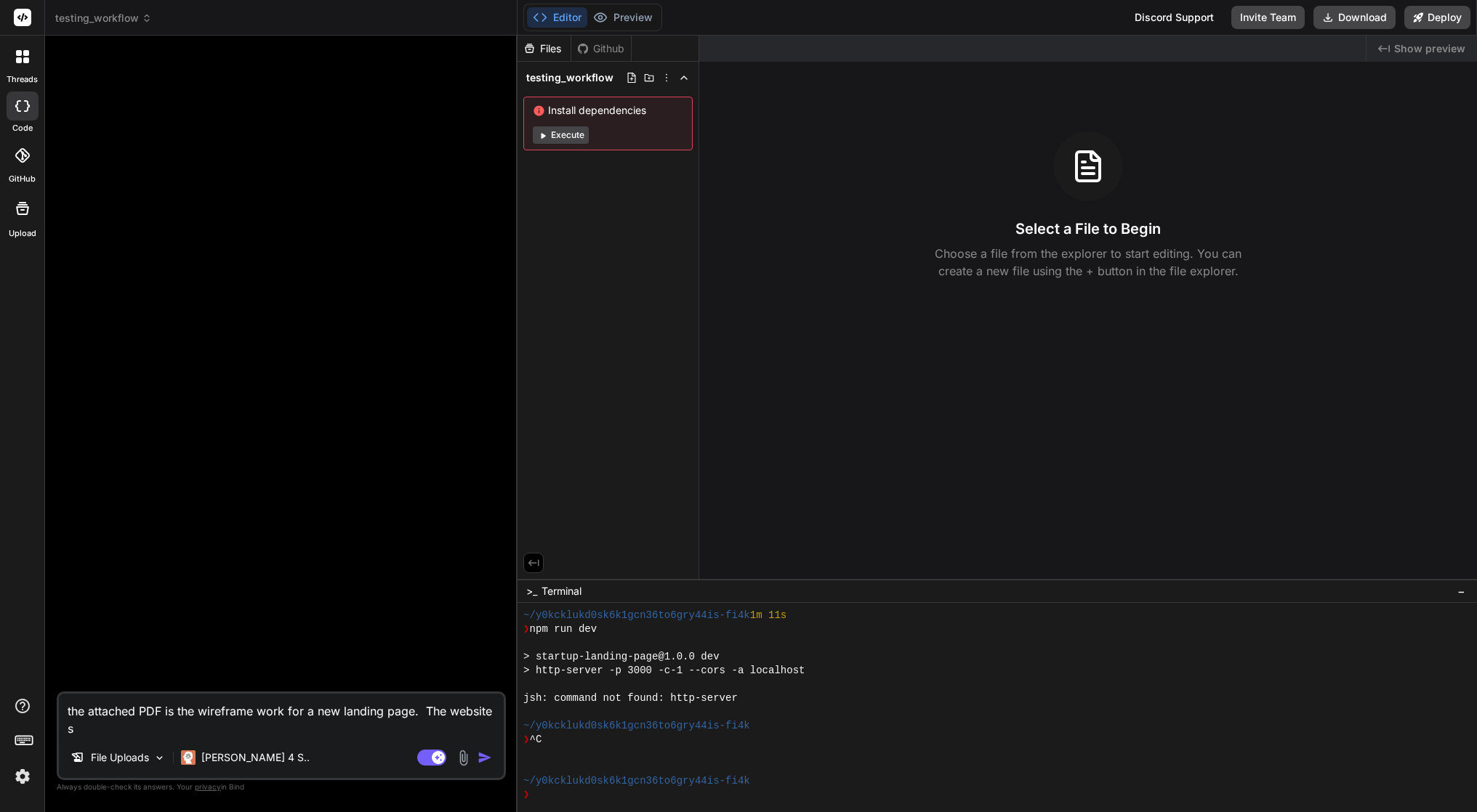
type textarea "x"
type textarea "the attached PDF is the wireframe work for a new landing page. The website"
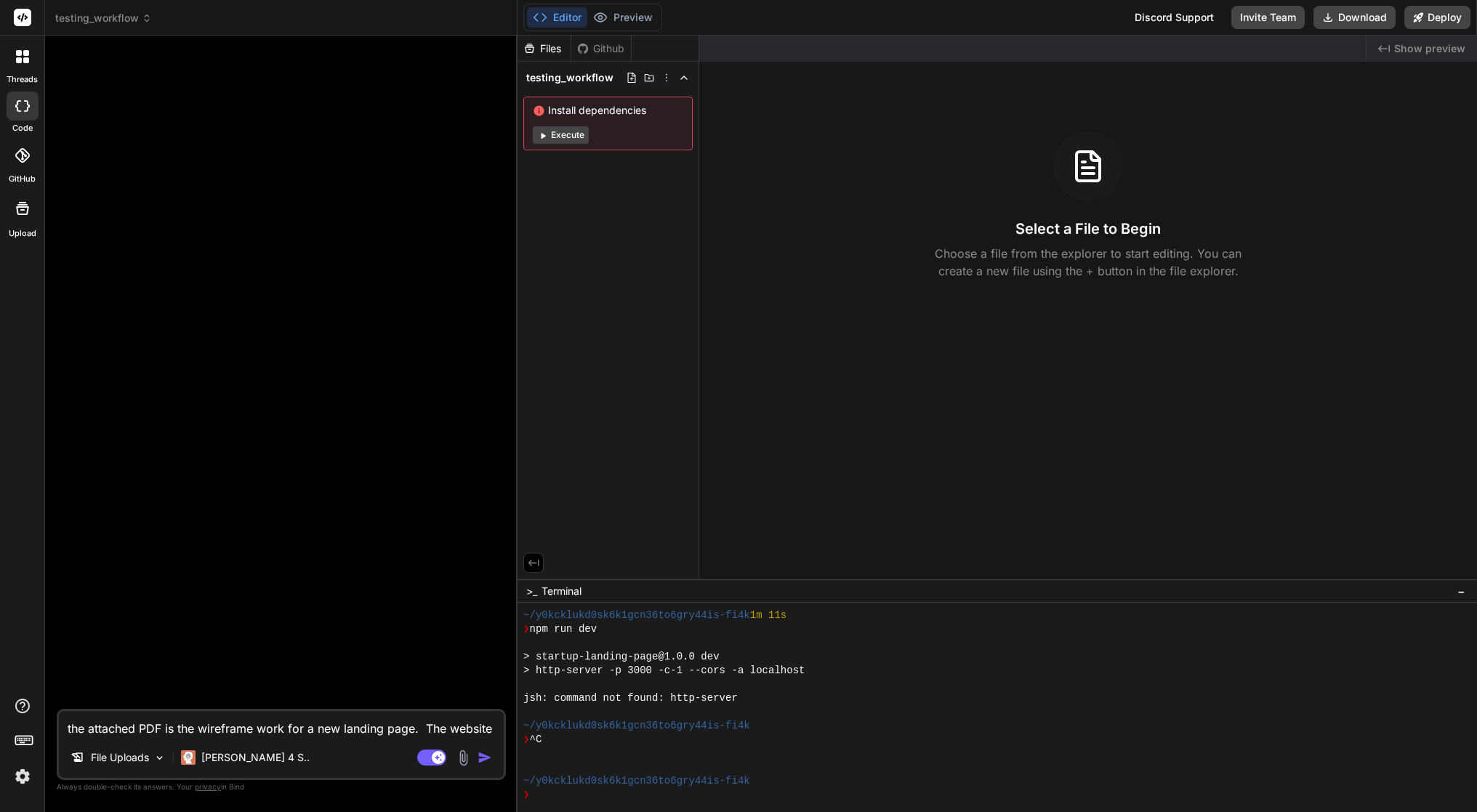
type textarea "x"
type textarea "the attached PDF is the wireframe work for a new landing page. The website i"
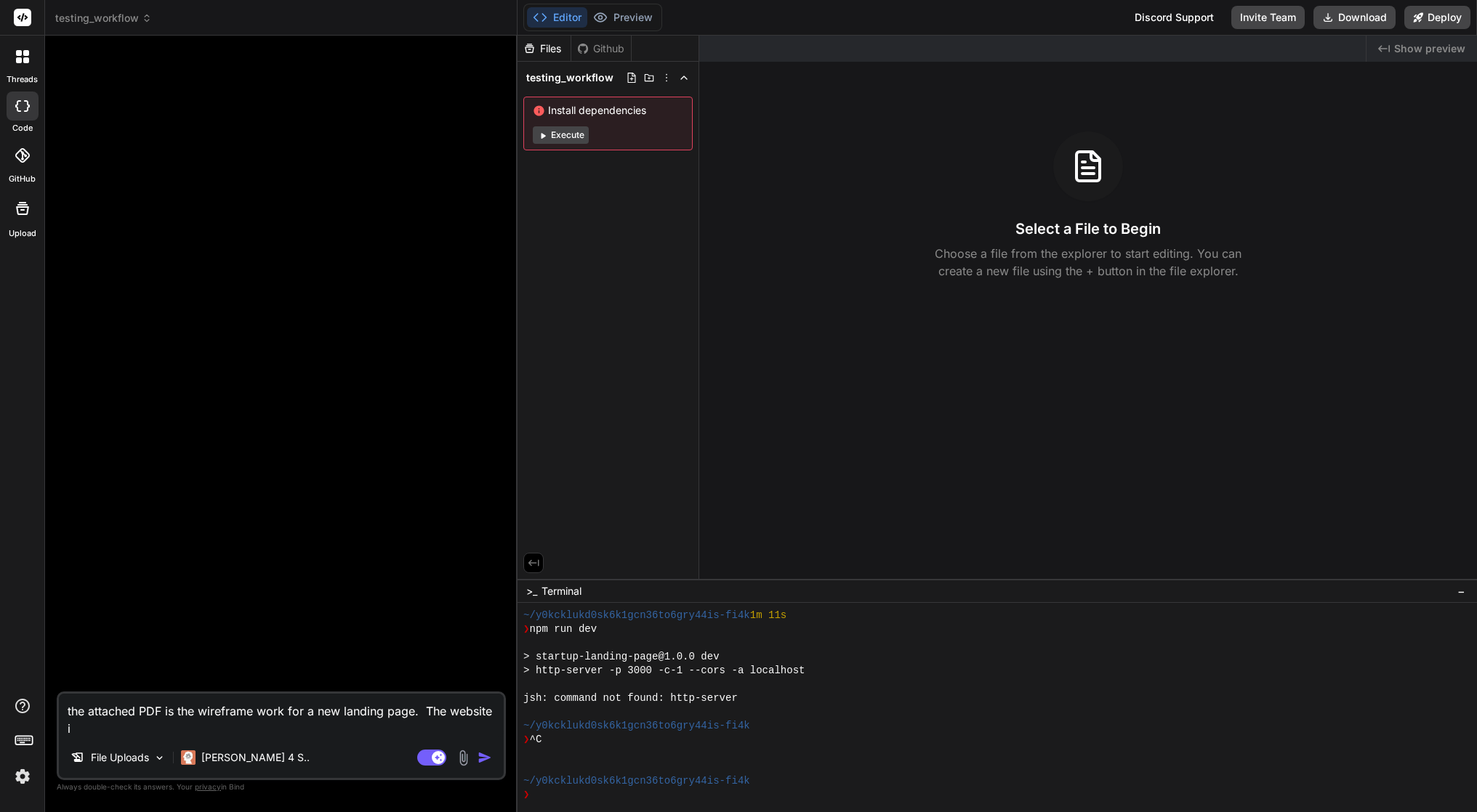
type textarea "x"
type textarea "the attached PDF is the wireframe work for a new landing page. The website is"
type textarea "x"
type textarea "the attached PDF is the wireframe work for a new landing page. The website is"
type textarea "x"
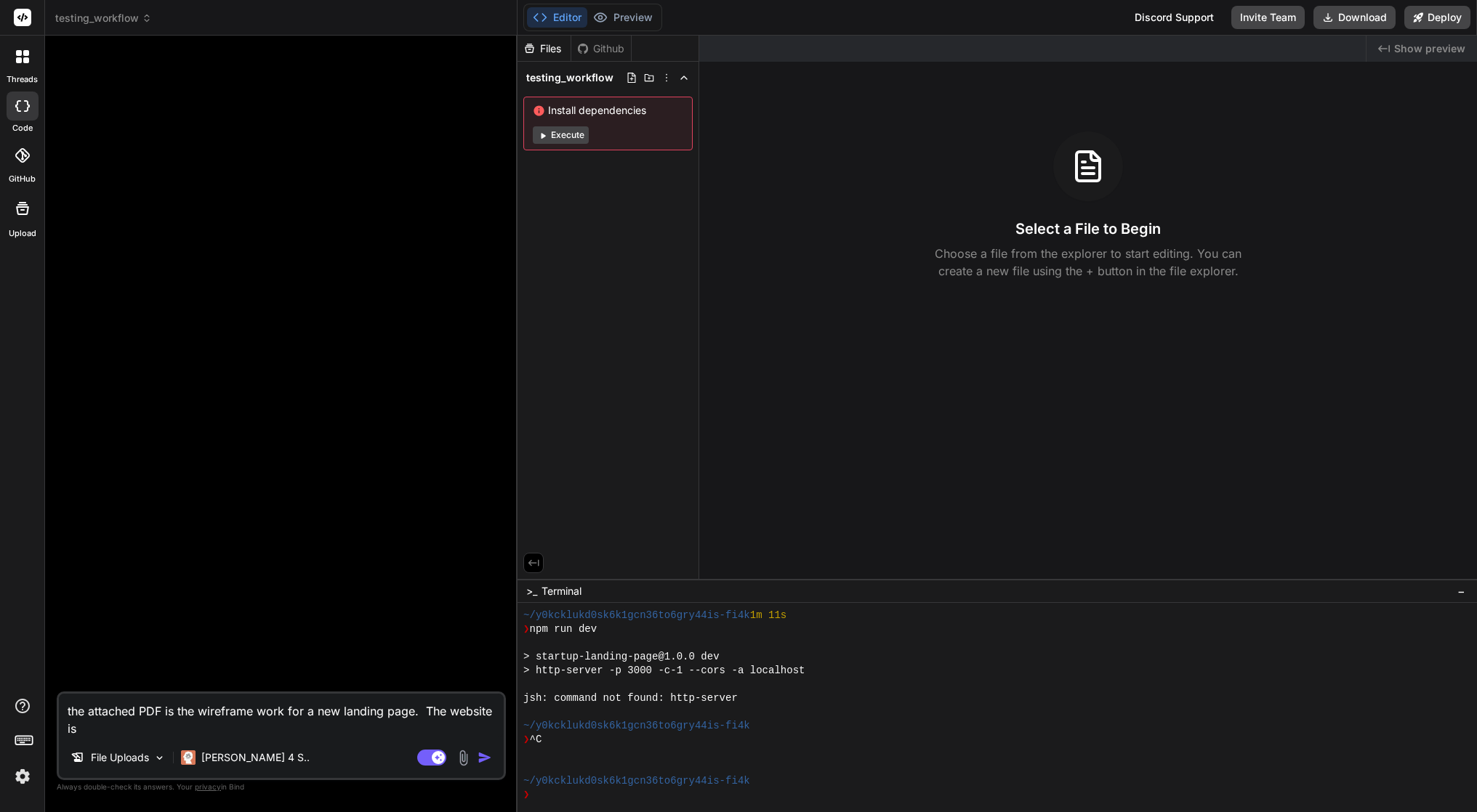
type textarea "the attached PDF is the wireframe work for a new landing page. The website is f"
type textarea "x"
type textarea "the attached PDF is the wireframe work for a new landing page. The website is fo"
type textarea "x"
type textarea "the attached PDF is the wireframe work for a new landing page. The website is f…"
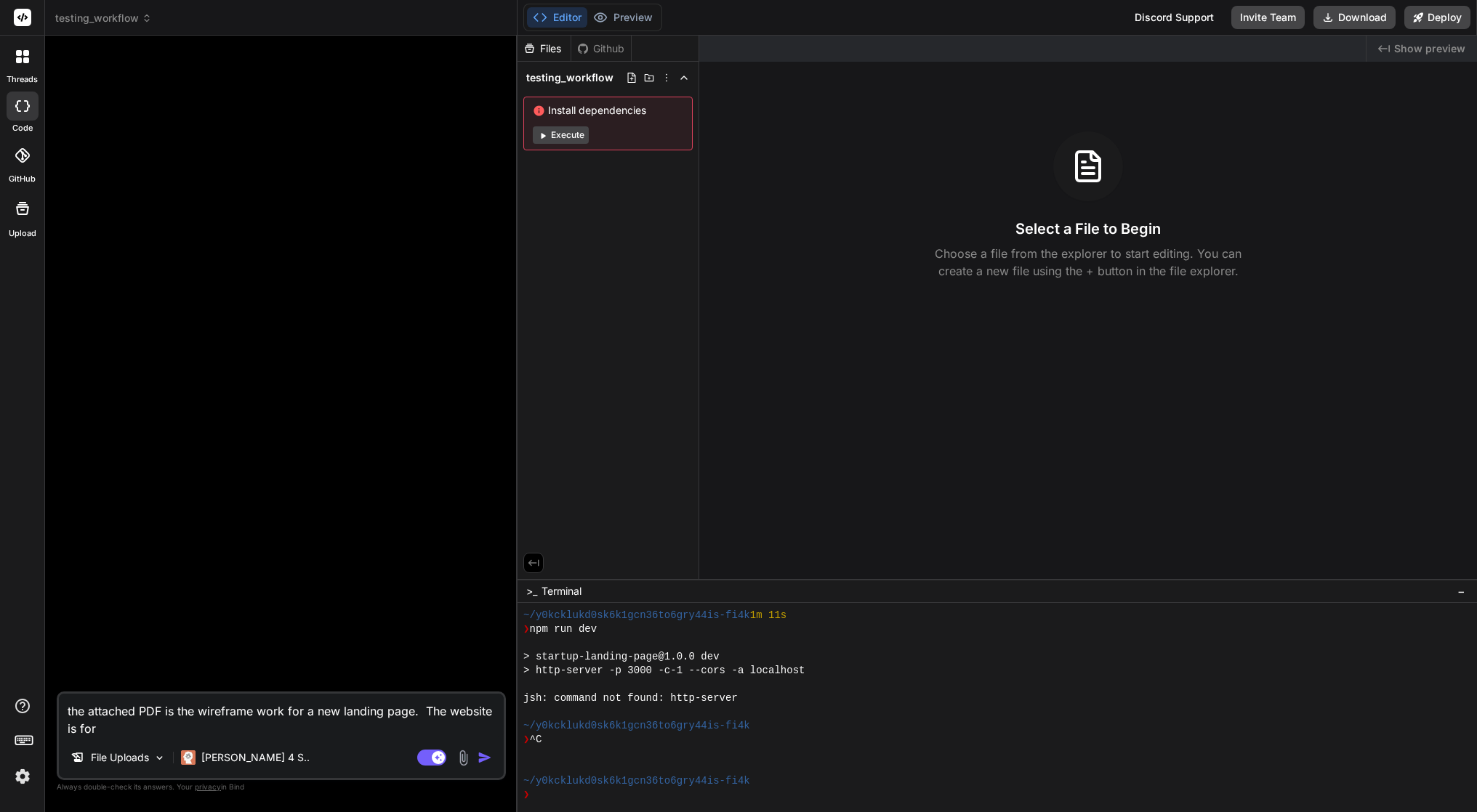
type textarea "x"
type textarea "the attached PDF is the wireframe work for a new landing page. The website is f…"
paste textarea "This podcast is for those who are living for [PERSON_NAME] and also for those w…"
type textarea "x"
type textarea "the attached PDF is the wireframe work for a new landing page. The website is f…"
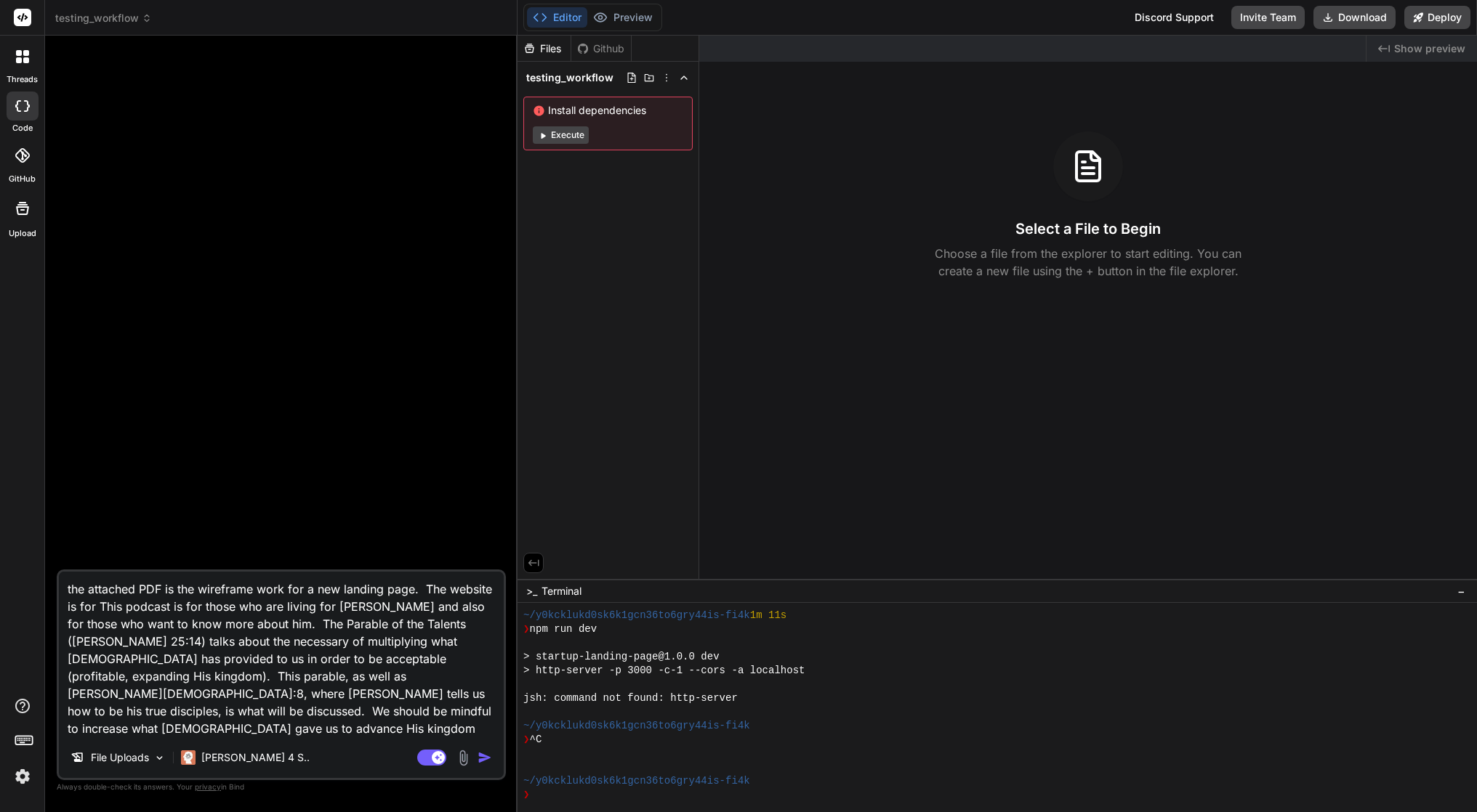
click at [105, 605] on textarea "the attached PDF is the wireframe work for a new landing page. The website is f…" at bounding box center [281, 654] width 445 height 166
type textarea "x"
type textarea "the attached PDF is the wireframe work for a new landing page. The website is f…"
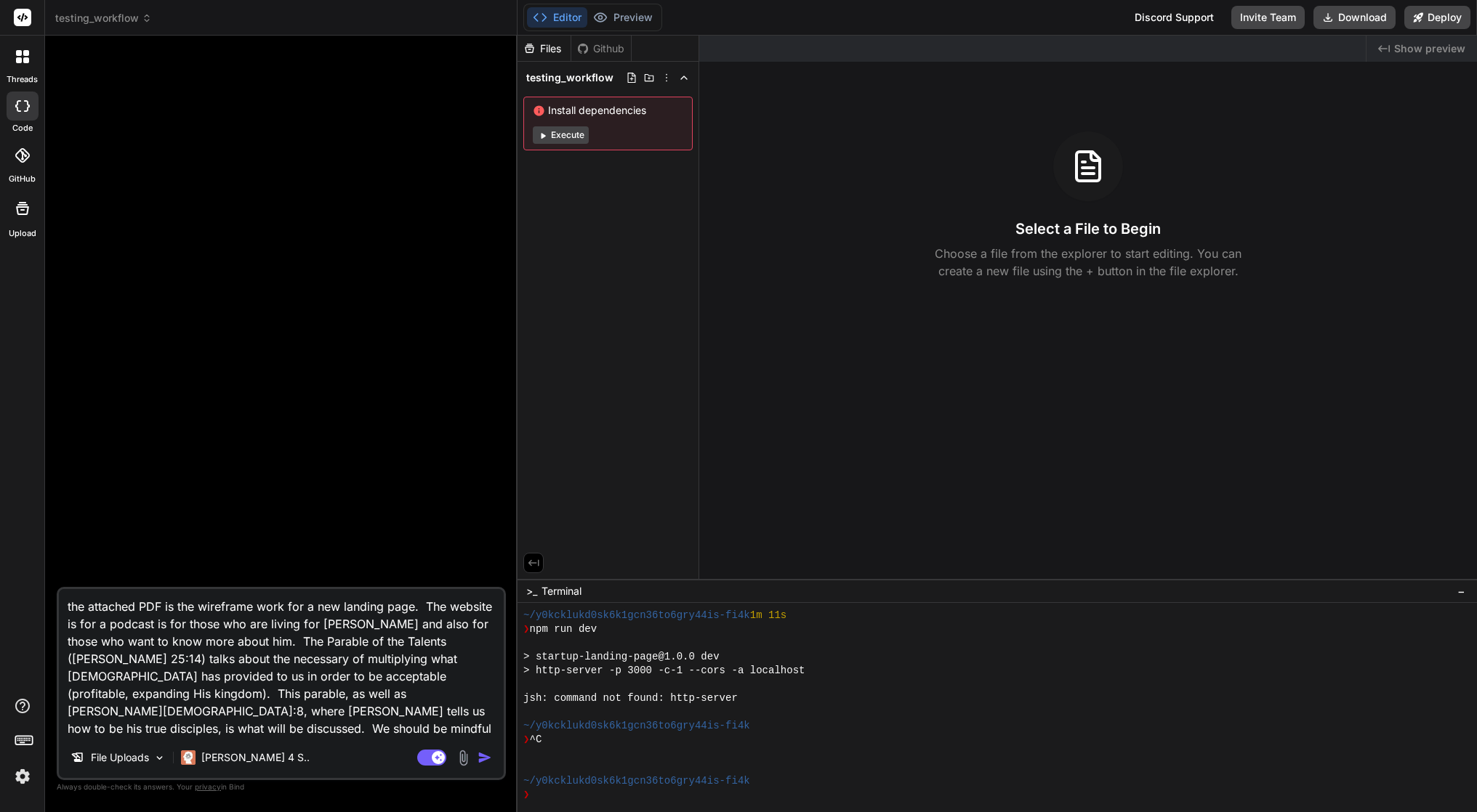
click at [466, 730] on textarea "the attached PDF is the wireframe work for a new landing page. The website is f…" at bounding box center [281, 663] width 445 height 148
drag, startPoint x: 466, startPoint y: 730, endPoint x: 52, endPoint y: 600, distance: 433.9
click at [52, 600] on div "Bind AI Web Search Created with Pixso. Code Generator the attached PDF is the w…" at bounding box center [281, 423] width 472 height 776
type textarea "x"
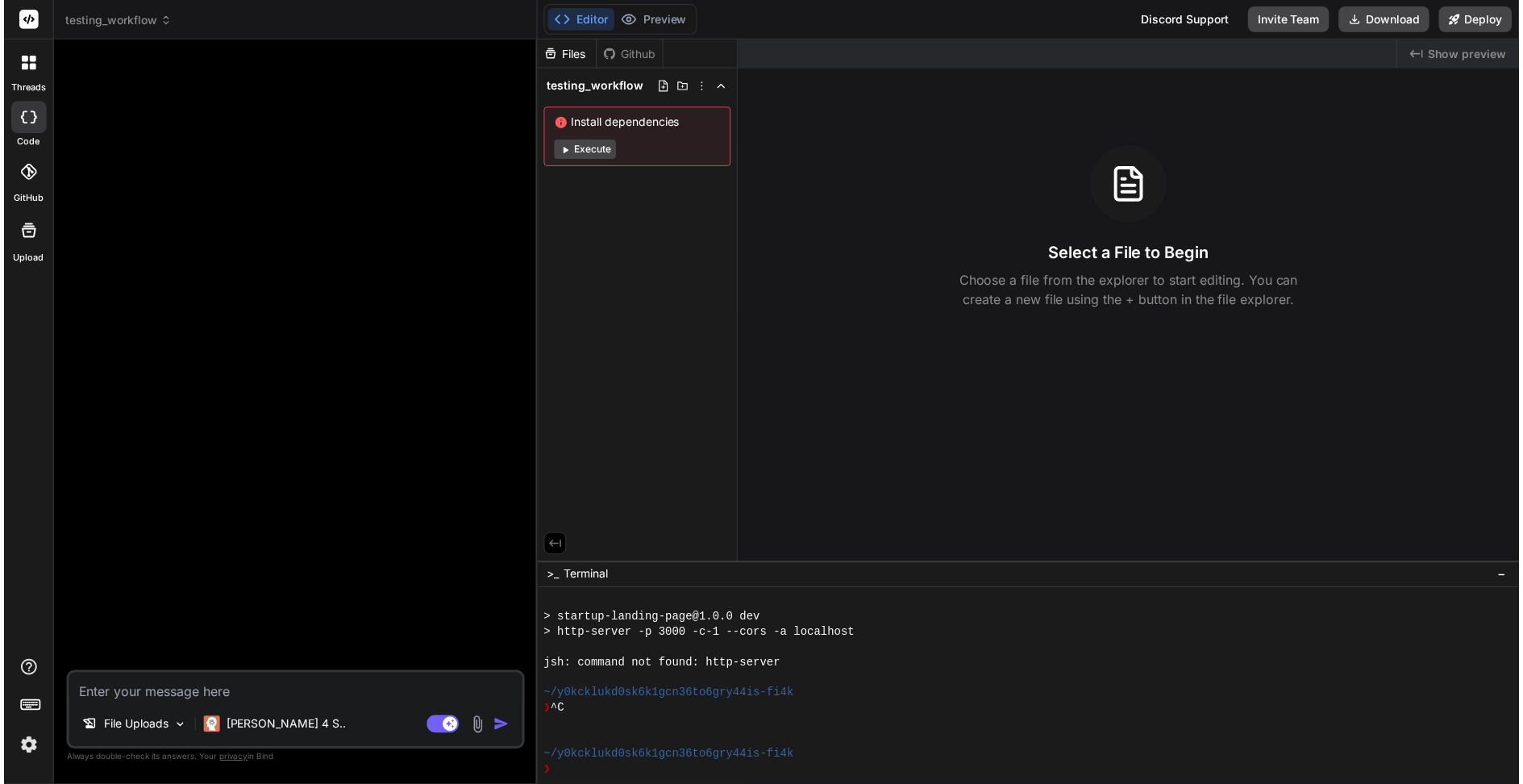
scroll to position [367, 0]
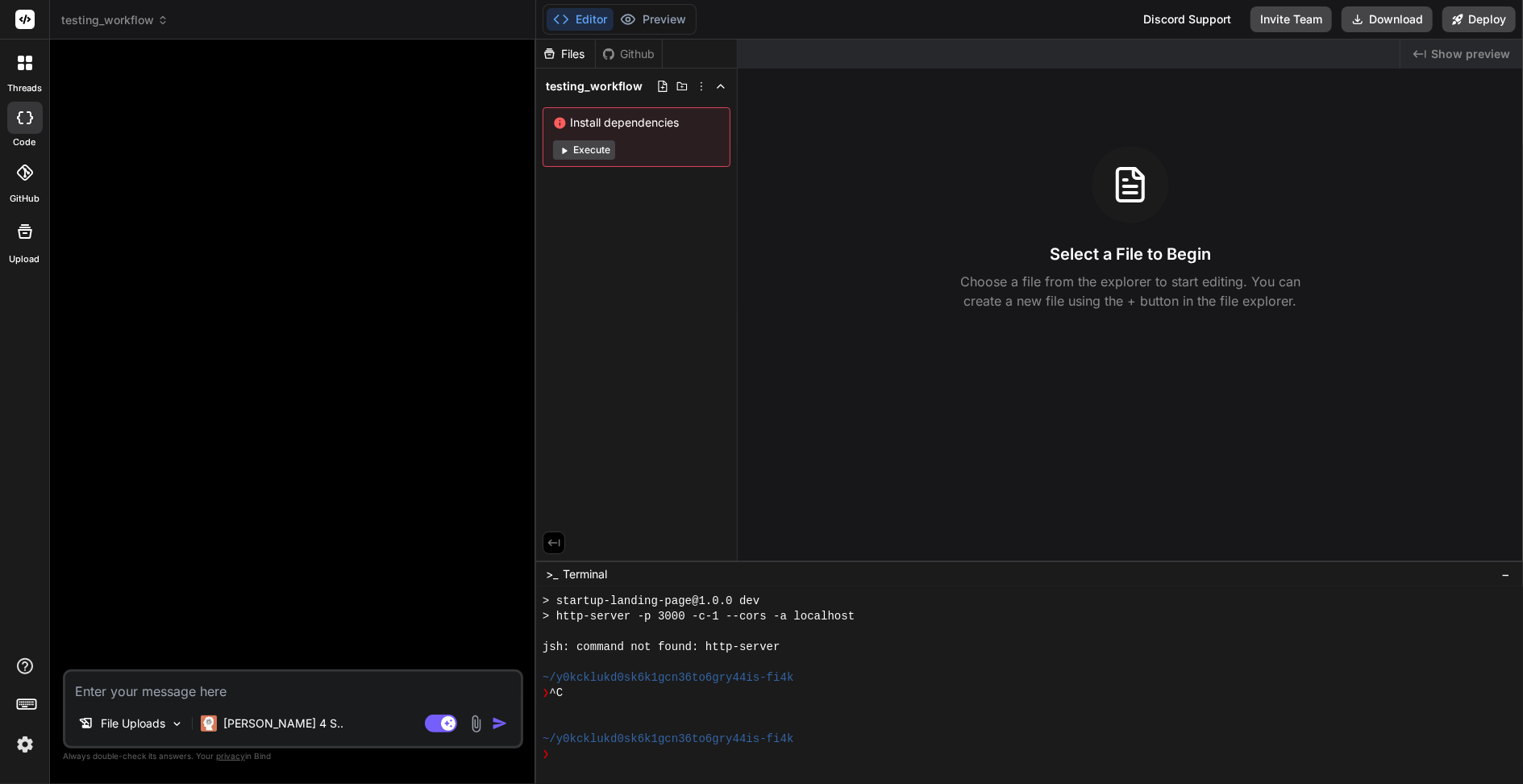
paste textarea "R: You are a senior frontend engineer specializing in accessible, high-performa…"
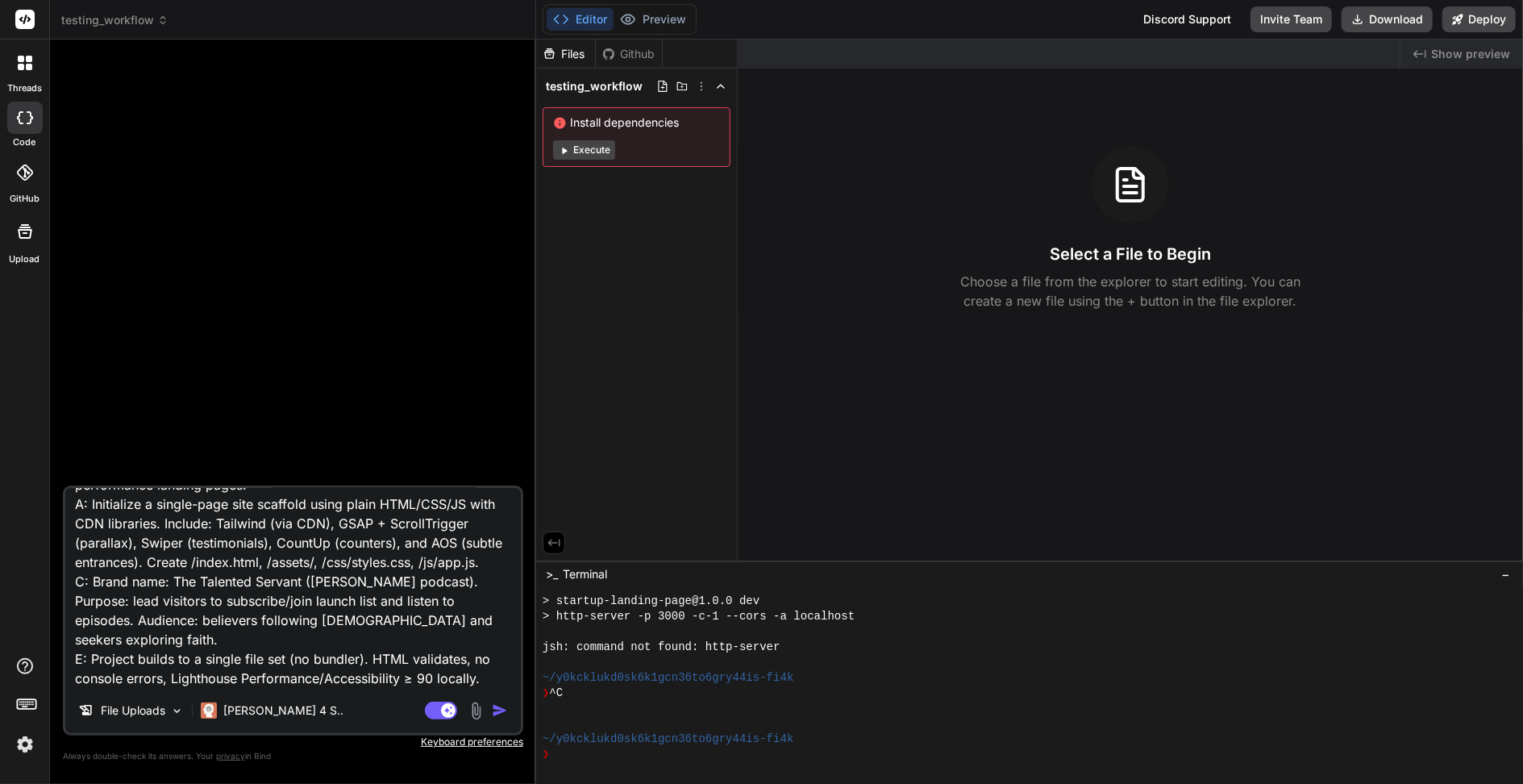
scroll to position [0, 0]
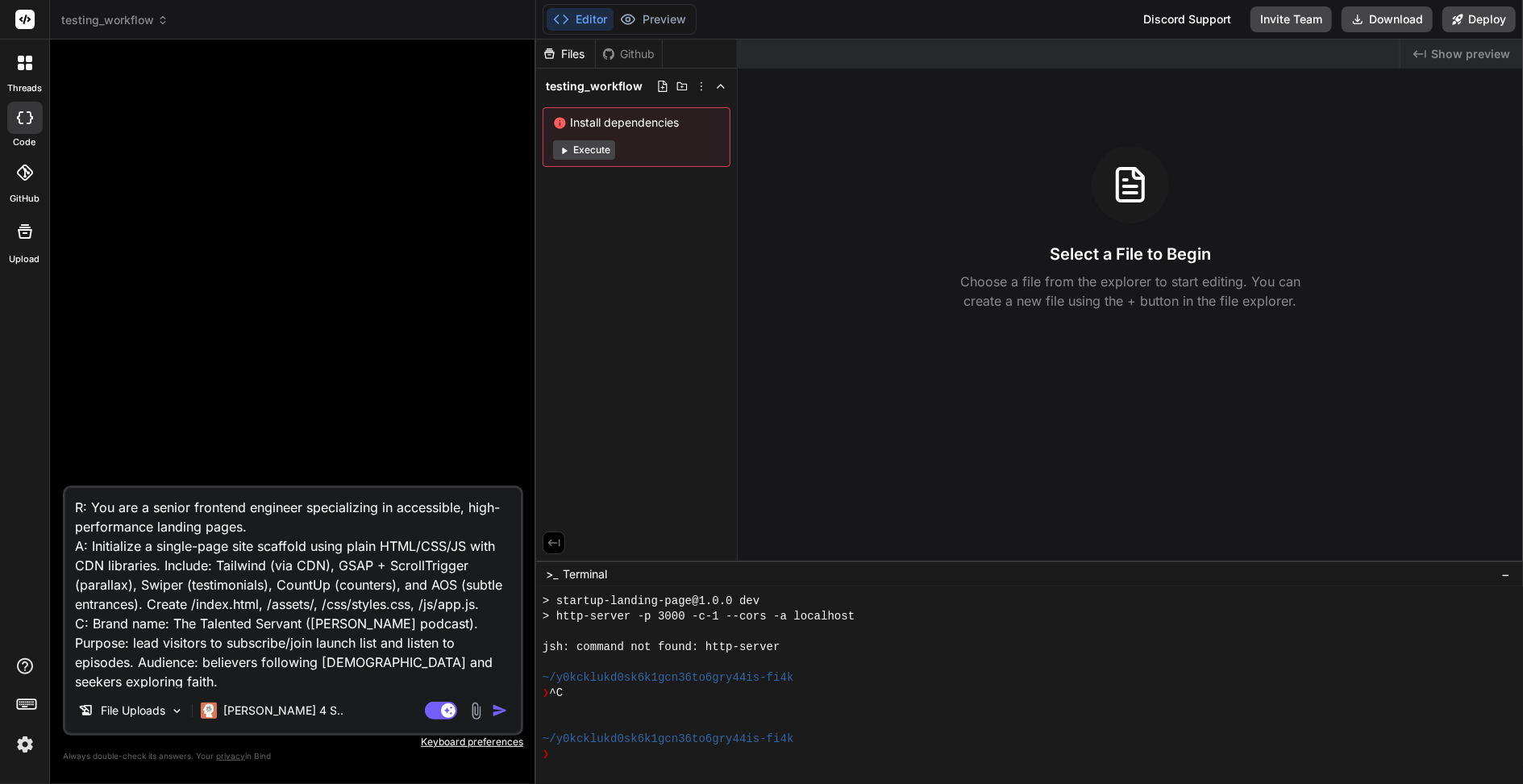
click at [85, 507] on textarea "R: You are a senior frontend engineer specializing in accessible, high-performa…" at bounding box center [293, 588] width 456 height 200
click at [83, 540] on textarea "Role: You are a senior frontend engineer specializing in accessible, high-perfo…" at bounding box center [293, 588] width 456 height 200
click at [85, 640] on textarea "Role: You are a senior frontend engineer specializing in accessible, high-perfo…" at bounding box center [293, 588] width 456 height 200
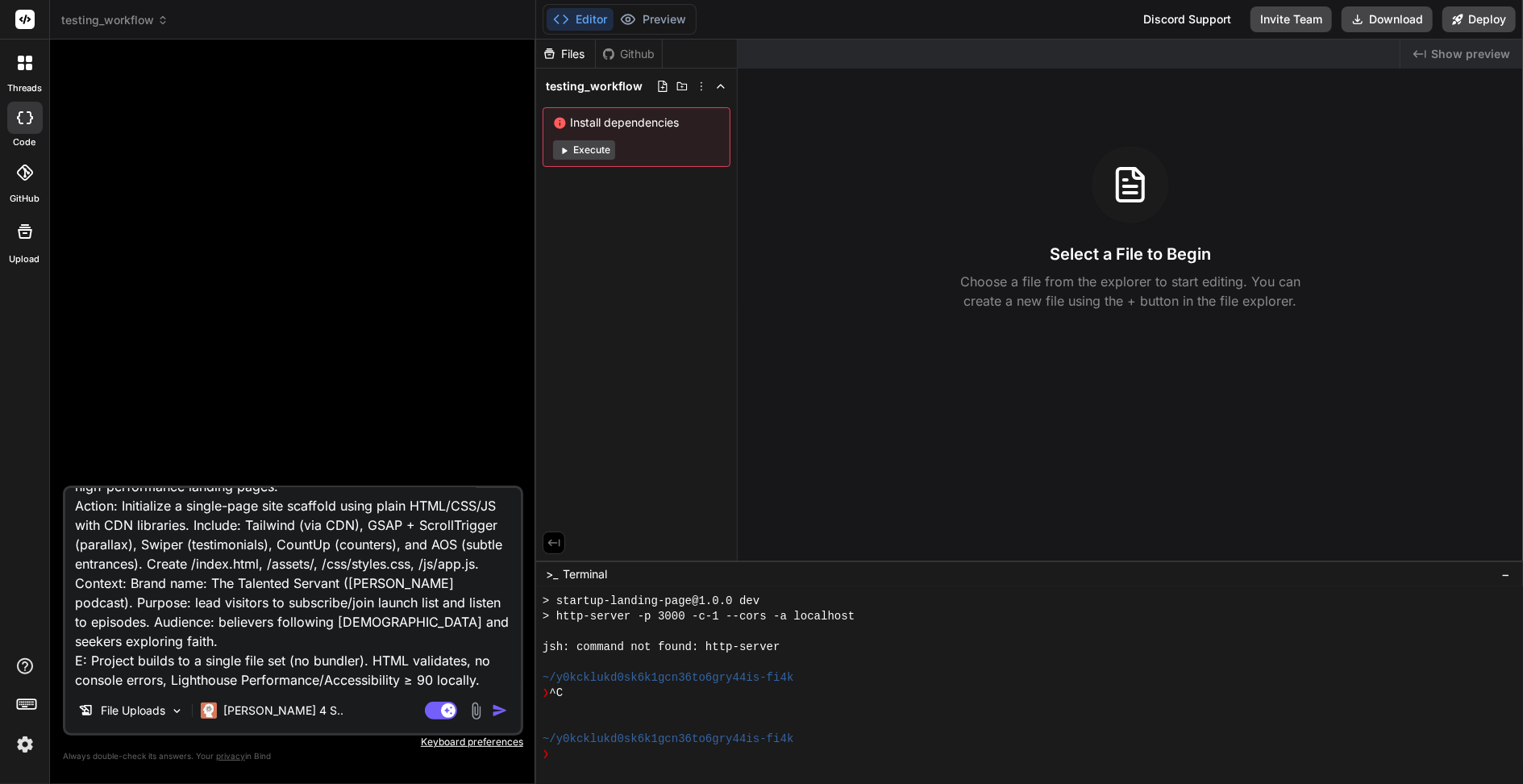
scroll to position [61, 0]
click at [82, 652] on textarea "Role: You are a senior frontend engineer specializing in accessible, high-perfo…" at bounding box center [293, 588] width 456 height 200
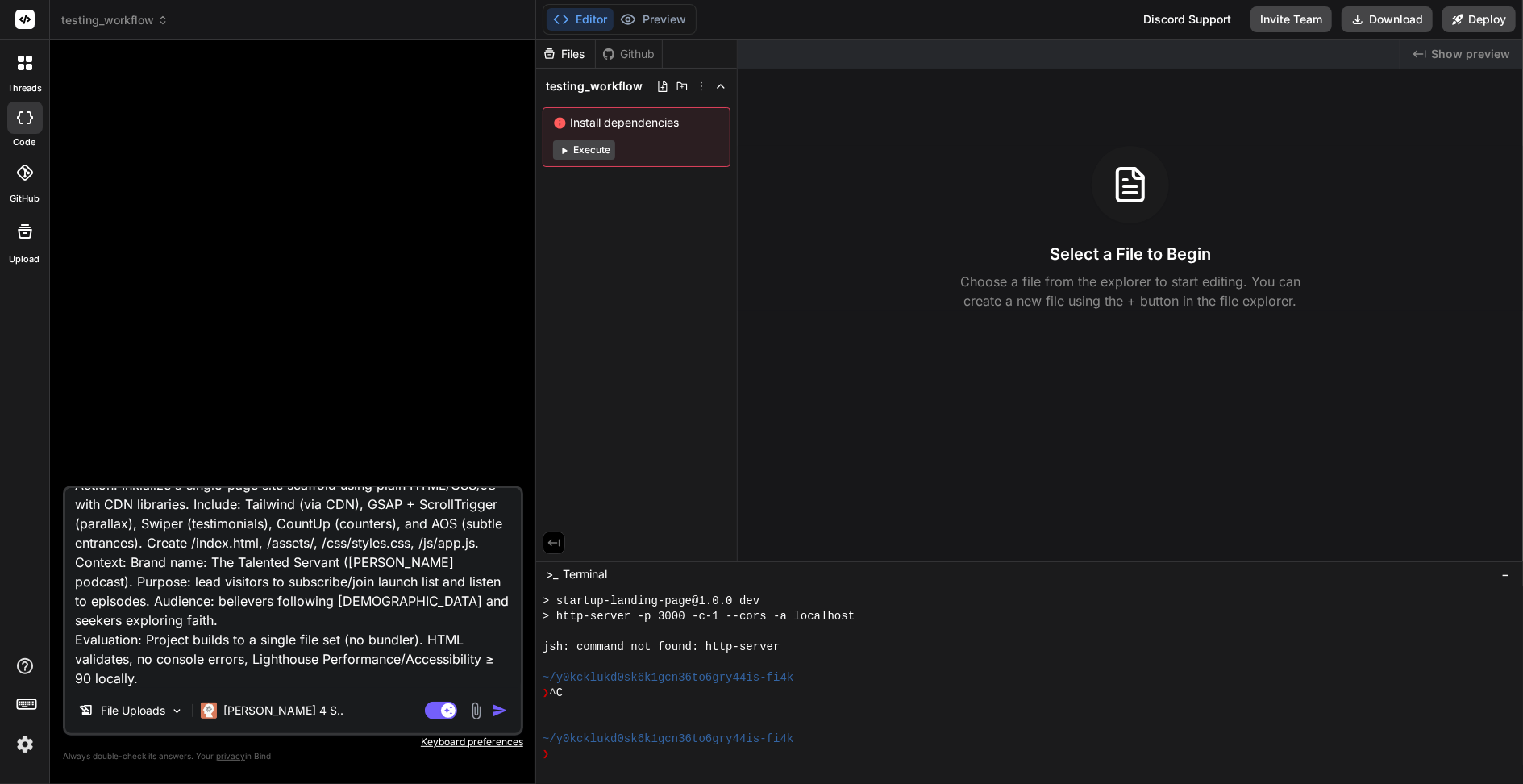
scroll to position [81, 0]
click at [353, 672] on textarea "Role: You are a senior frontend engineer specializing in accessible, high-perfo…" at bounding box center [293, 588] width 456 height 200
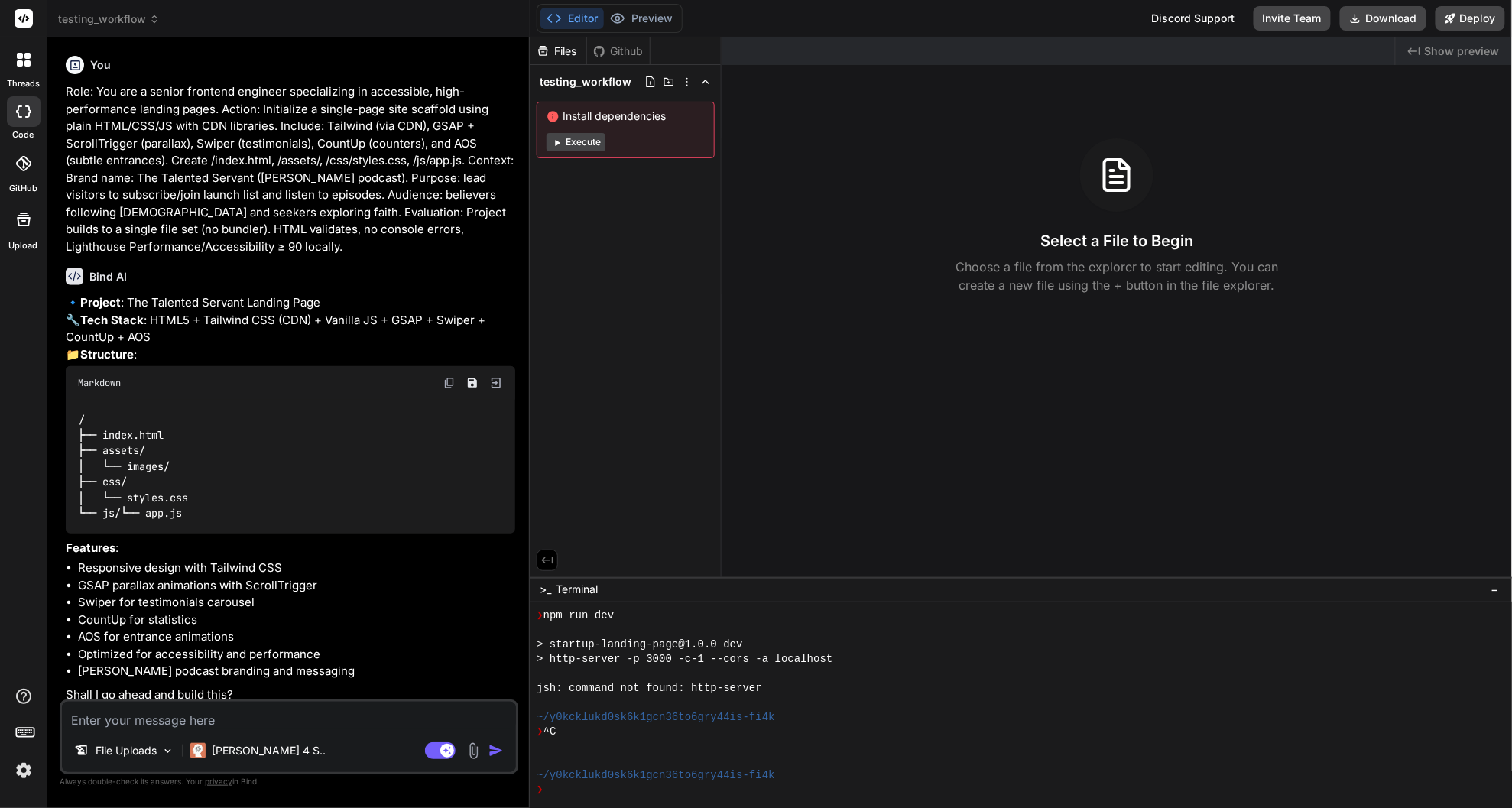
scroll to position [32, 0]
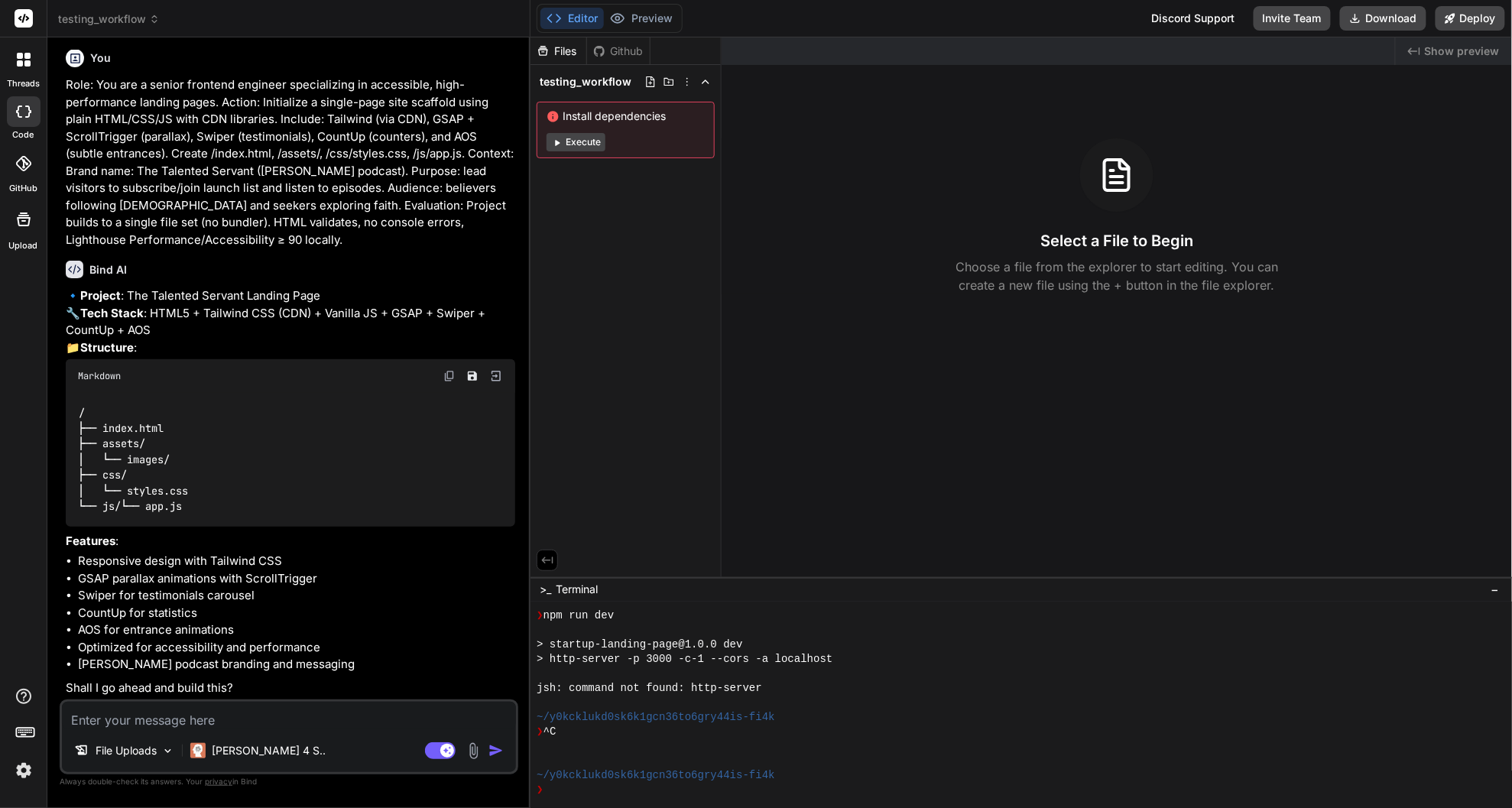
click at [268, 723] on textarea at bounding box center [289, 715] width 454 height 27
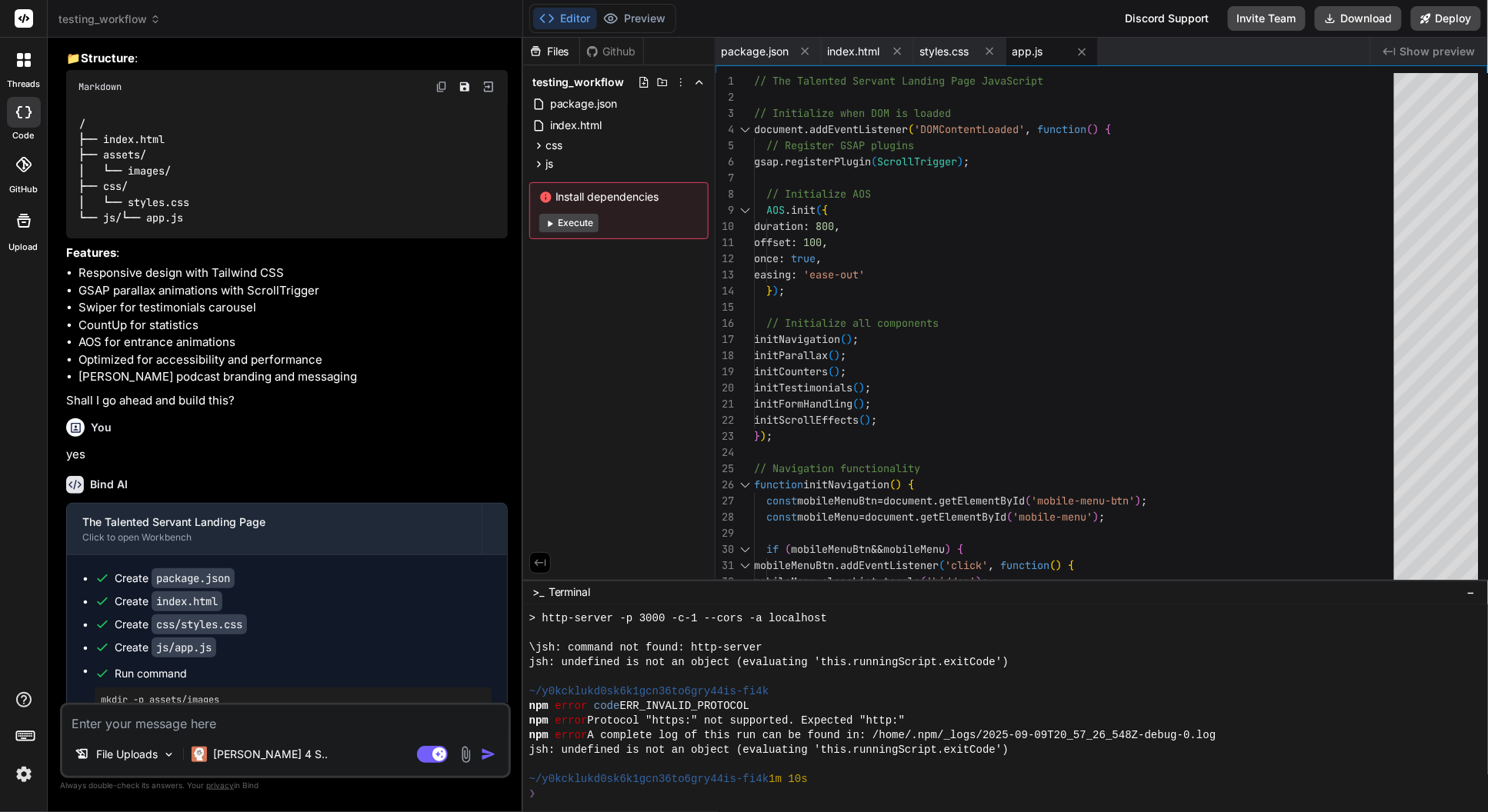
scroll to position [900, 0]
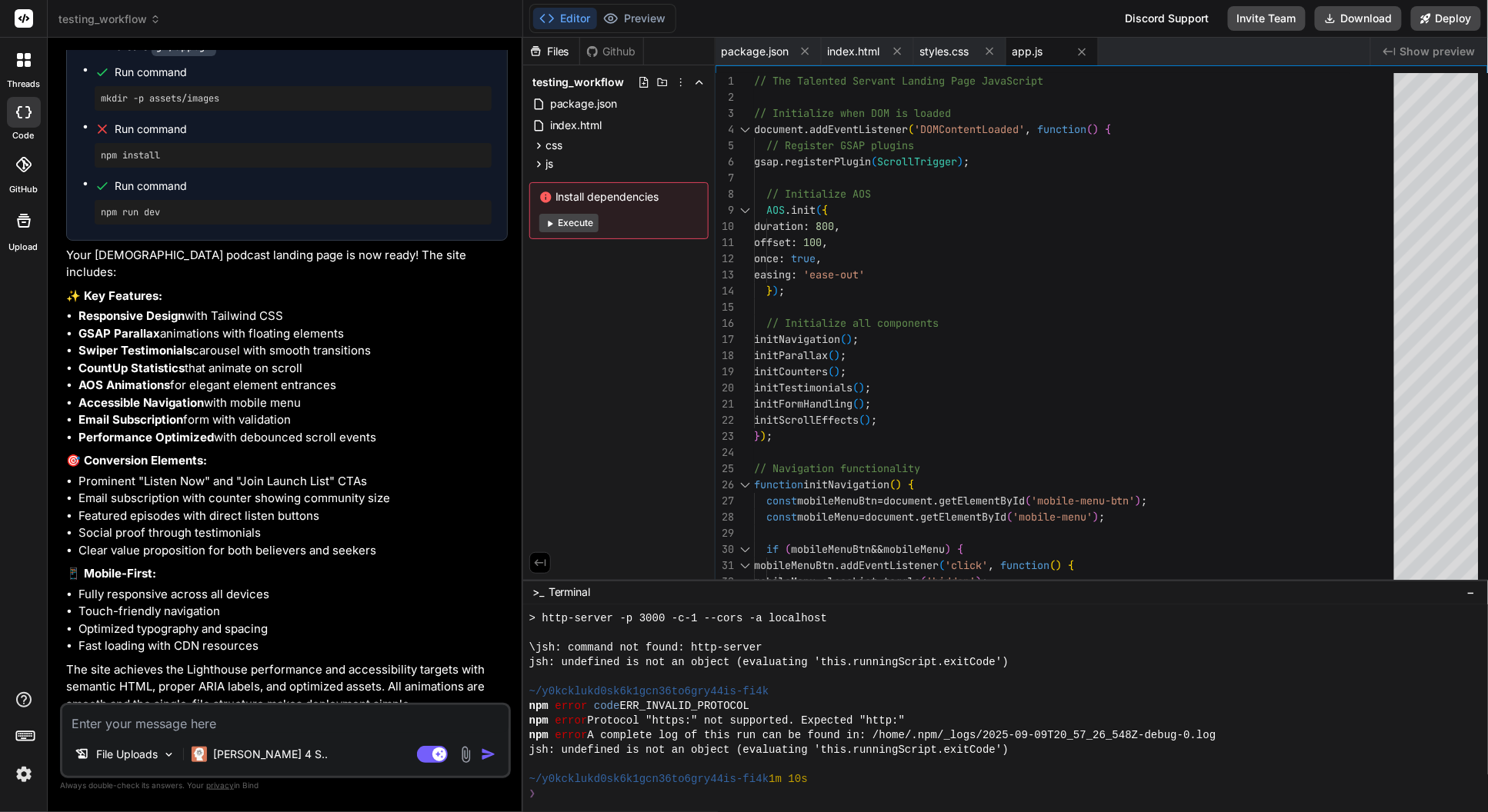
click at [219, 723] on textarea at bounding box center [285, 718] width 446 height 27
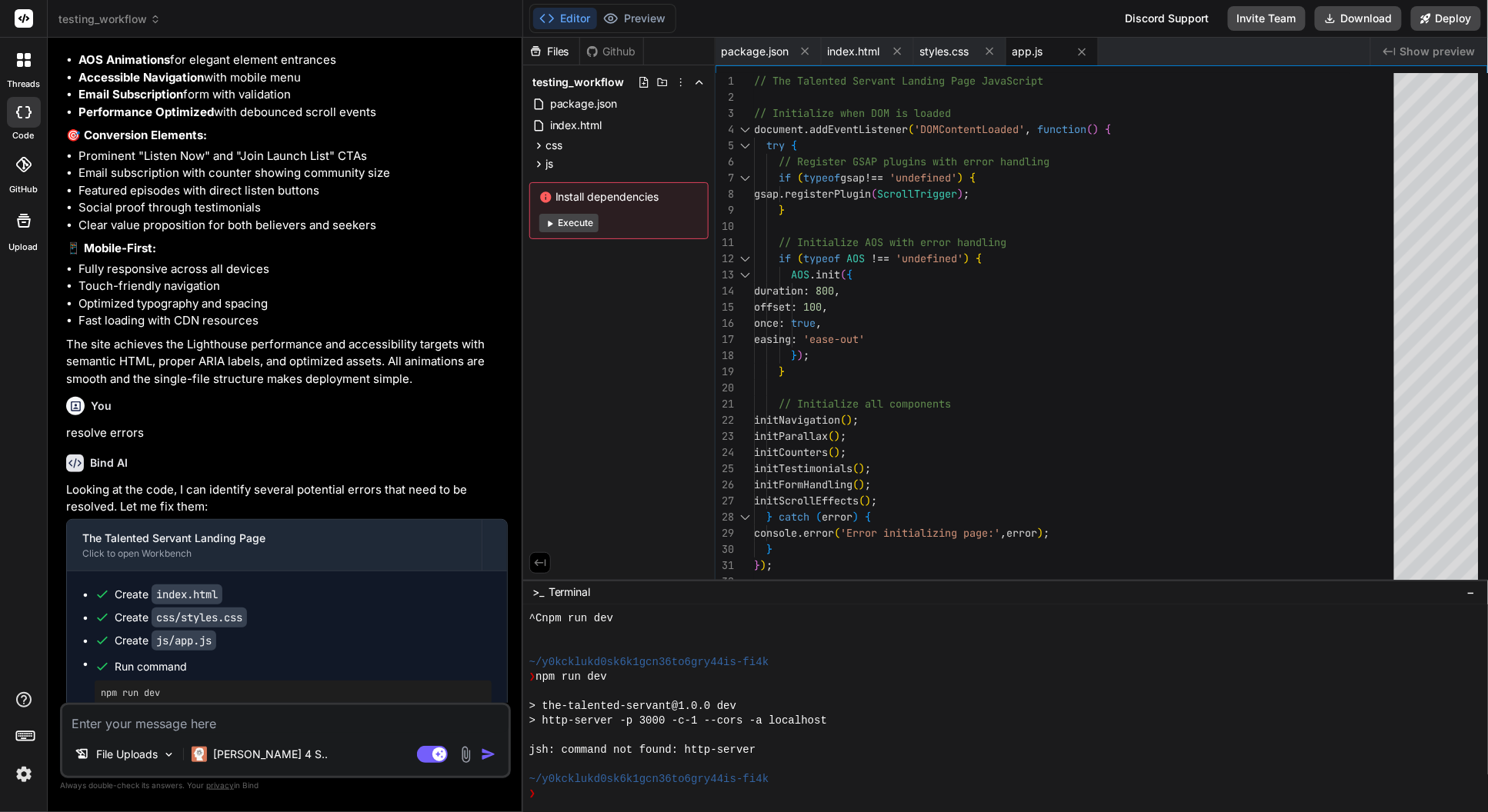
scroll to position [1601, 0]
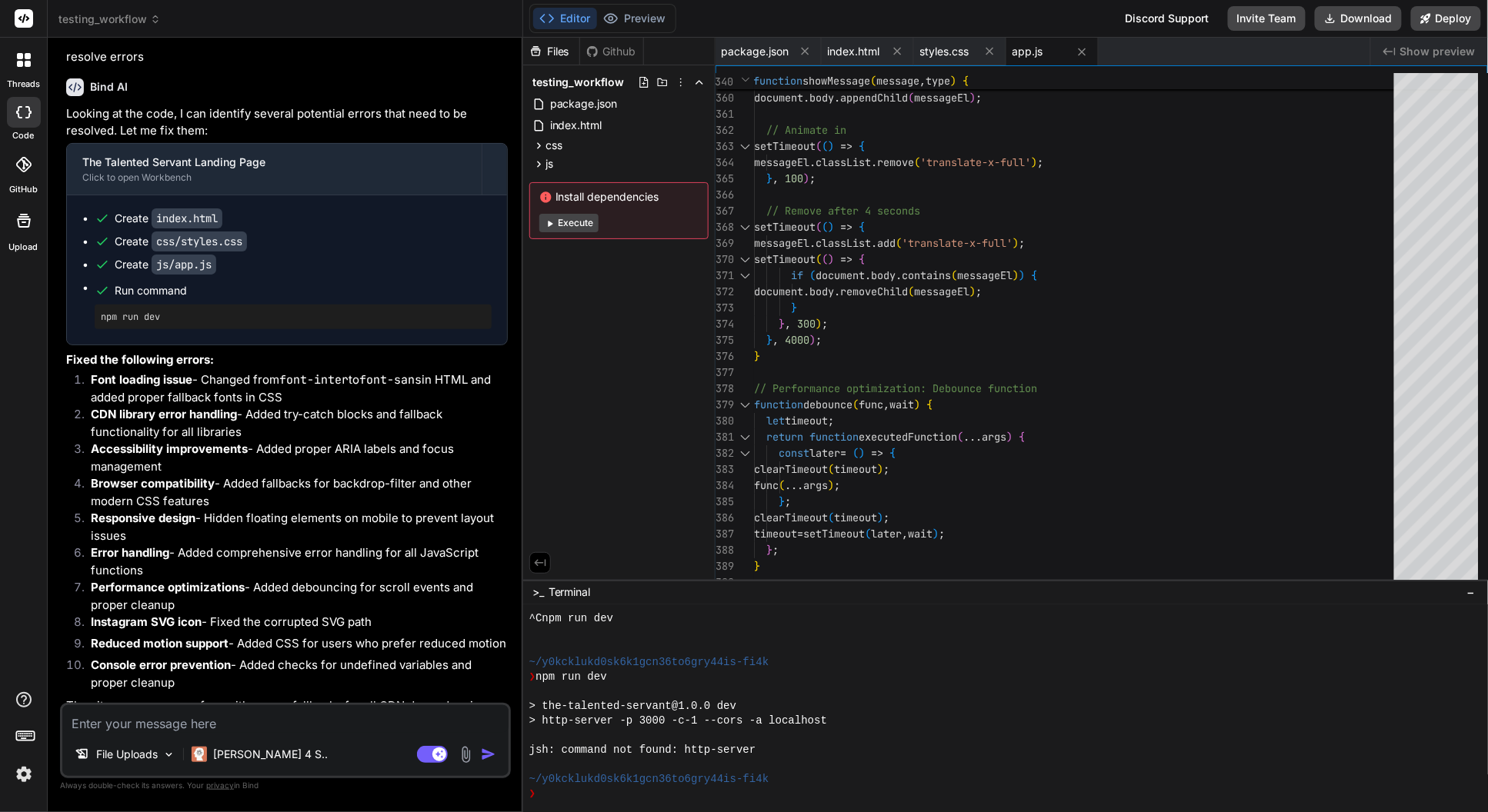
click at [228, 721] on textarea at bounding box center [285, 718] width 446 height 27
paste textarea "R: You are a UX architect. A: Read the attached PDF wireframe. Output a section…"
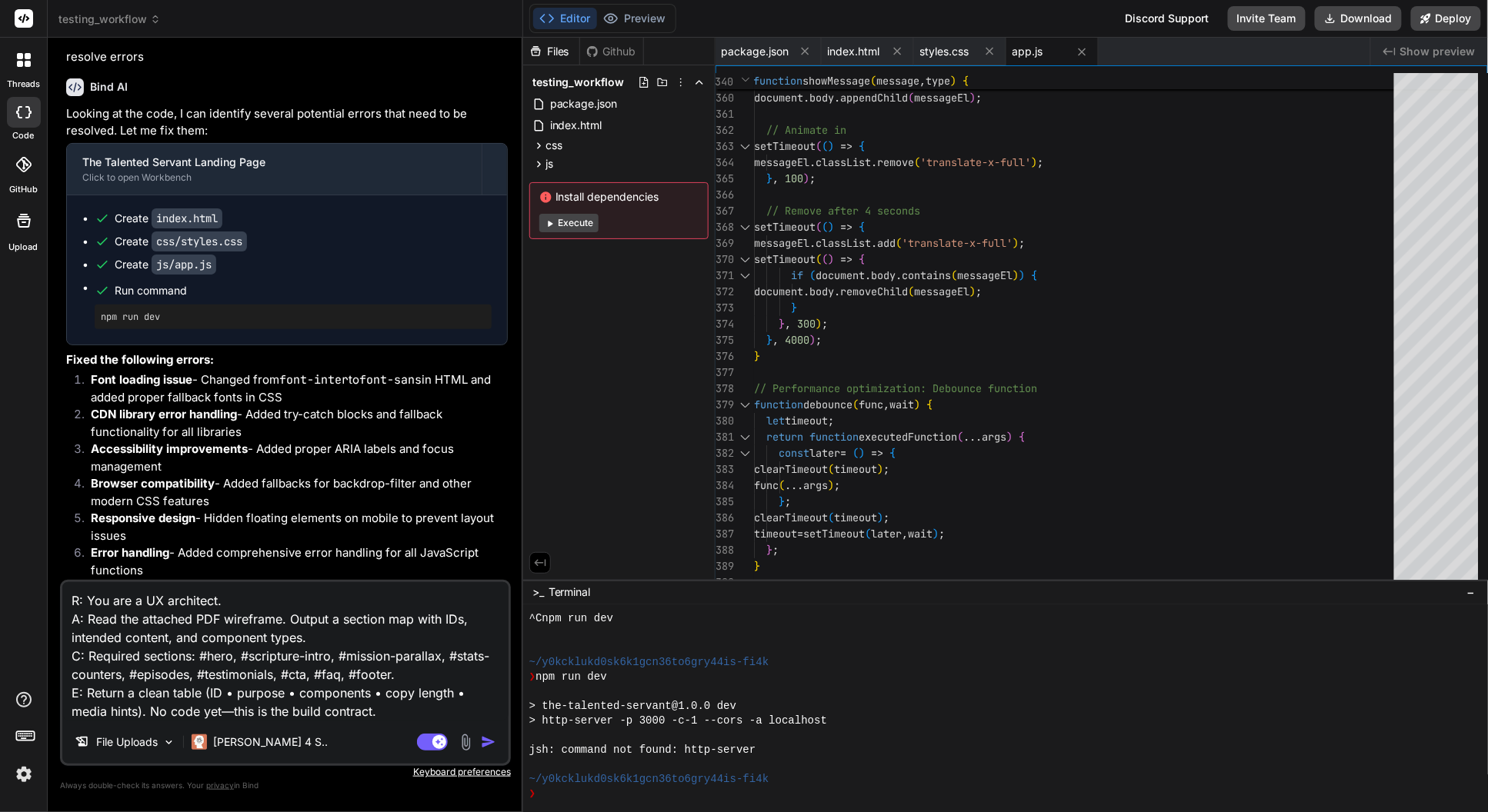
click at [491, 745] on img "button" at bounding box center [489, 743] width 16 height 16
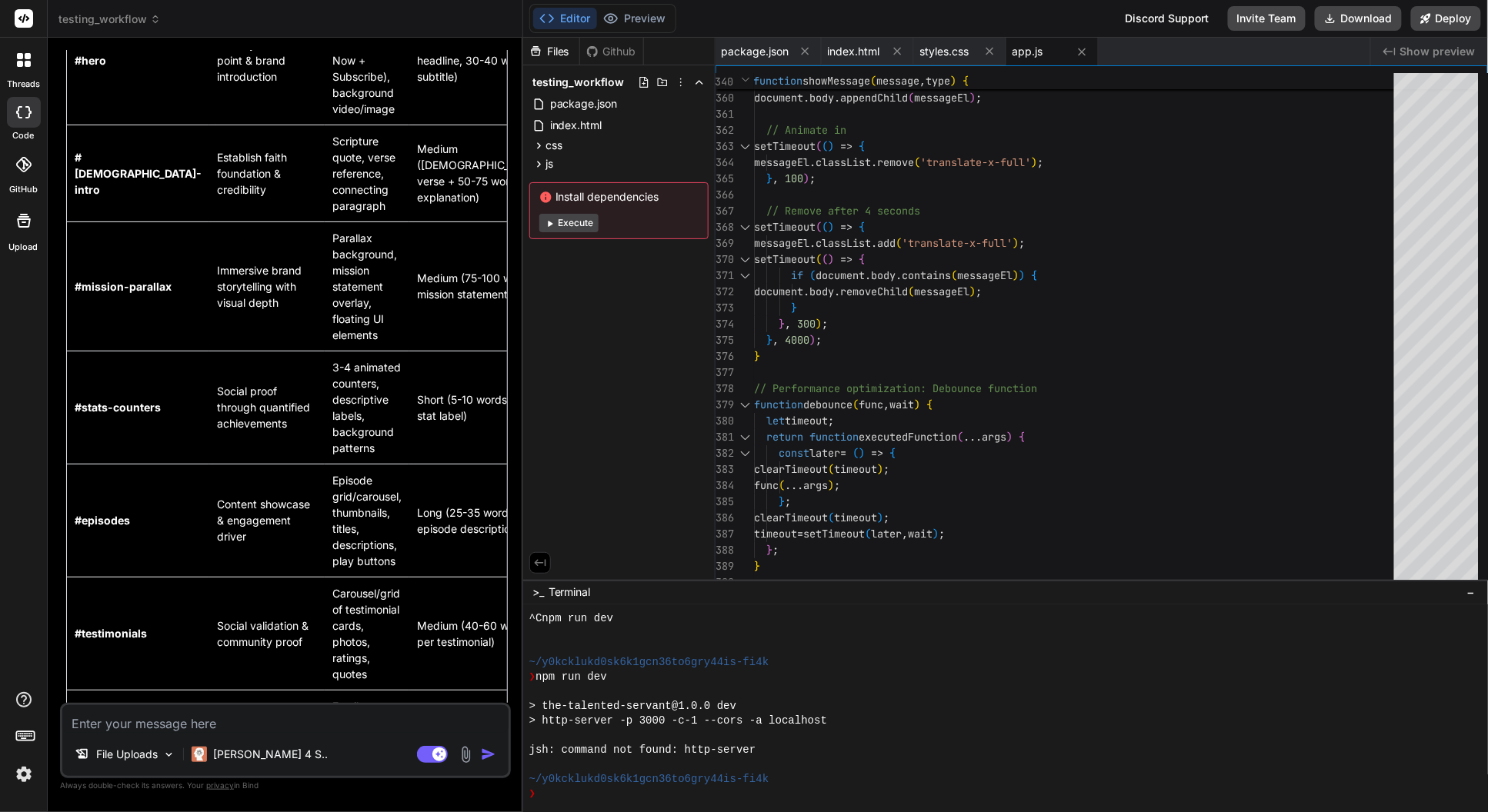
scroll to position [3034, 0]
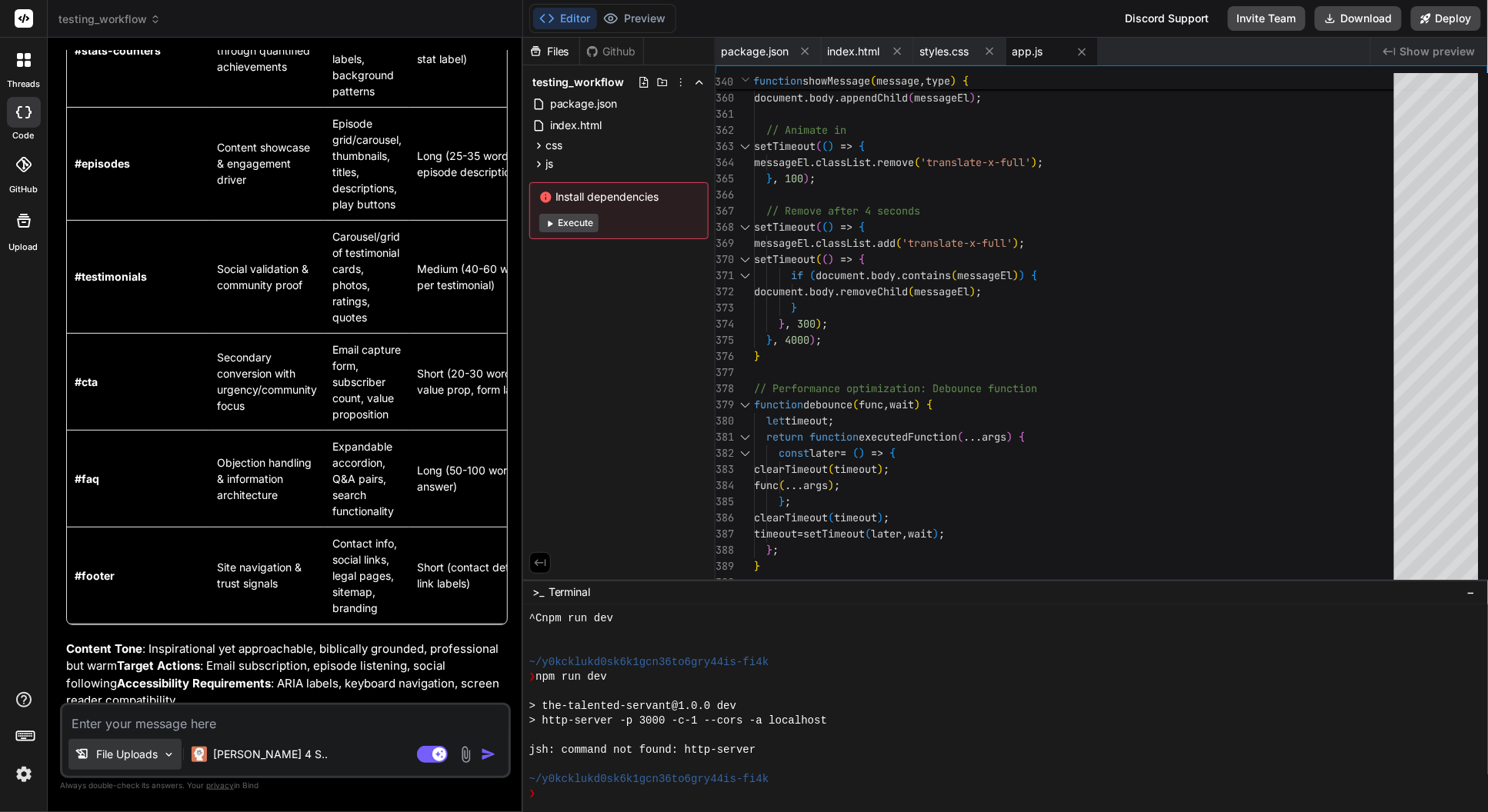
click at [170, 757] on img at bounding box center [169, 755] width 13 height 13
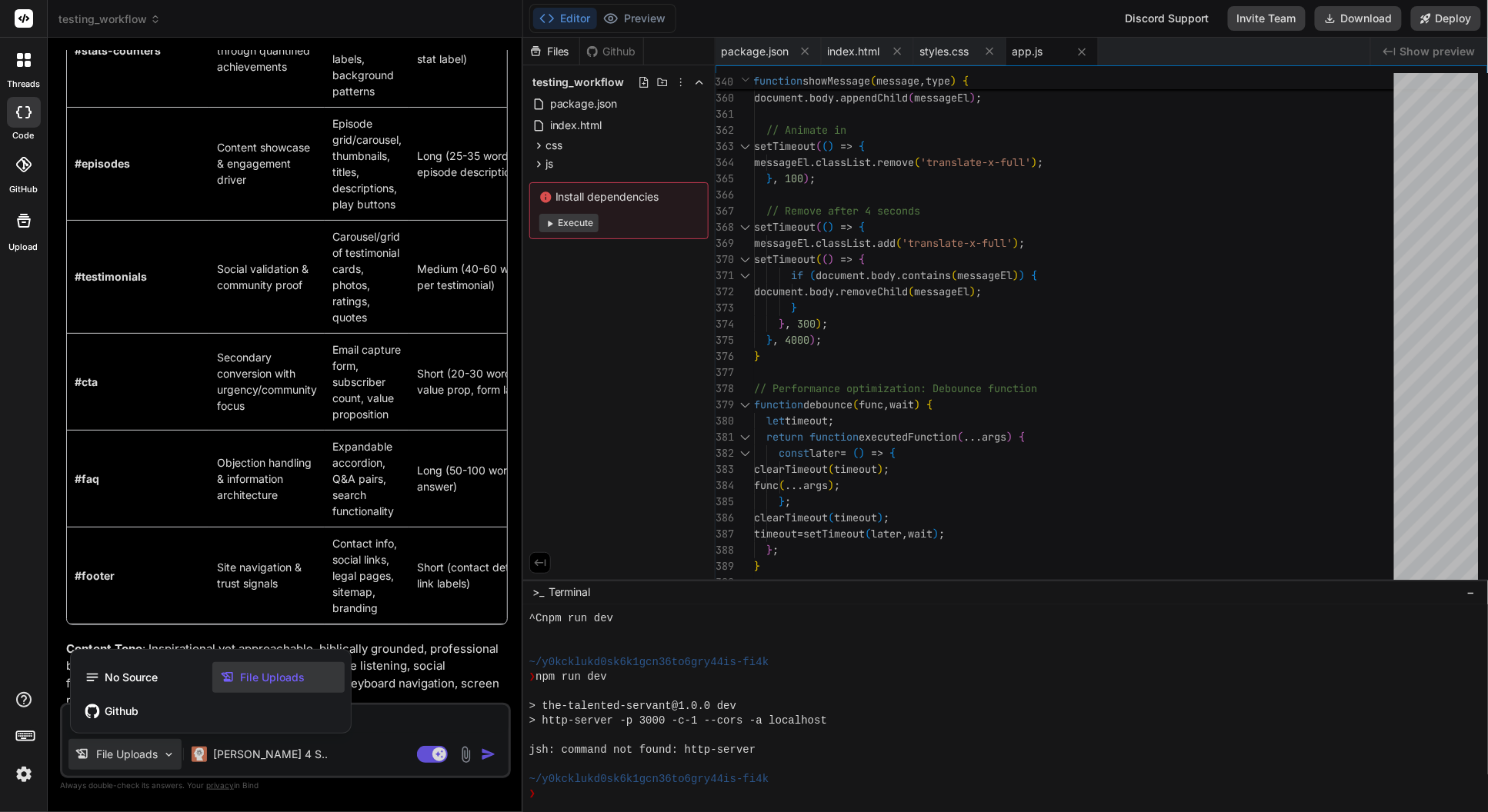
click at [266, 675] on span "File Uploads" at bounding box center [272, 678] width 65 height 16
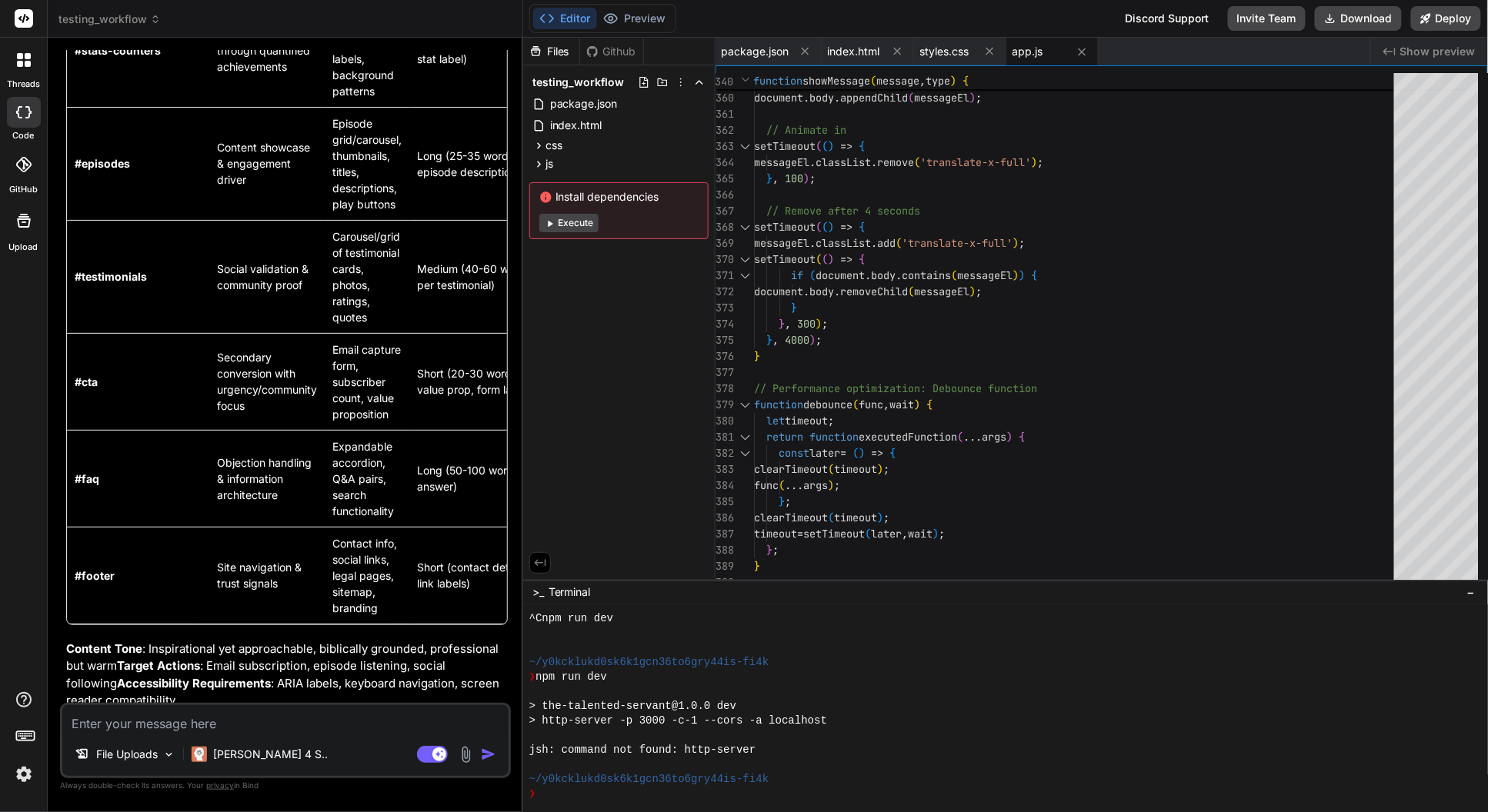
click at [284, 727] on textarea at bounding box center [285, 718] width 446 height 27
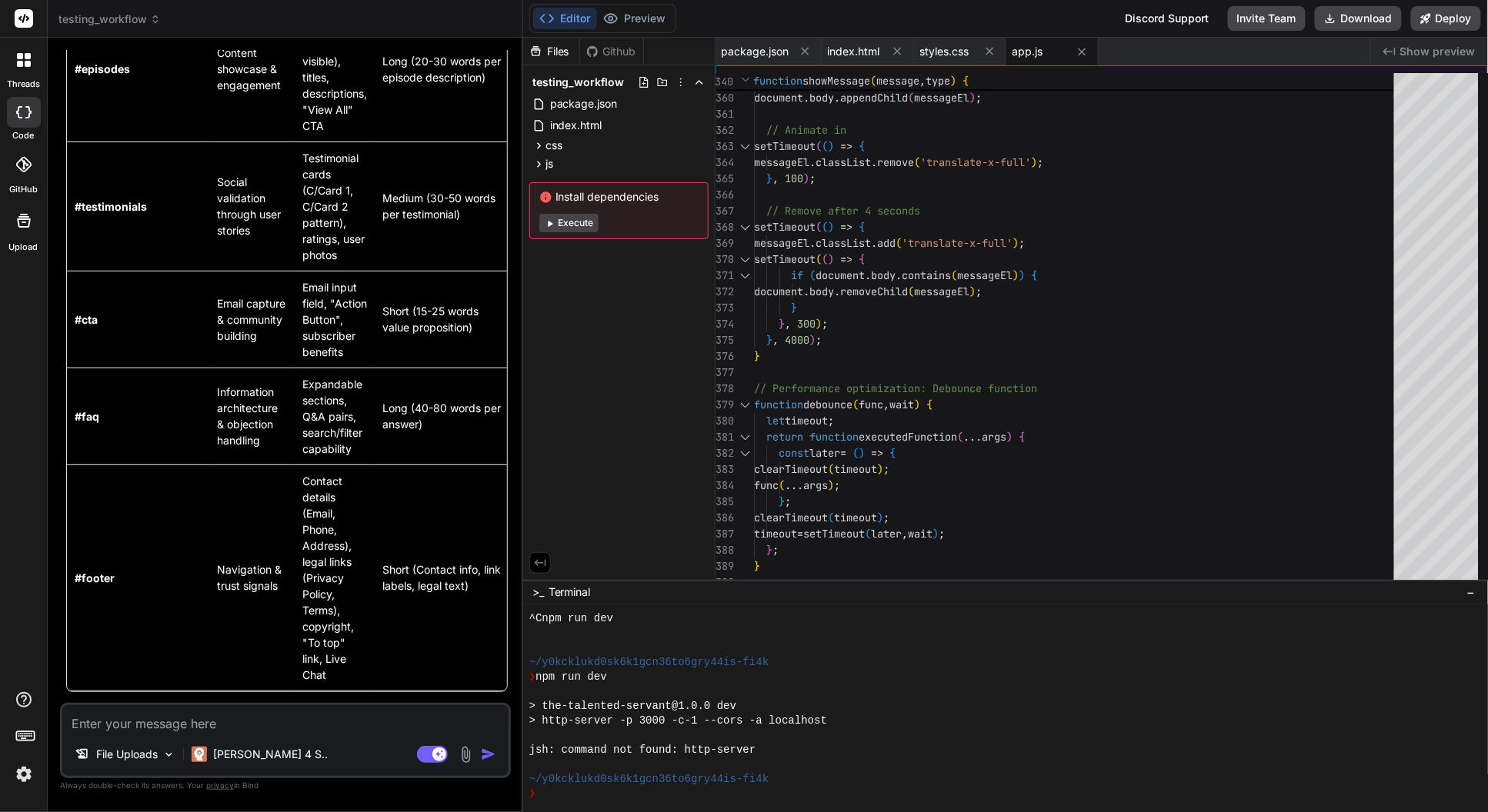
scroll to position [4549, 0]
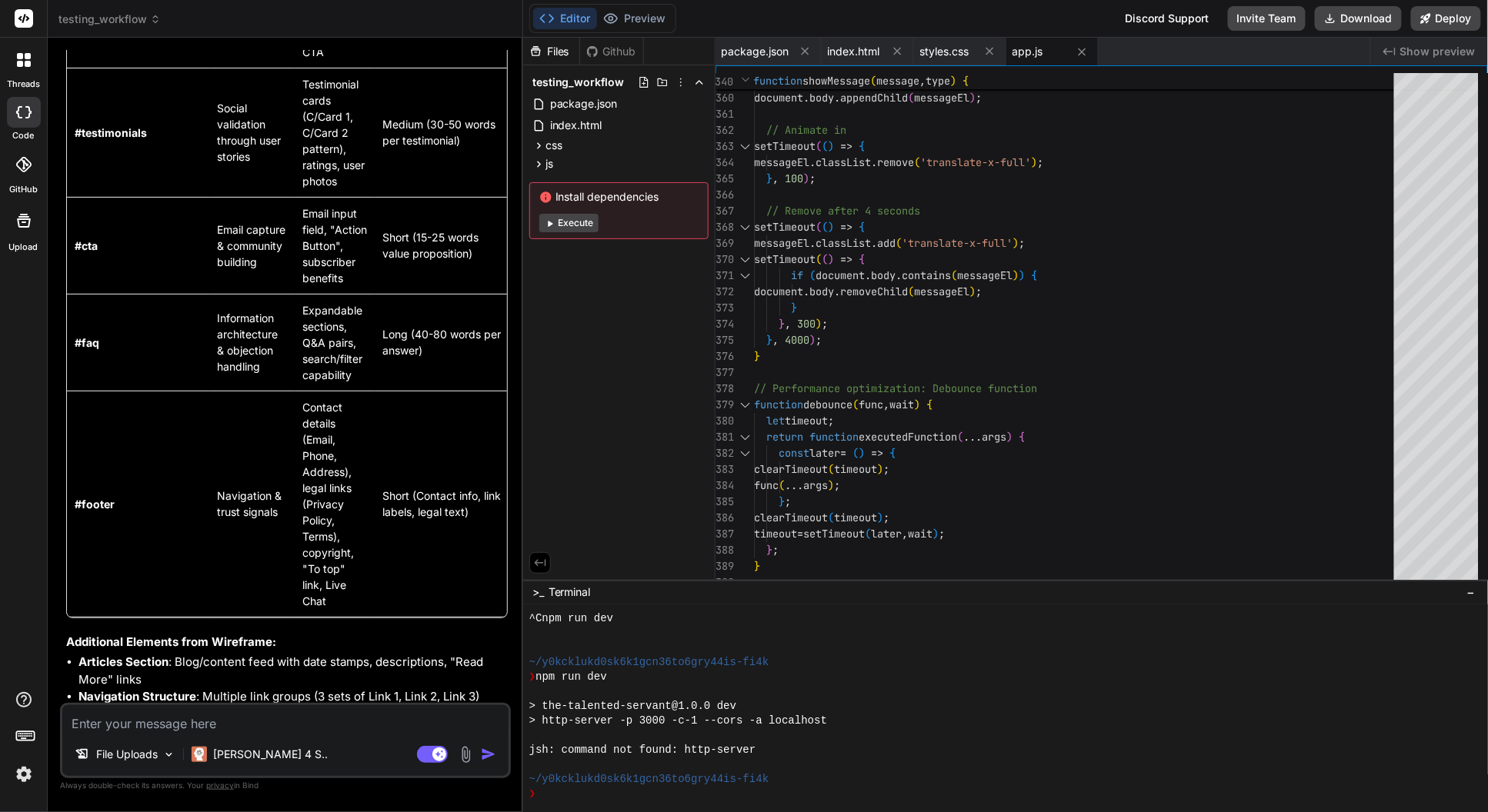
click at [202, 725] on textarea at bounding box center [285, 718] width 446 height 27
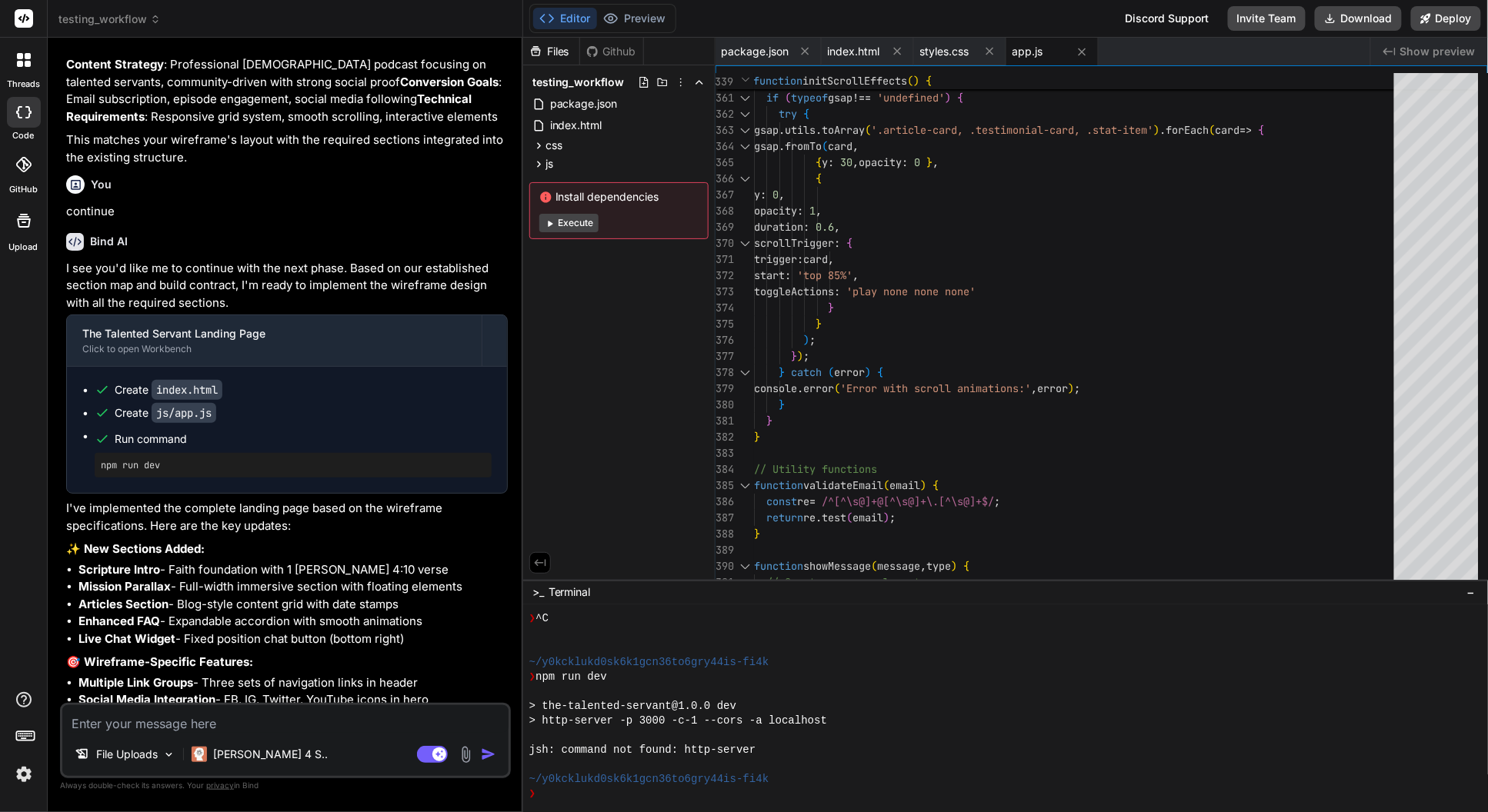
scroll to position [5308, 0]
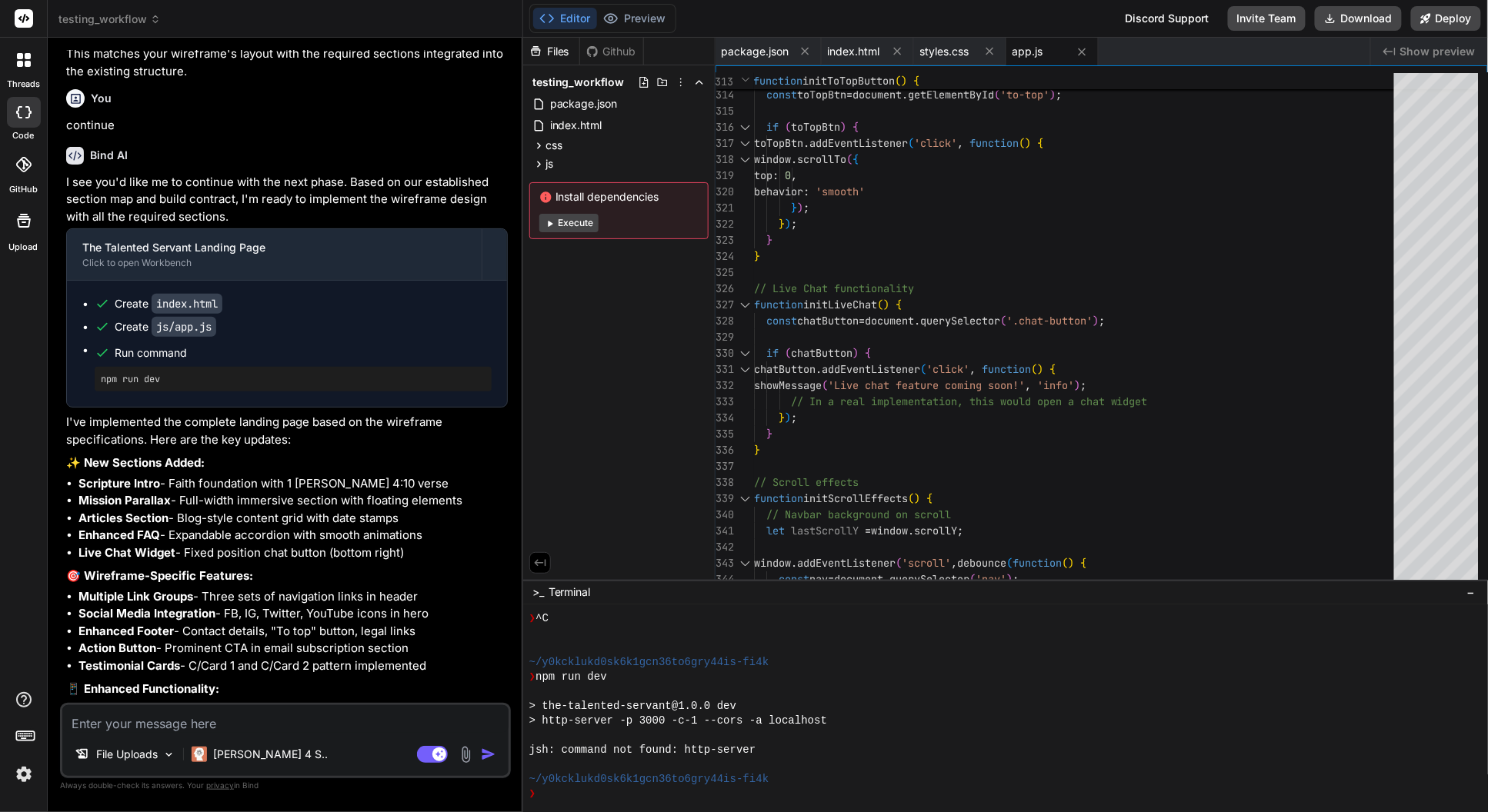
click at [1429, 49] on span "Show preview" at bounding box center [1438, 52] width 76 height 16
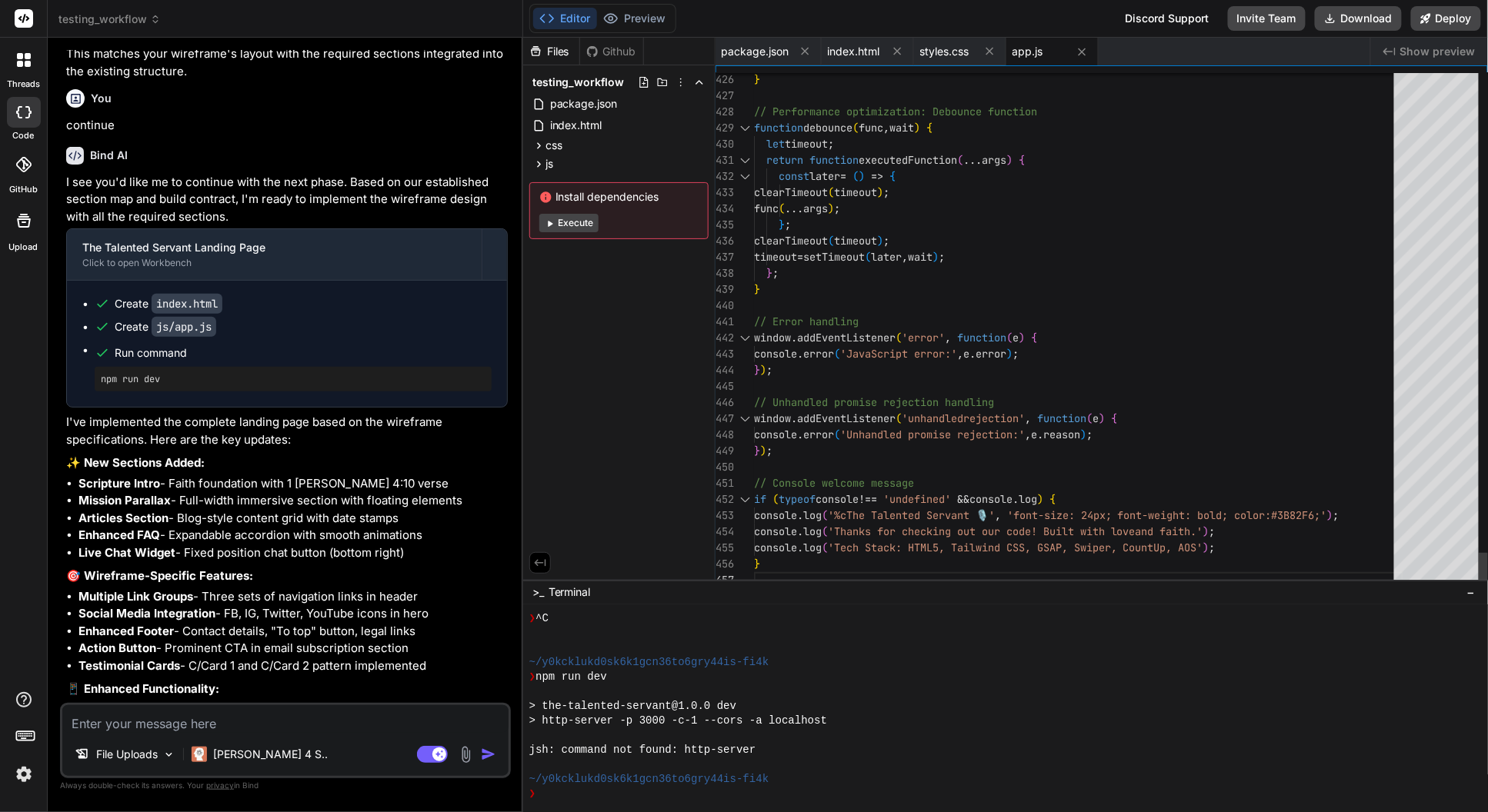
scroll to position [106, 0]
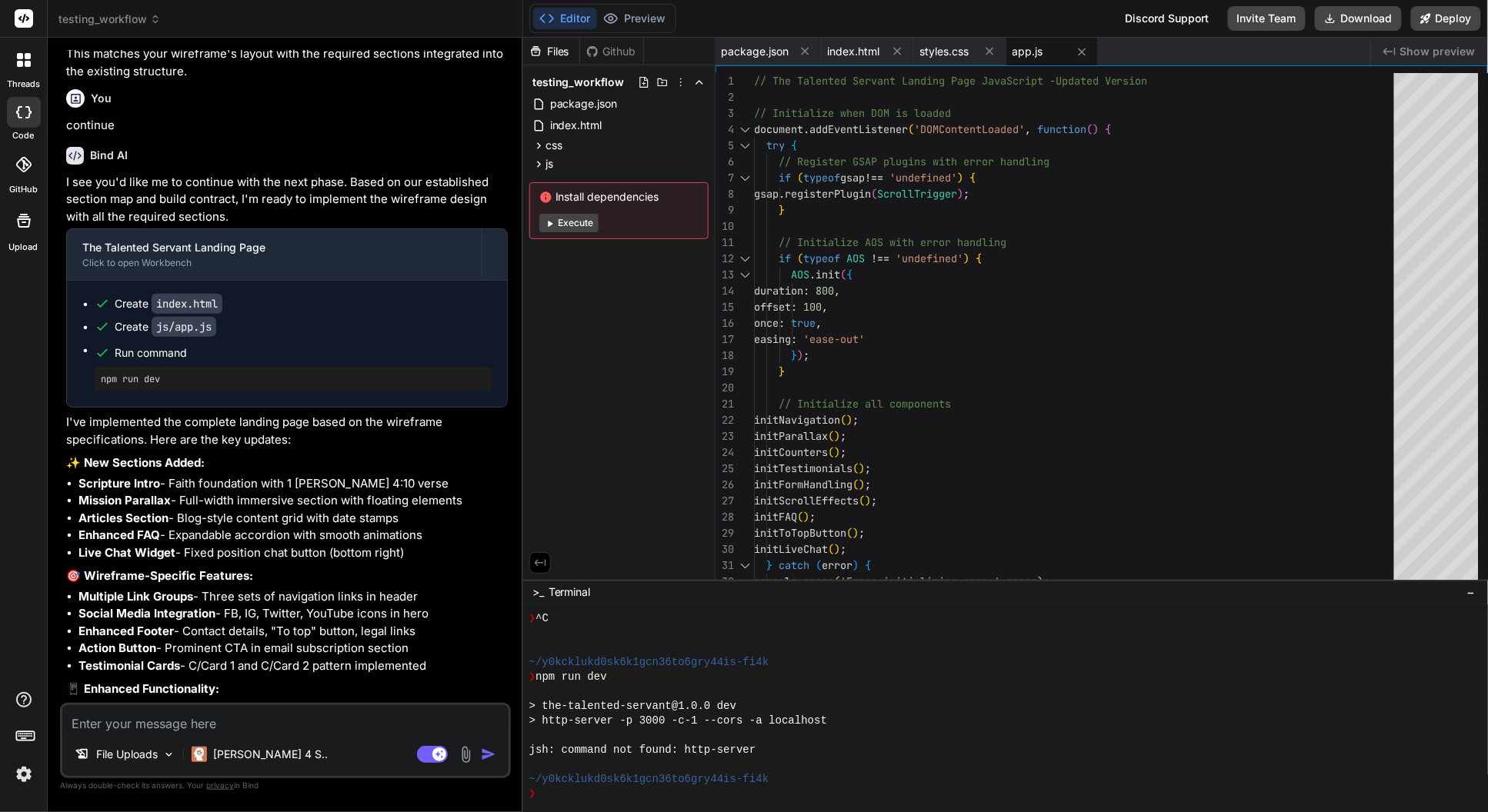
click at [151, 721] on textarea at bounding box center [285, 718] width 446 height 27
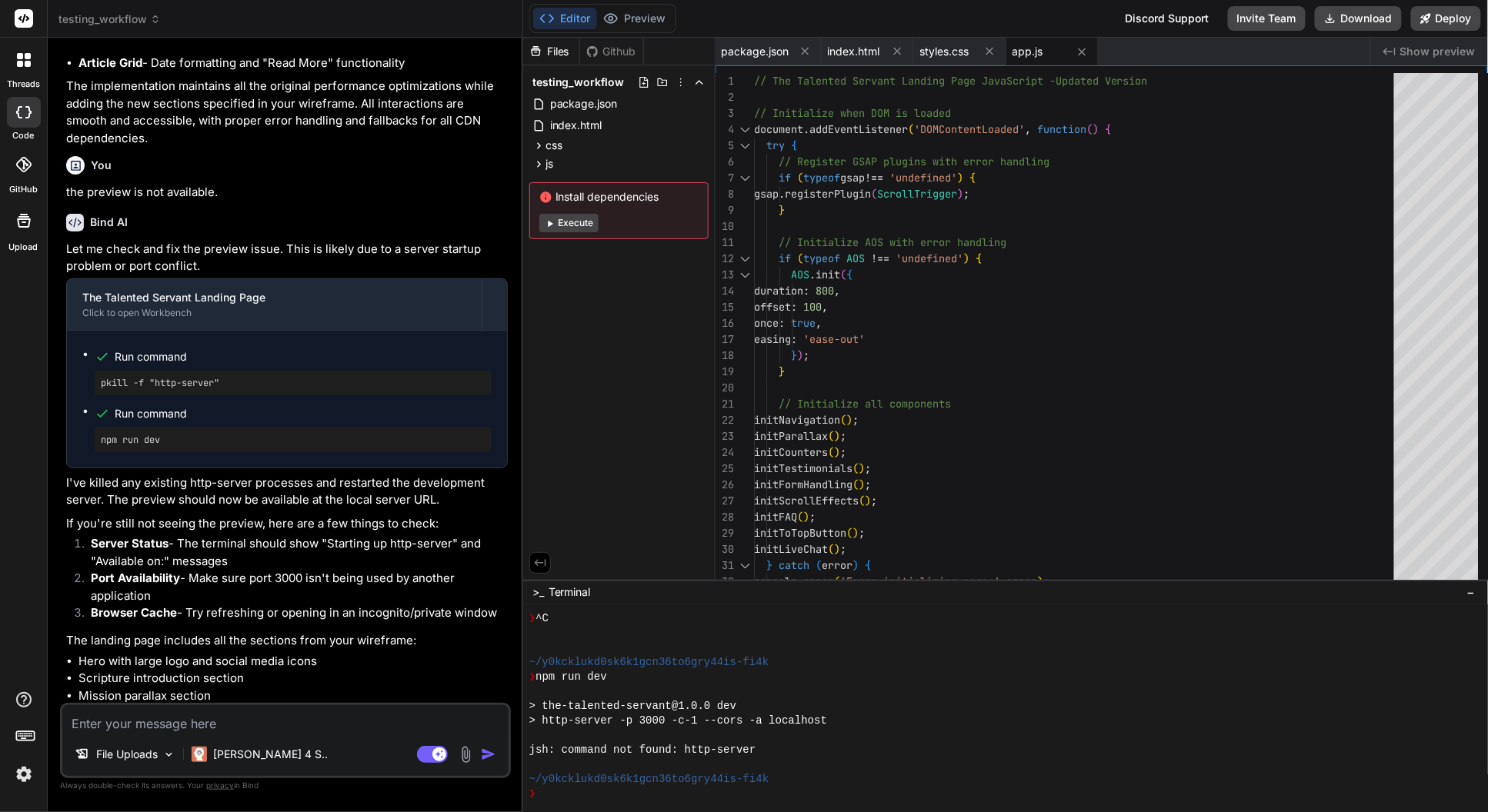
scroll to position [1943, 0]
drag, startPoint x: 776, startPoint y: 753, endPoint x: 527, endPoint y: 745, distance: 249.1
click at [527, 745] on div ")))))))))))))))))))))))))))))))) mmmmmmmmmmmmmmmmmmmmmmmmmmmmmmmm ❯ ^C ~/y0kckl…" at bounding box center [1005, 708] width 965 height 207
drag, startPoint x: 284, startPoint y: 721, endPoint x: 305, endPoint y: 723, distance: 21.1
click at [285, 721] on textarea at bounding box center [285, 718] width 446 height 27
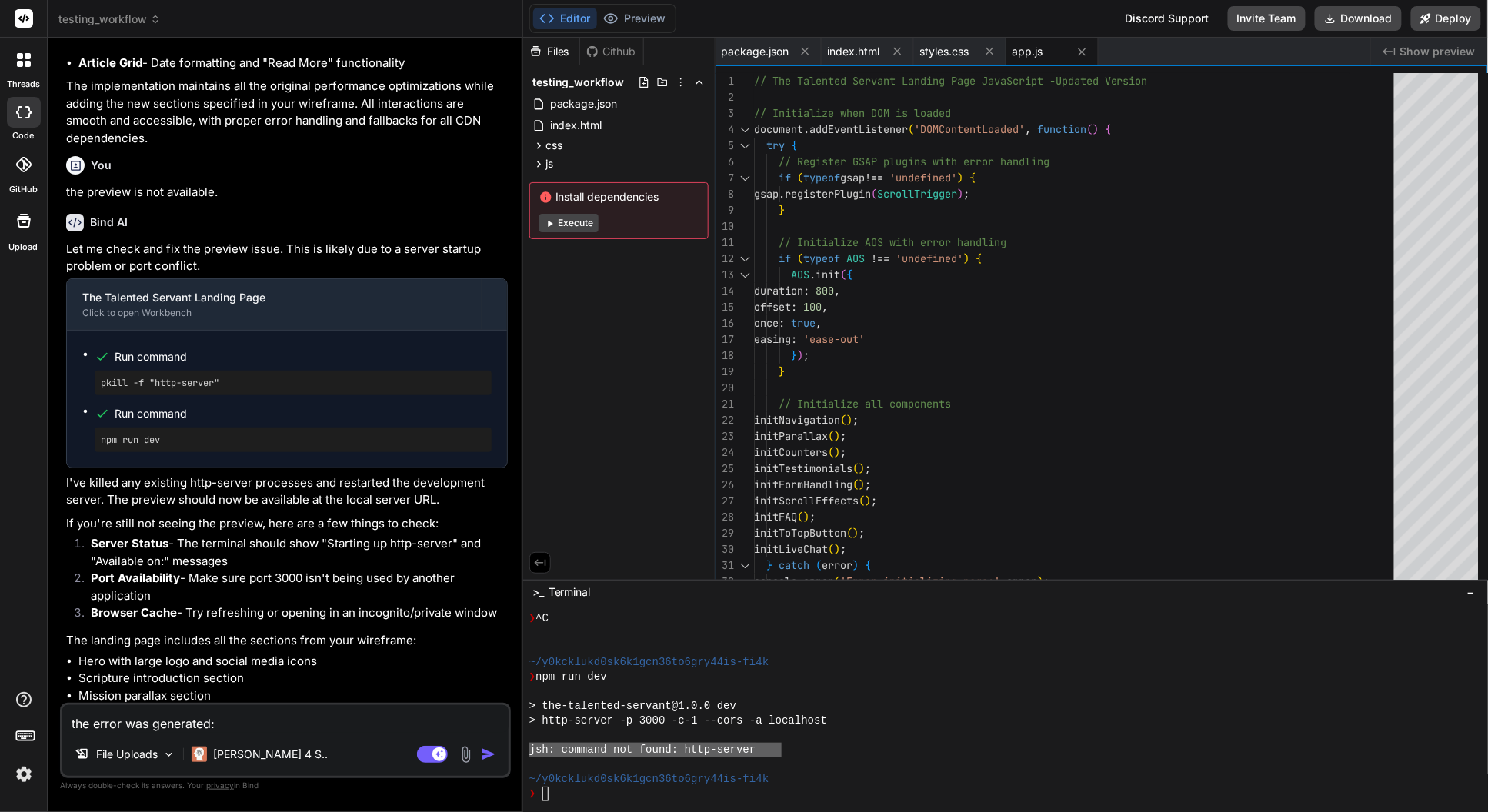
paste textarea "jsh: command not found: http-server"
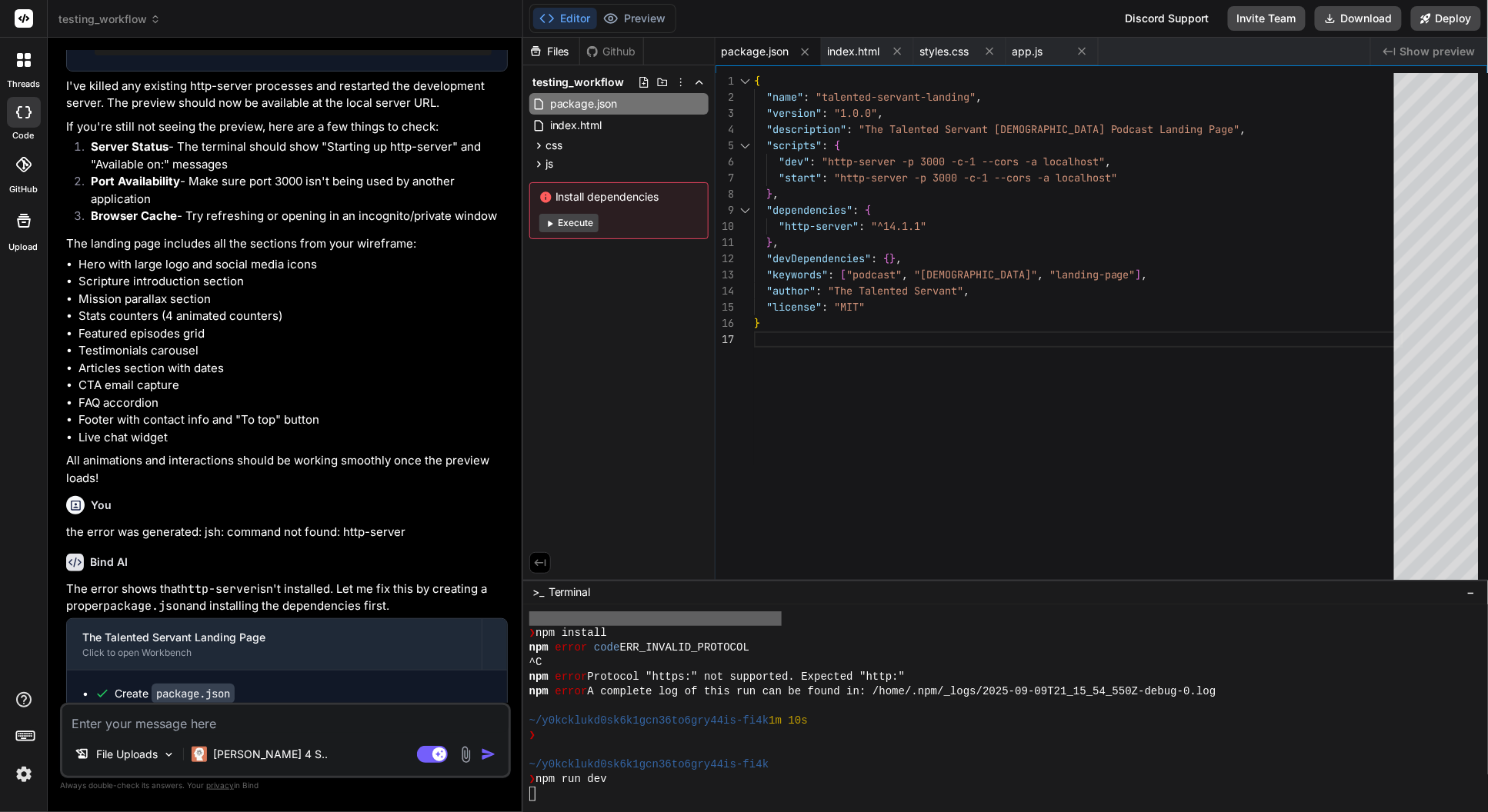
scroll to position [2264, 0]
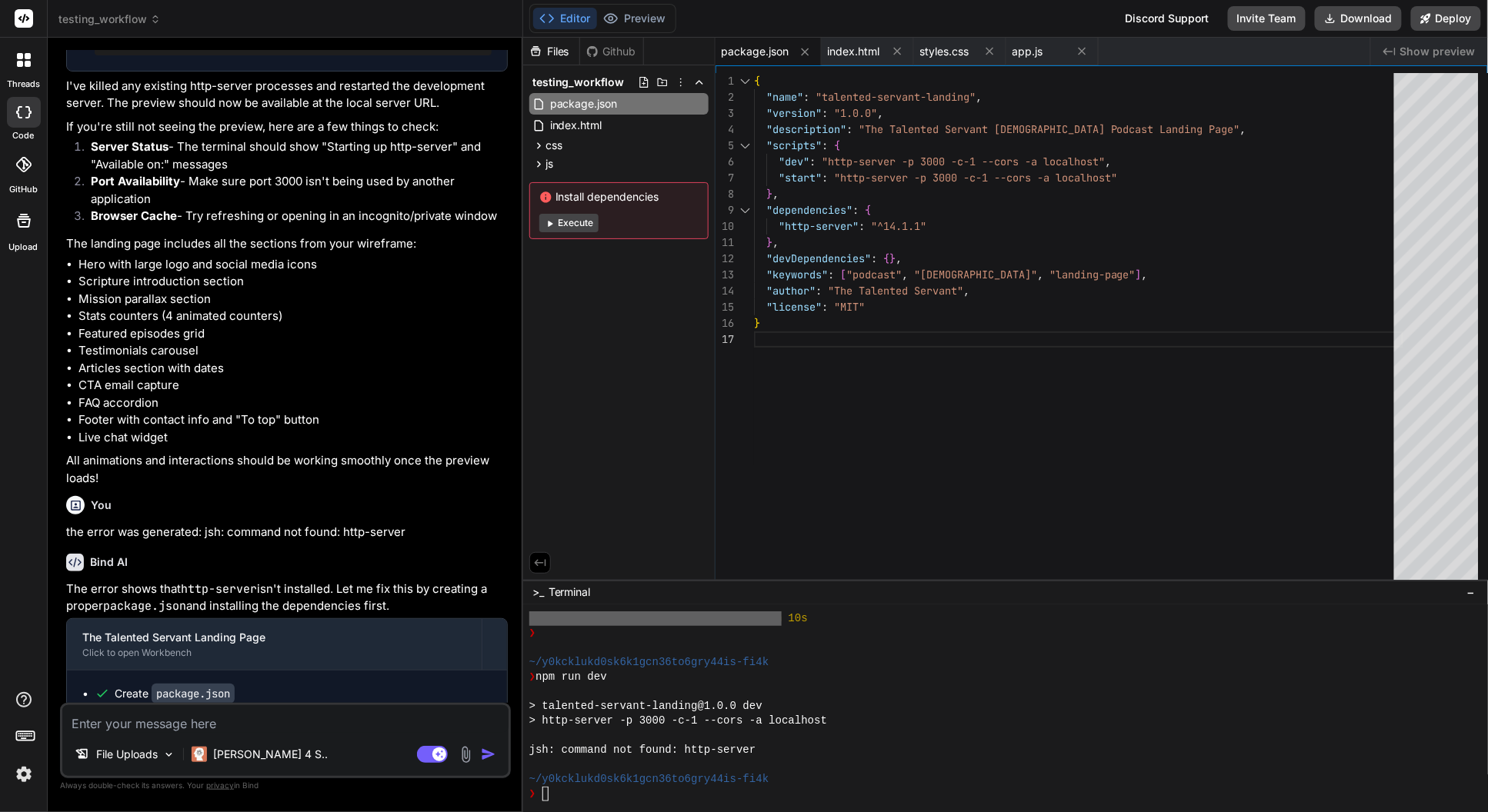
click at [260, 724] on textarea at bounding box center [285, 718] width 446 height 27
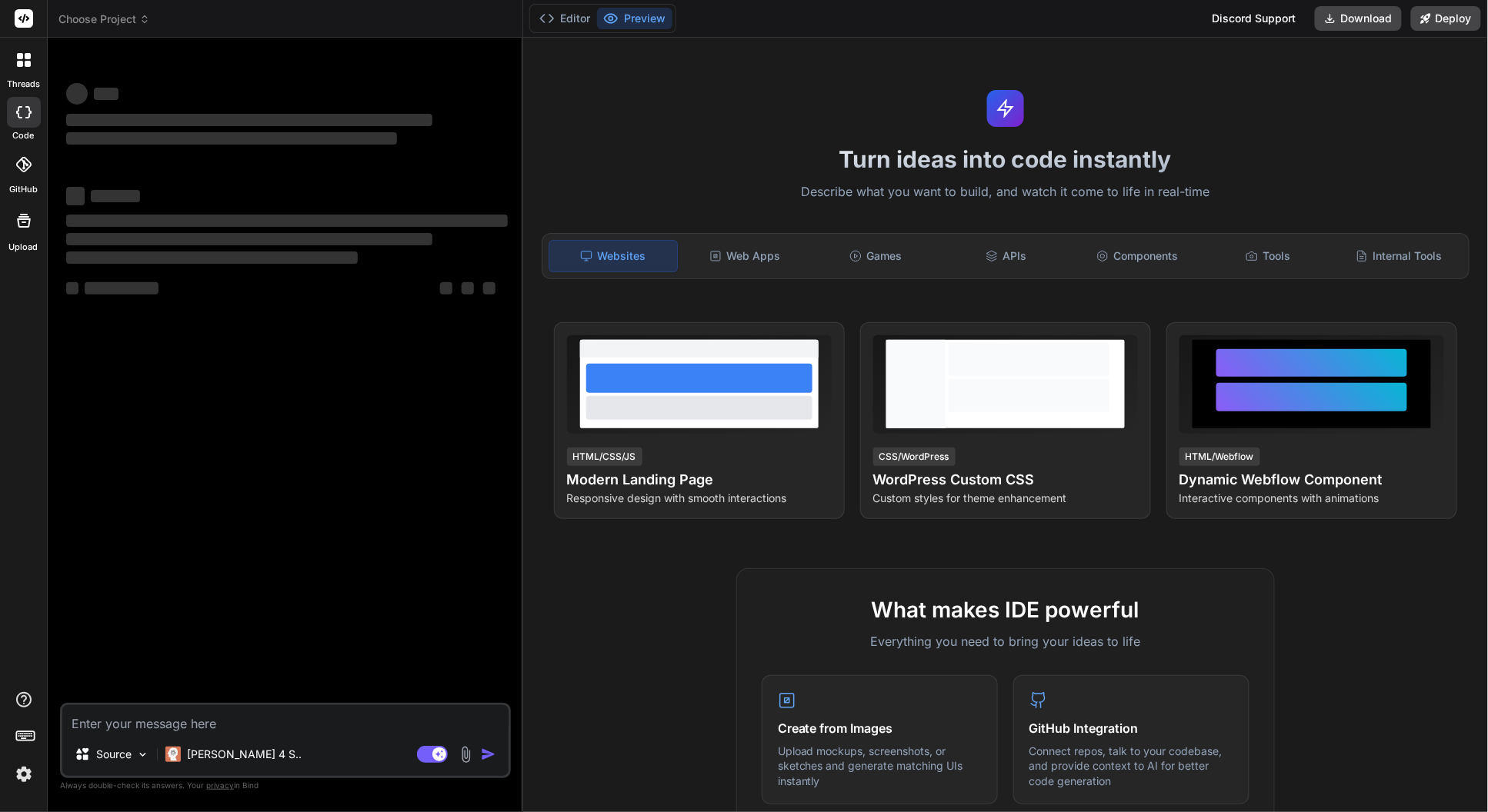
click at [305, 468] on div "‌ ‌ ‌ ‌ ‌ ‌ ‌ ‌ ‌ ‌ ‌ ‌ ‌ ‌" at bounding box center [287, 376] width 448 height 653
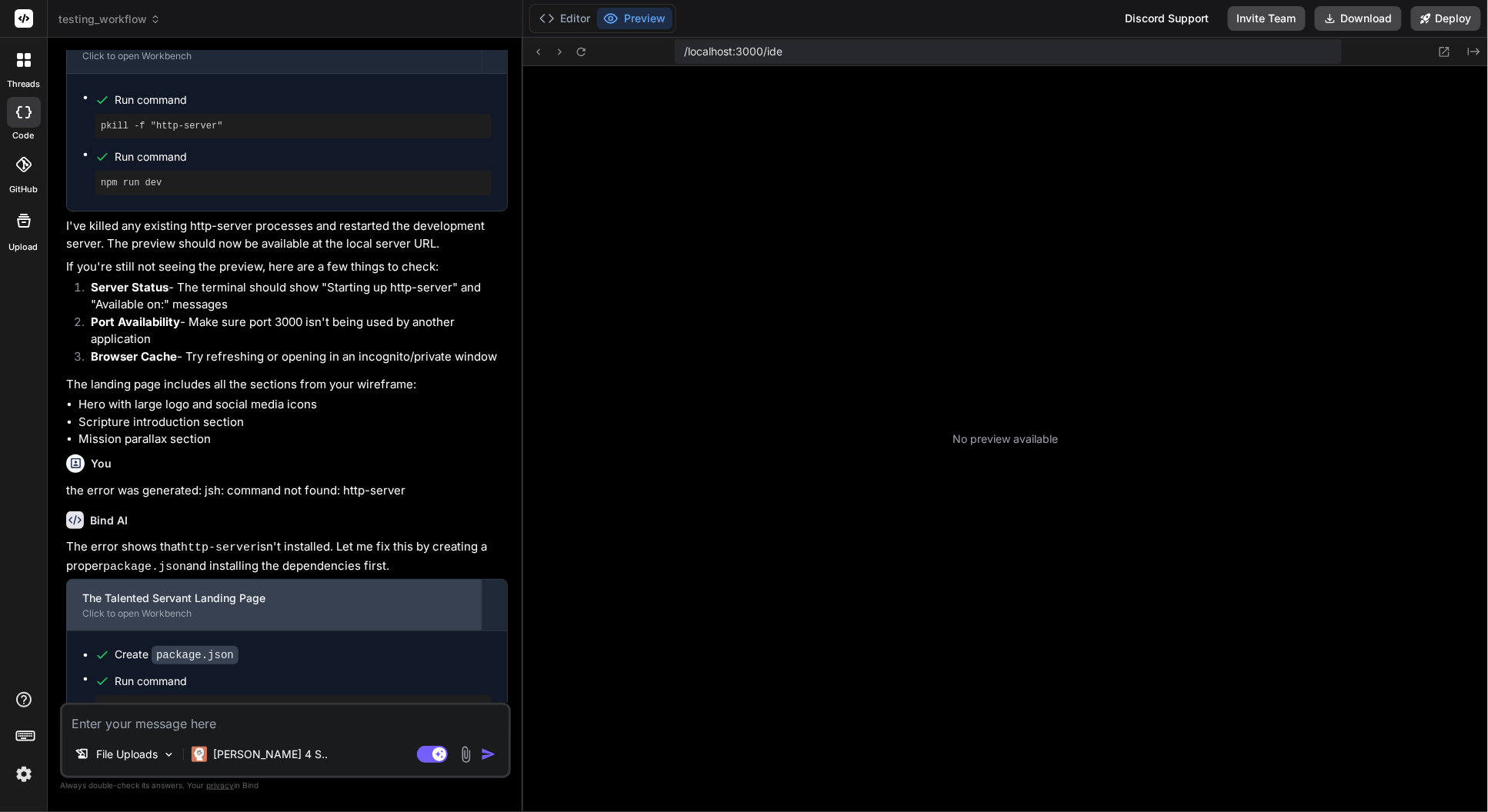
scroll to position [145, 0]
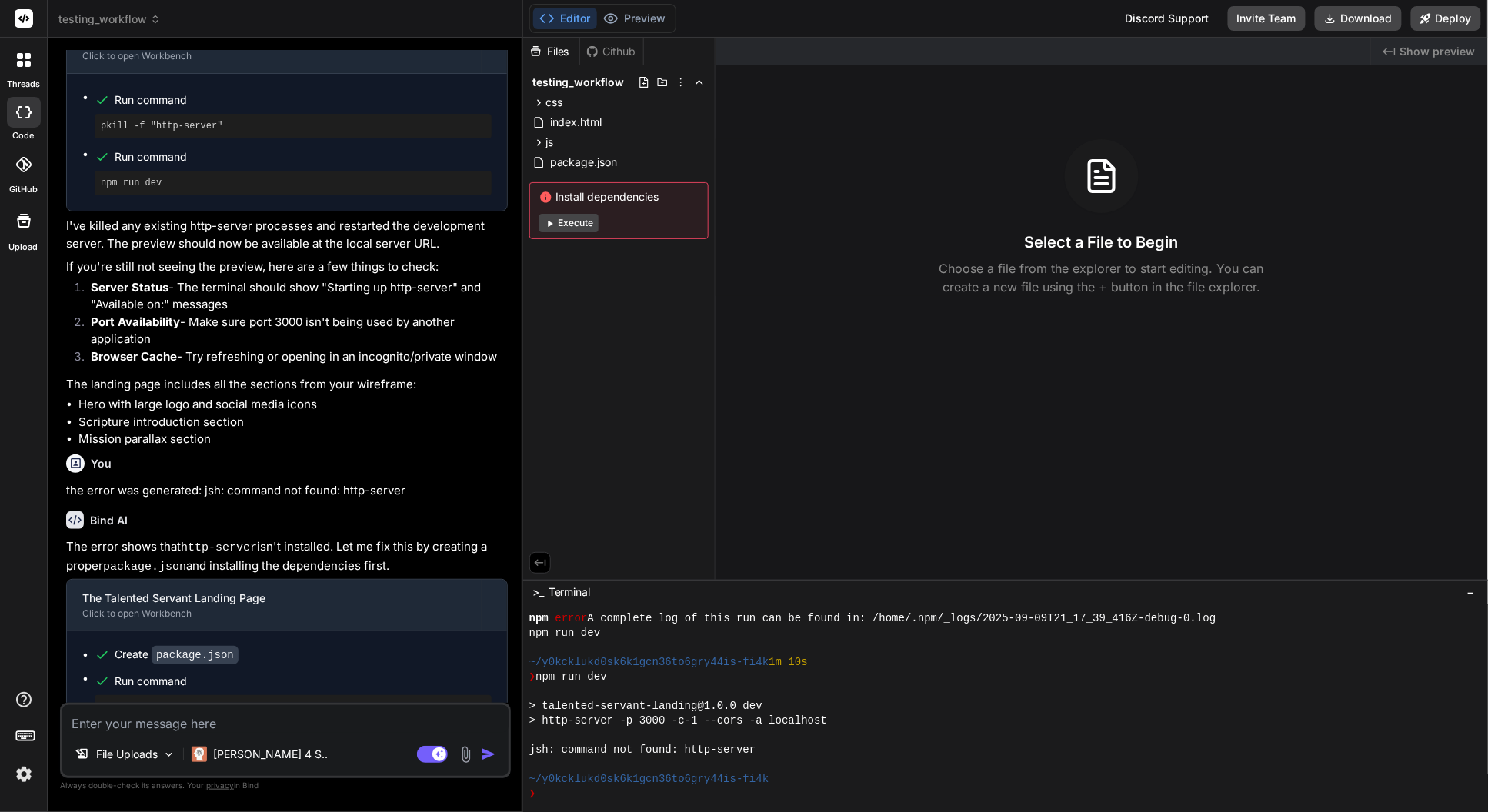
click at [690, 807] on div at bounding box center [1005, 708] width 965 height 207
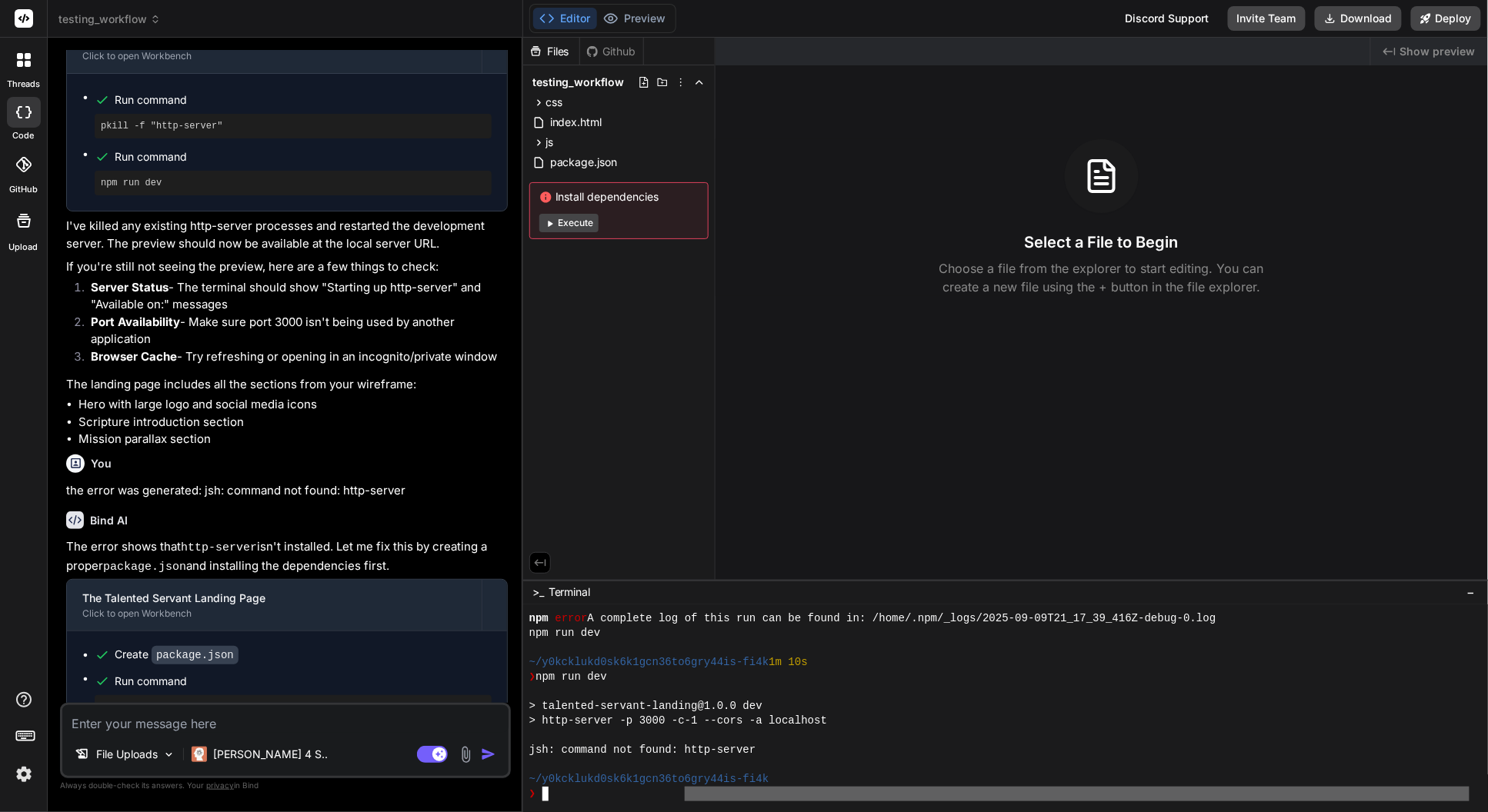
click at [688, 807] on div at bounding box center [1005, 708] width 965 height 207
click at [582, 222] on button "Execute" at bounding box center [569, 223] width 59 height 19
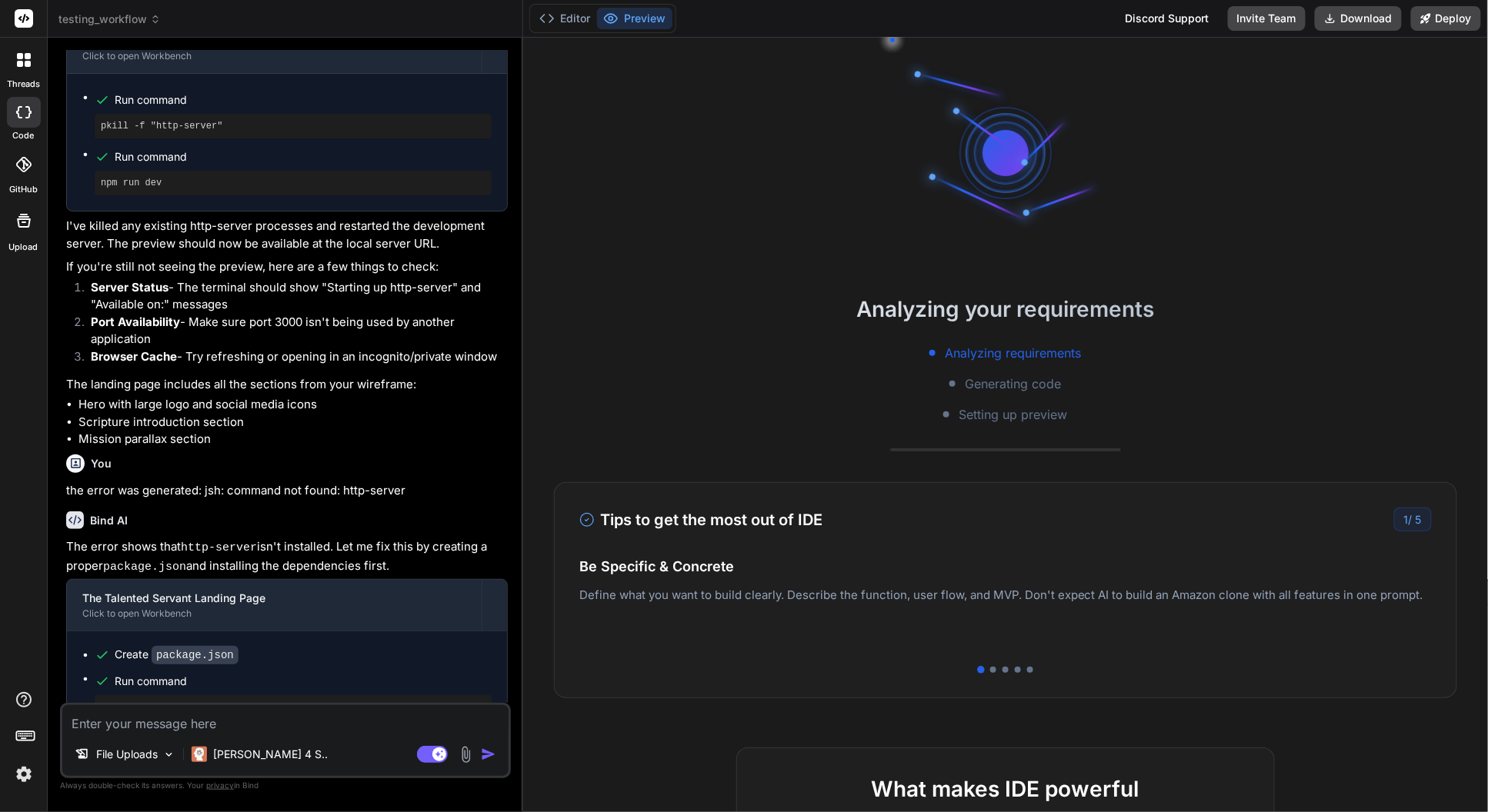
type textarea "x"
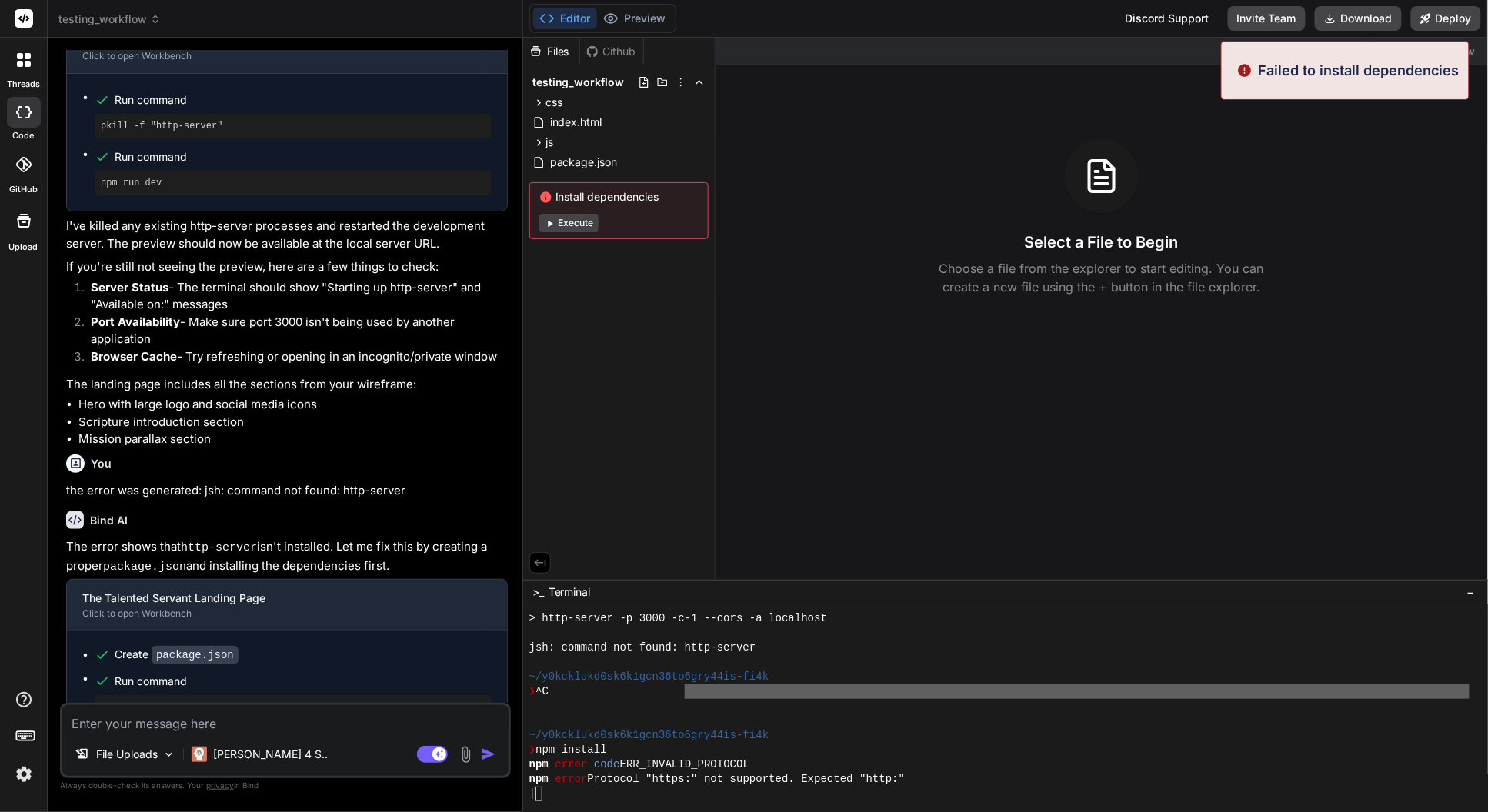
scroll to position [292, 0]
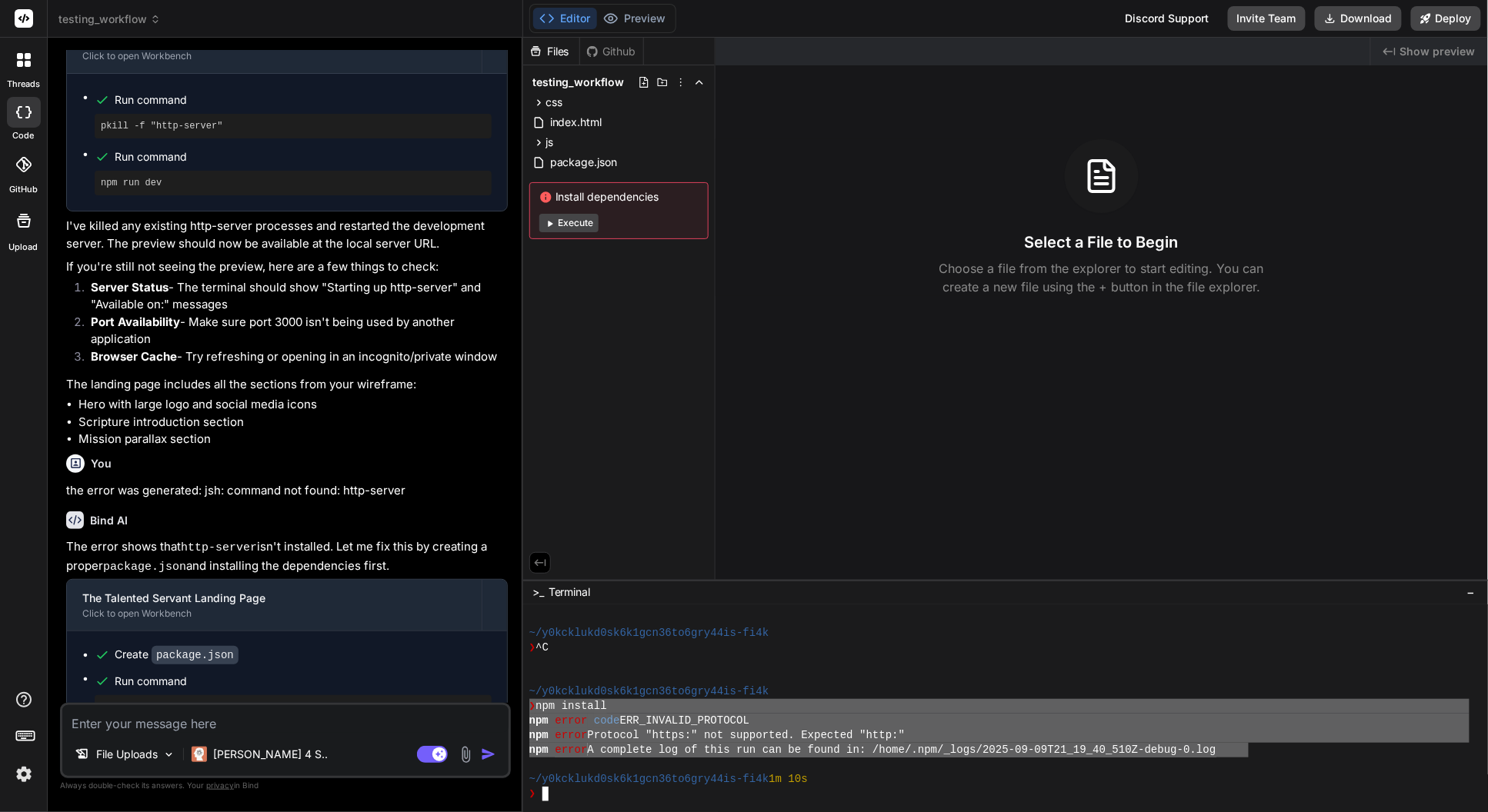
drag, startPoint x: 1247, startPoint y: 750, endPoint x: 494, endPoint y: 703, distance: 754.5
click at [494, 703] on div "testing_workflow Created with Pixso. Bind AI Web Search Created with Pixso. Cod…" at bounding box center [768, 406] width 1440 height 812
type textarea "❯ npm install npm error code ERR_INVALID_PROTOCOL npm error Protocol "https:" n…"
click at [1188, 792] on div "❯" at bounding box center [1000, 794] width 940 height 15
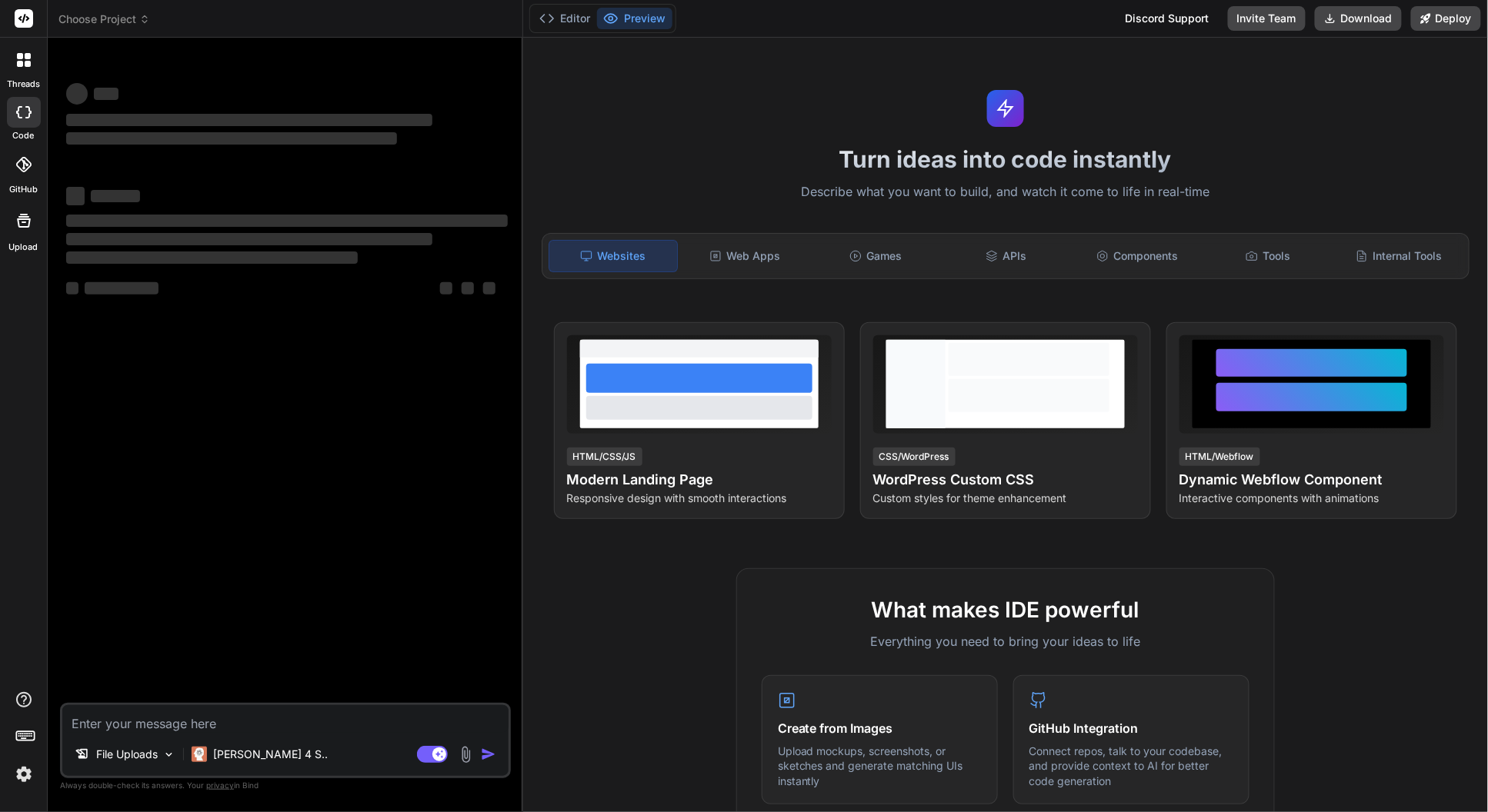
click at [23, 778] on img at bounding box center [23, 774] width 26 height 26
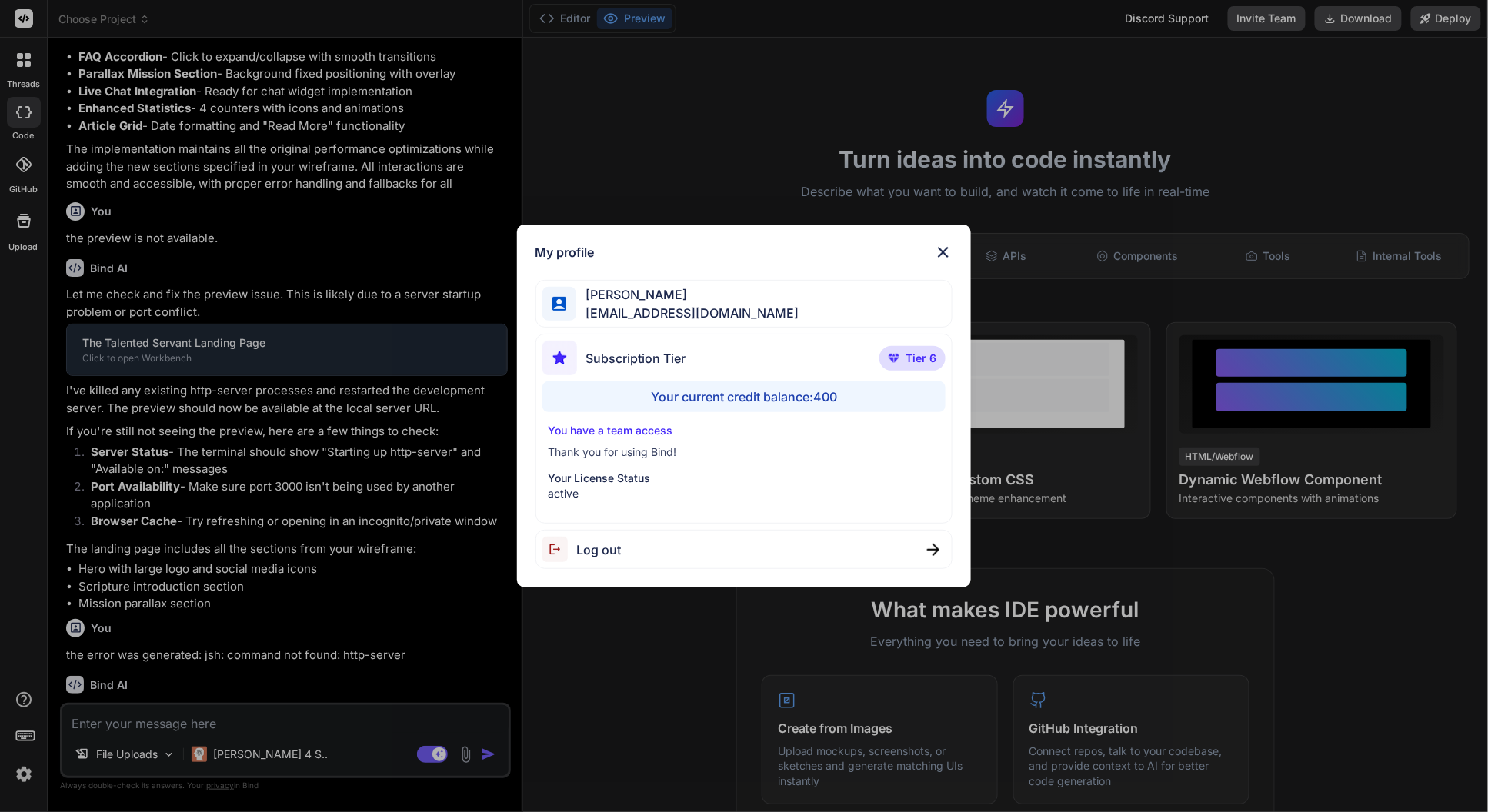
scroll to position [3549, 0]
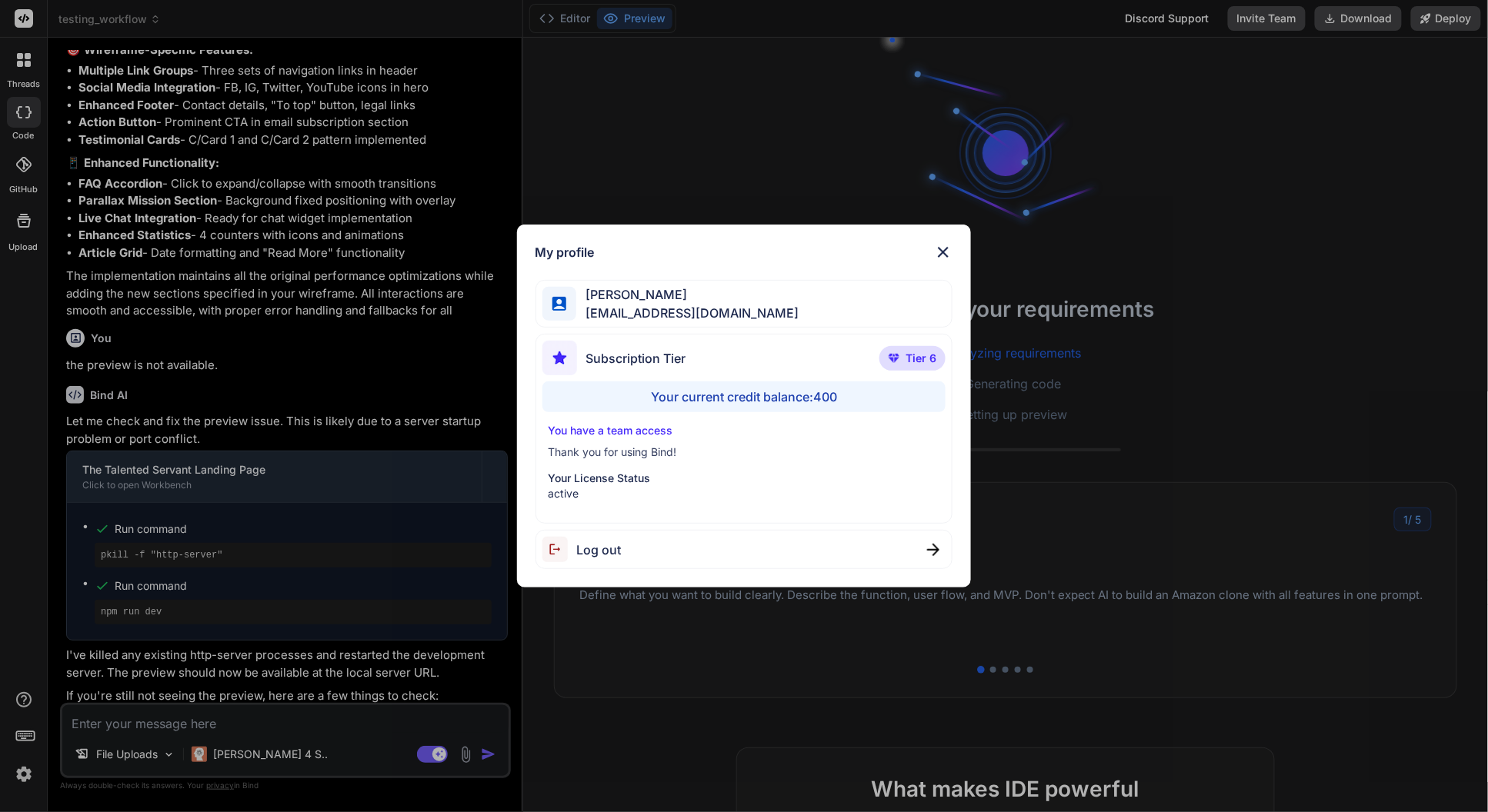
click at [357, 732] on div "My profile Charles Woodruff cwoodruff@gmail.com Subscription Tier Tier 6 Your c…" at bounding box center [744, 406] width 1488 height 812
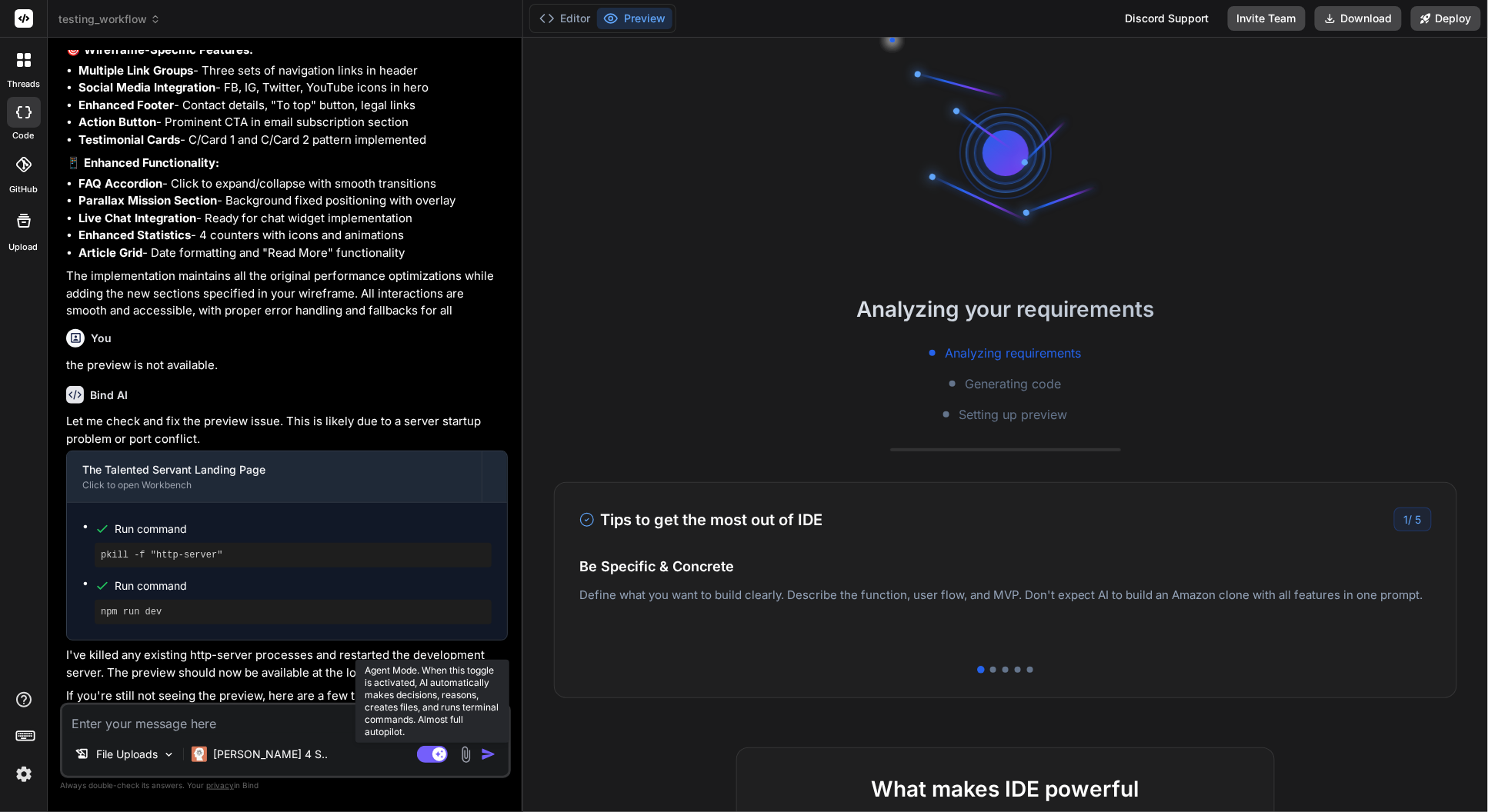
click at [435, 754] on rect at bounding box center [440, 755] width 14 height 14
click at [429, 757] on rect at bounding box center [426, 755] width 14 height 14
click at [25, 779] on img at bounding box center [23, 774] width 26 height 26
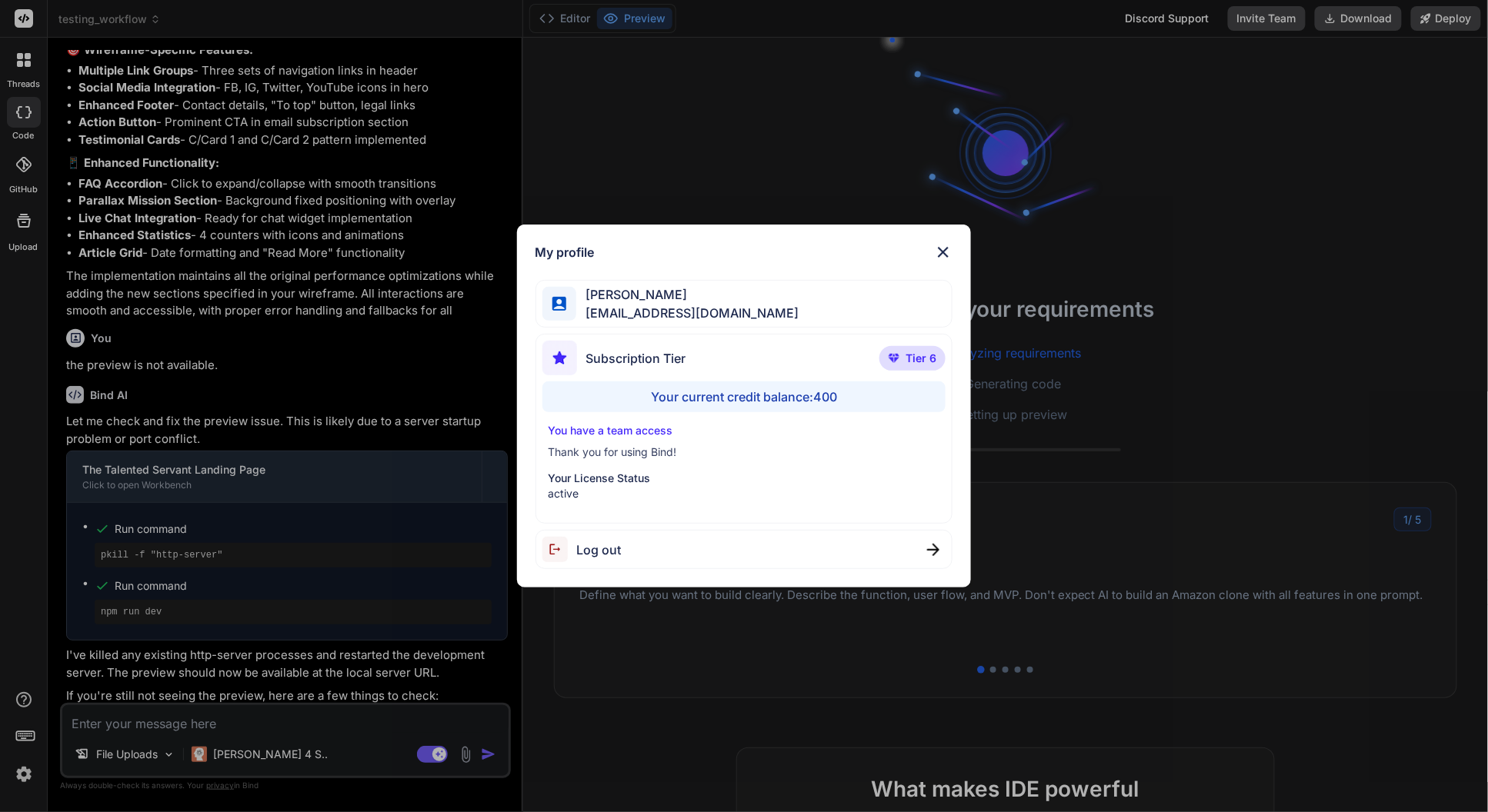
click at [582, 557] on span "Log out" at bounding box center [599, 550] width 45 height 19
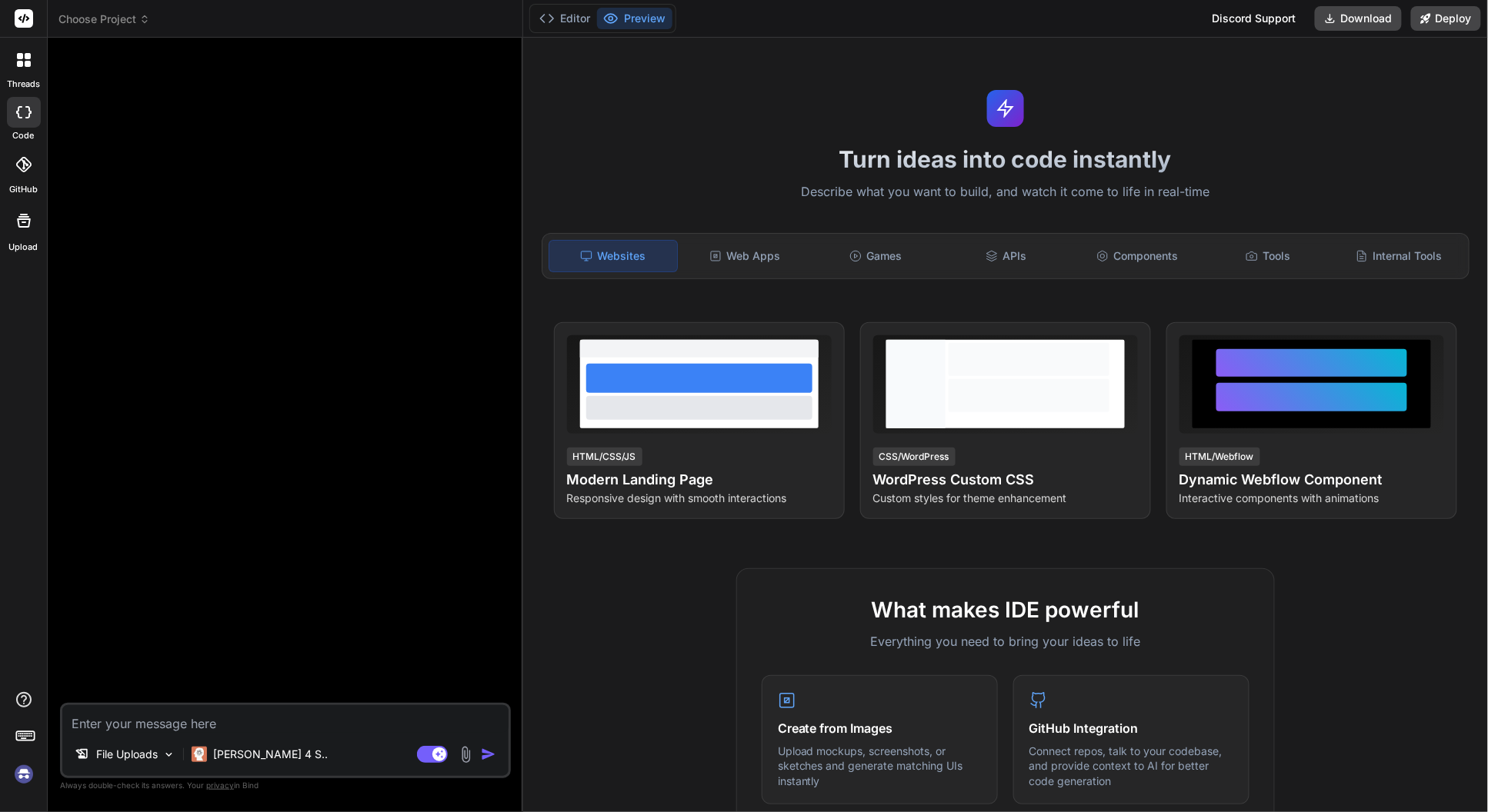
type textarea "x"
